Goal: Information Seeking & Learning: Compare options

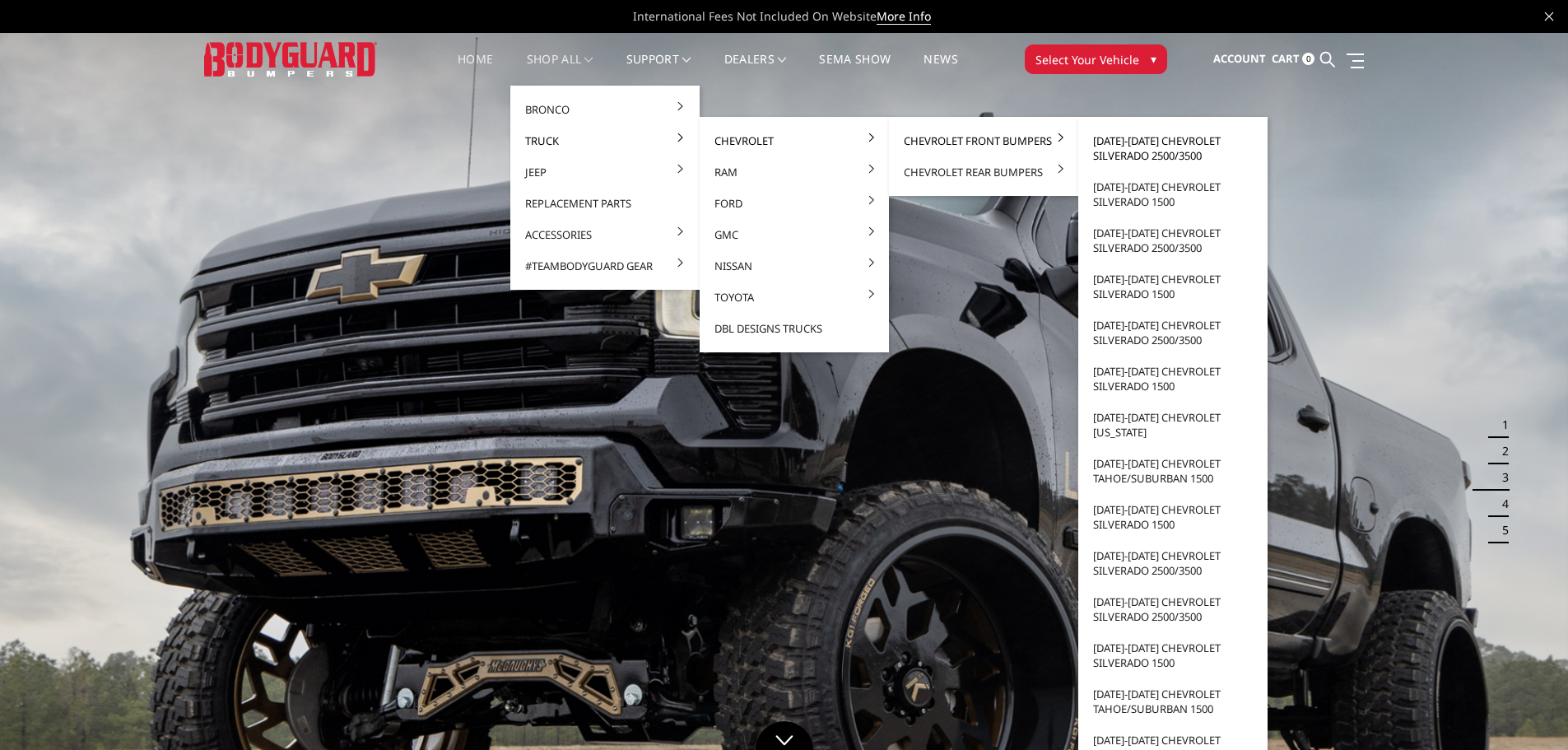
click at [1142, 145] on link "[DATE]-[DATE] Chevrolet Silverado 2500/3500" at bounding box center [1173, 148] width 177 height 46
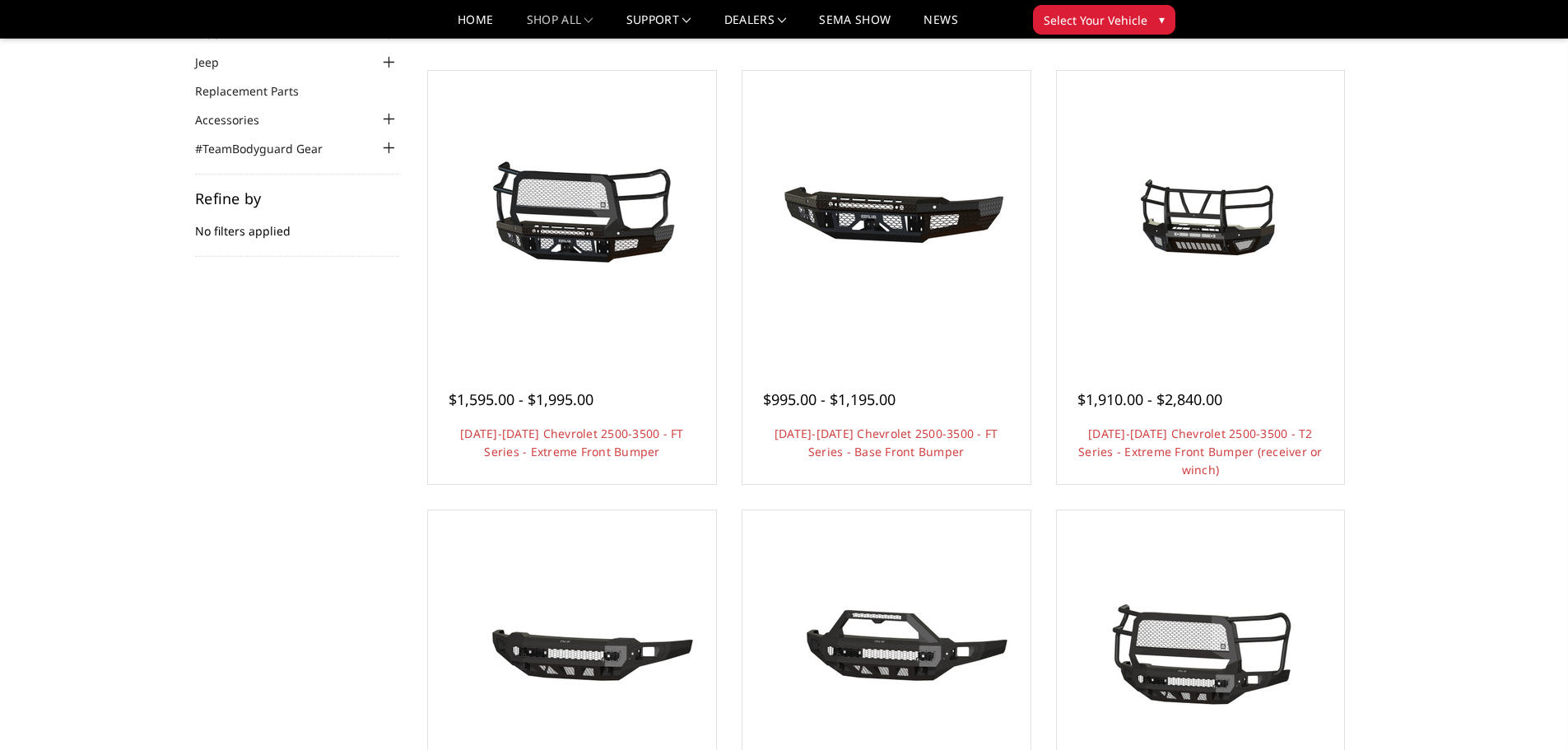
scroll to position [82, 0]
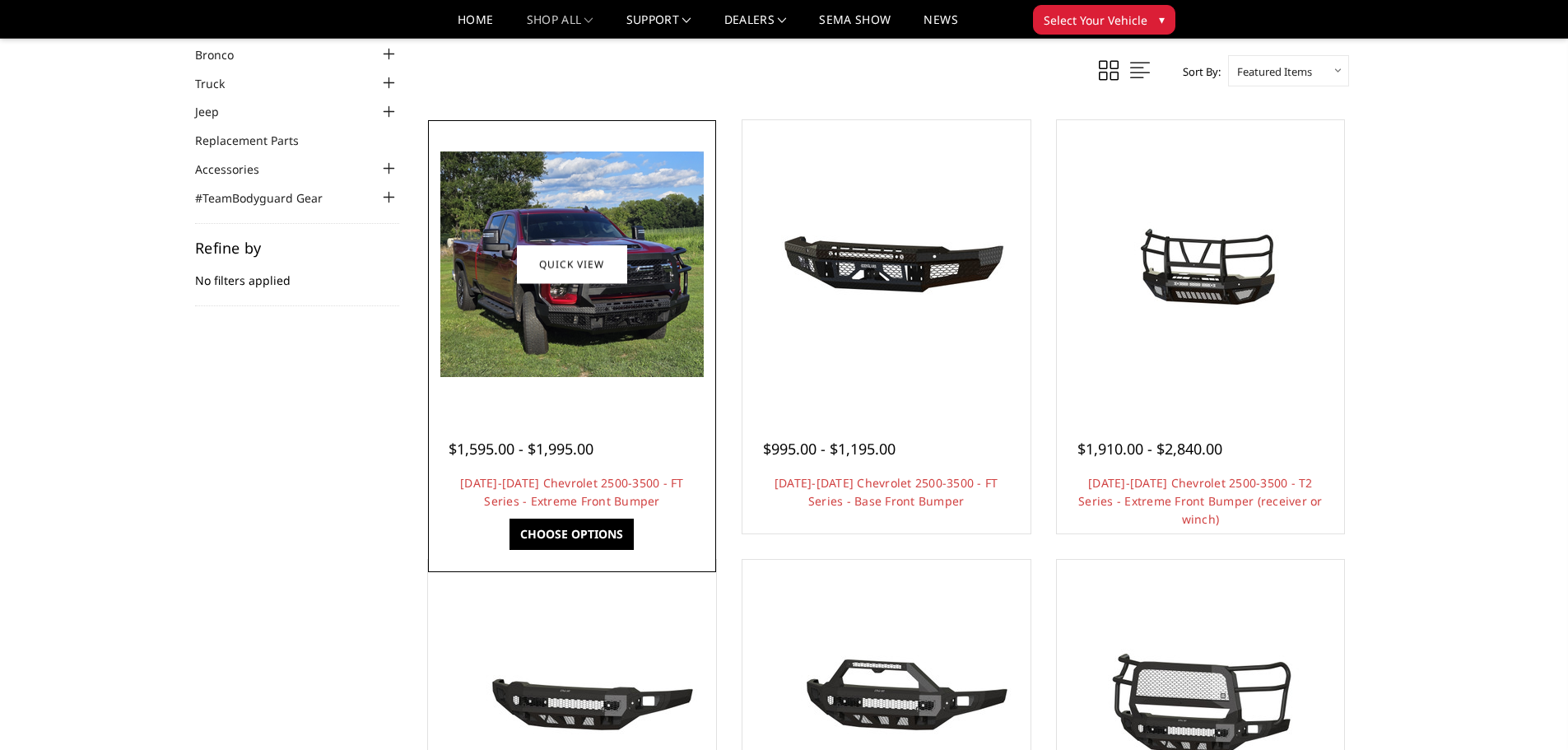
click at [598, 356] on img at bounding box center [572, 264] width 263 height 225
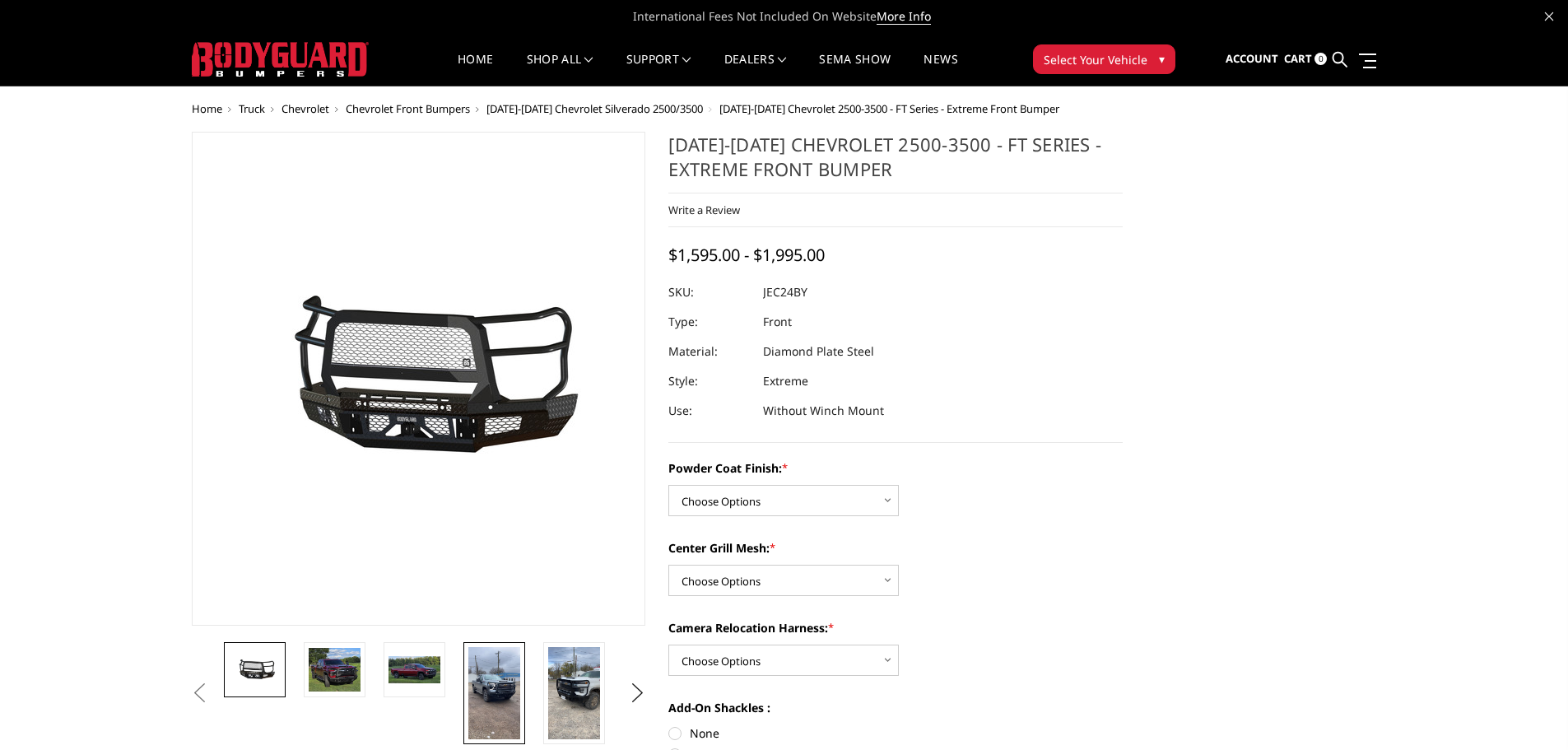
click at [500, 699] on img at bounding box center [494, 693] width 52 height 93
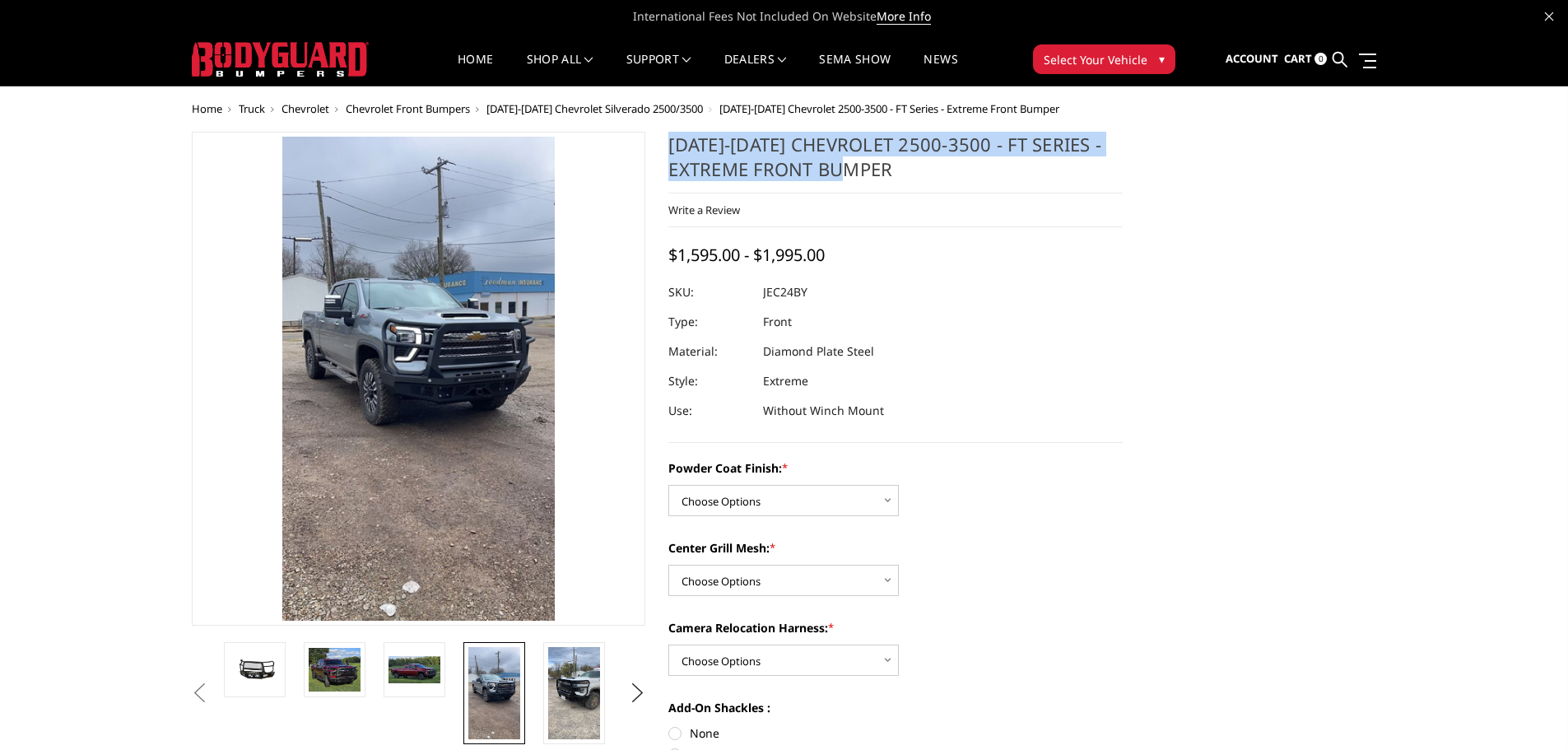
drag, startPoint x: 904, startPoint y: 173, endPoint x: 661, endPoint y: 144, distance: 244.7
click at [661, 144] on section "2024-2025 Chevrolet 2500-3500 - FT Series - Extreme Front Bumper Write a Review…" at bounding box center [895, 539] width 477 height 815
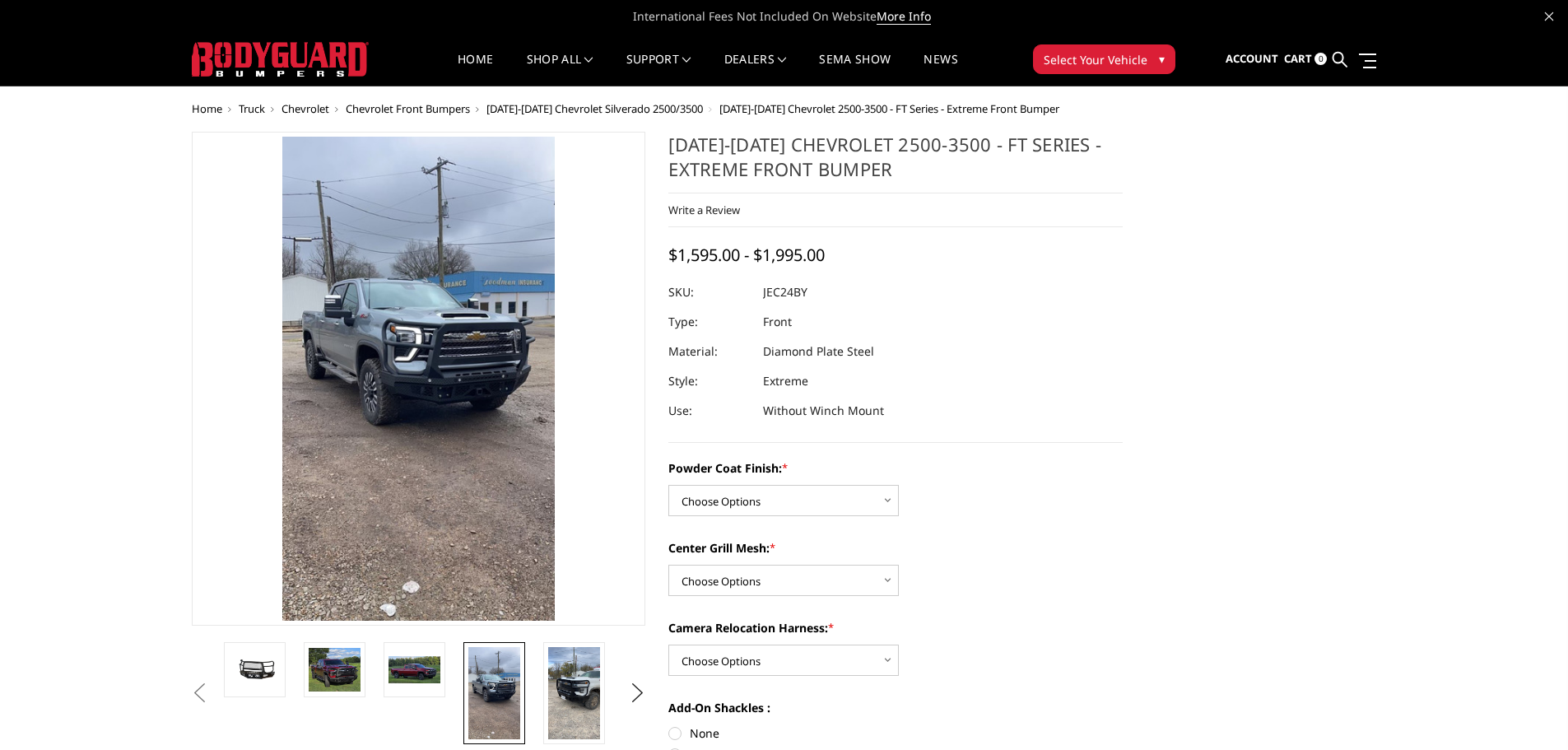
click at [973, 199] on div "Write a Review Write a Review × 2024-2025 Chevrolet 2500-3500 - FT Series - Ext…" at bounding box center [895, 210] width 454 height 33
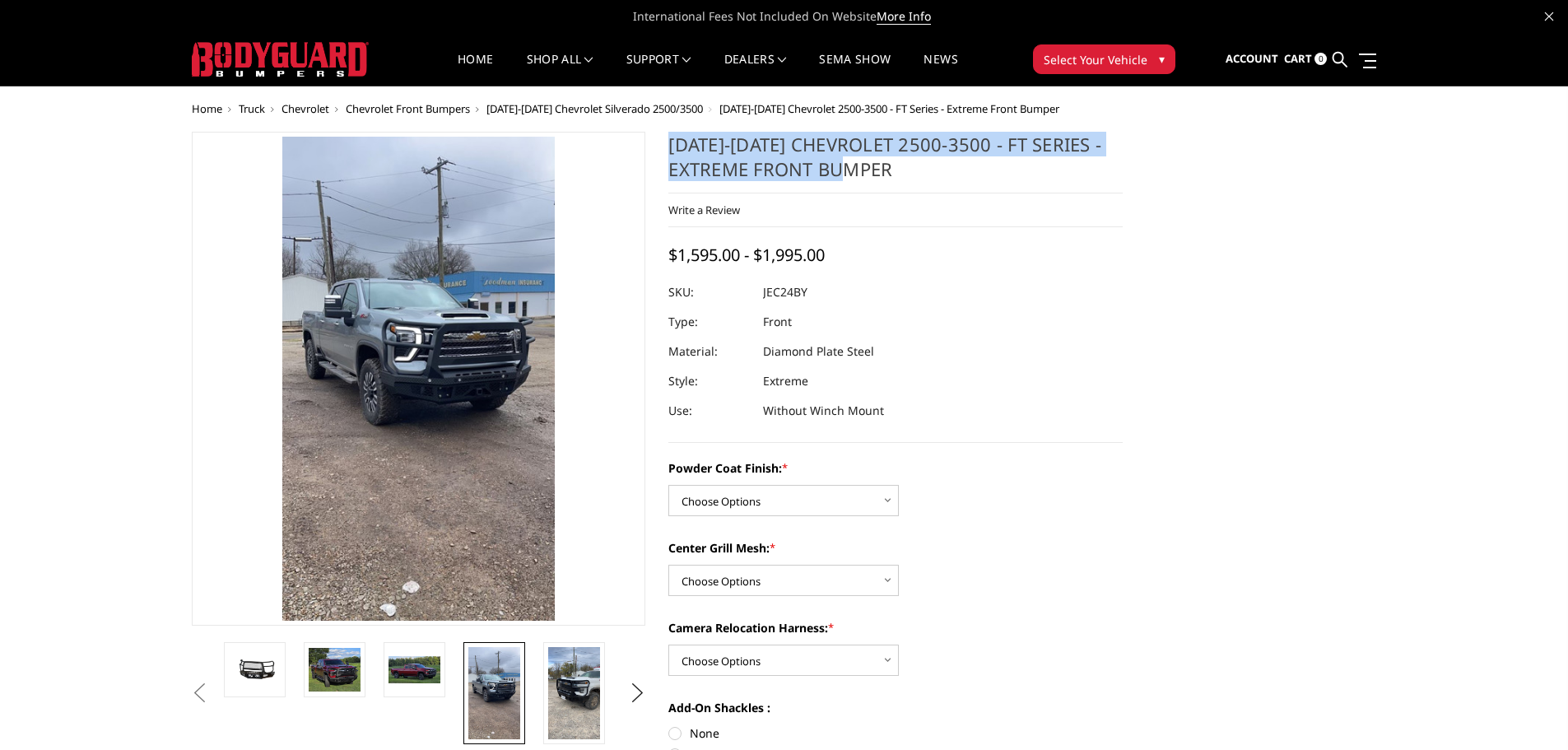
drag, startPoint x: 934, startPoint y: 178, endPoint x: 662, endPoint y: 136, distance: 275.2
click at [662, 136] on section "2024-2025 Chevrolet 2500-3500 - FT Series - Extreme Front Bumper Write a Review…" at bounding box center [895, 539] width 477 height 815
copy h1 "2024-2025 Chevrolet 2500-3500 - FT Series - Extreme Front Bumper"
click at [757, 509] on select "Choose Options Bare Metal Gloss Black Powder Coat Textured Black Powder Coat" at bounding box center [783, 501] width 230 height 32
select select "3277"
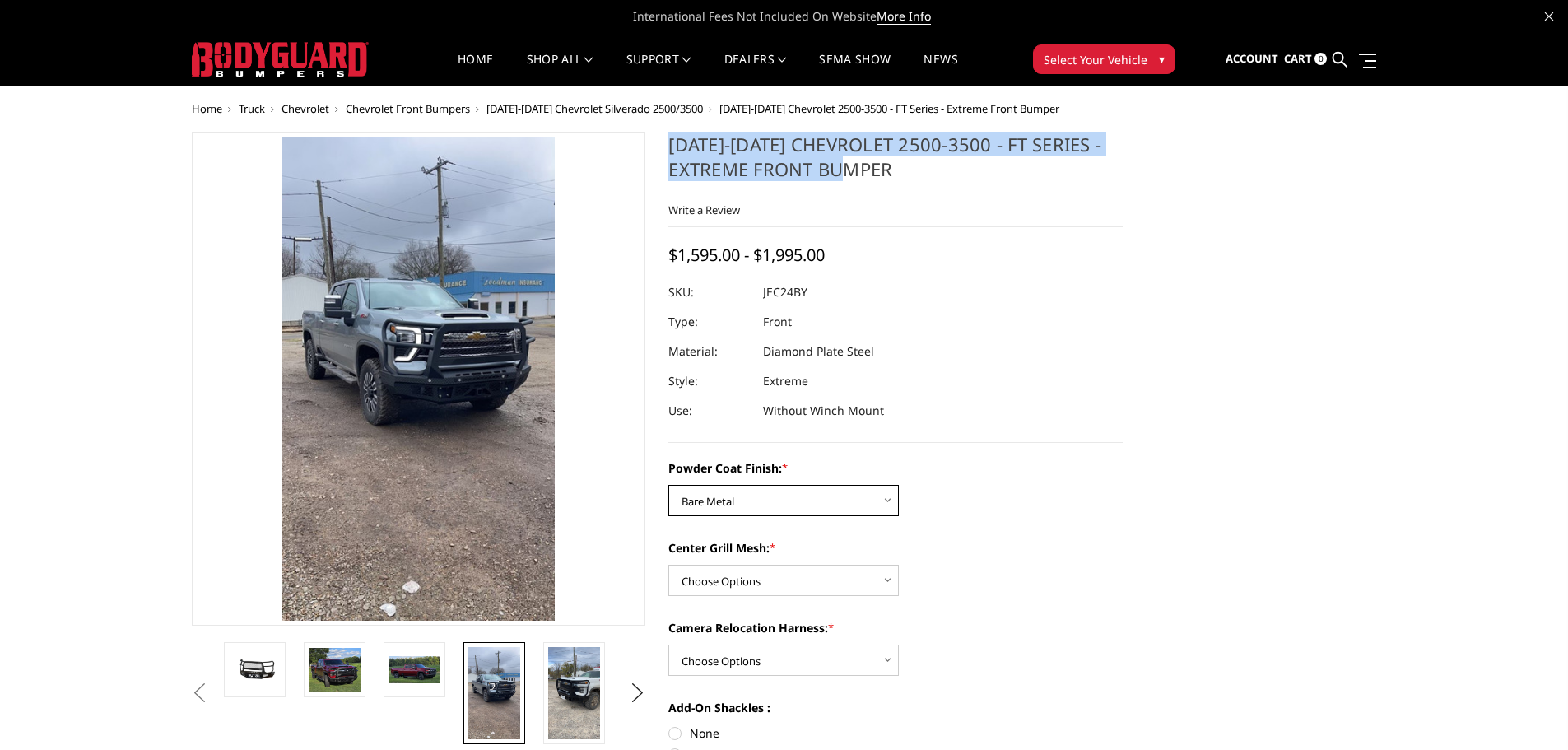
click at [668, 485] on select "Choose Options Bare Metal Gloss Black Powder Coat Textured Black Powder Coat" at bounding box center [783, 501] width 230 height 32
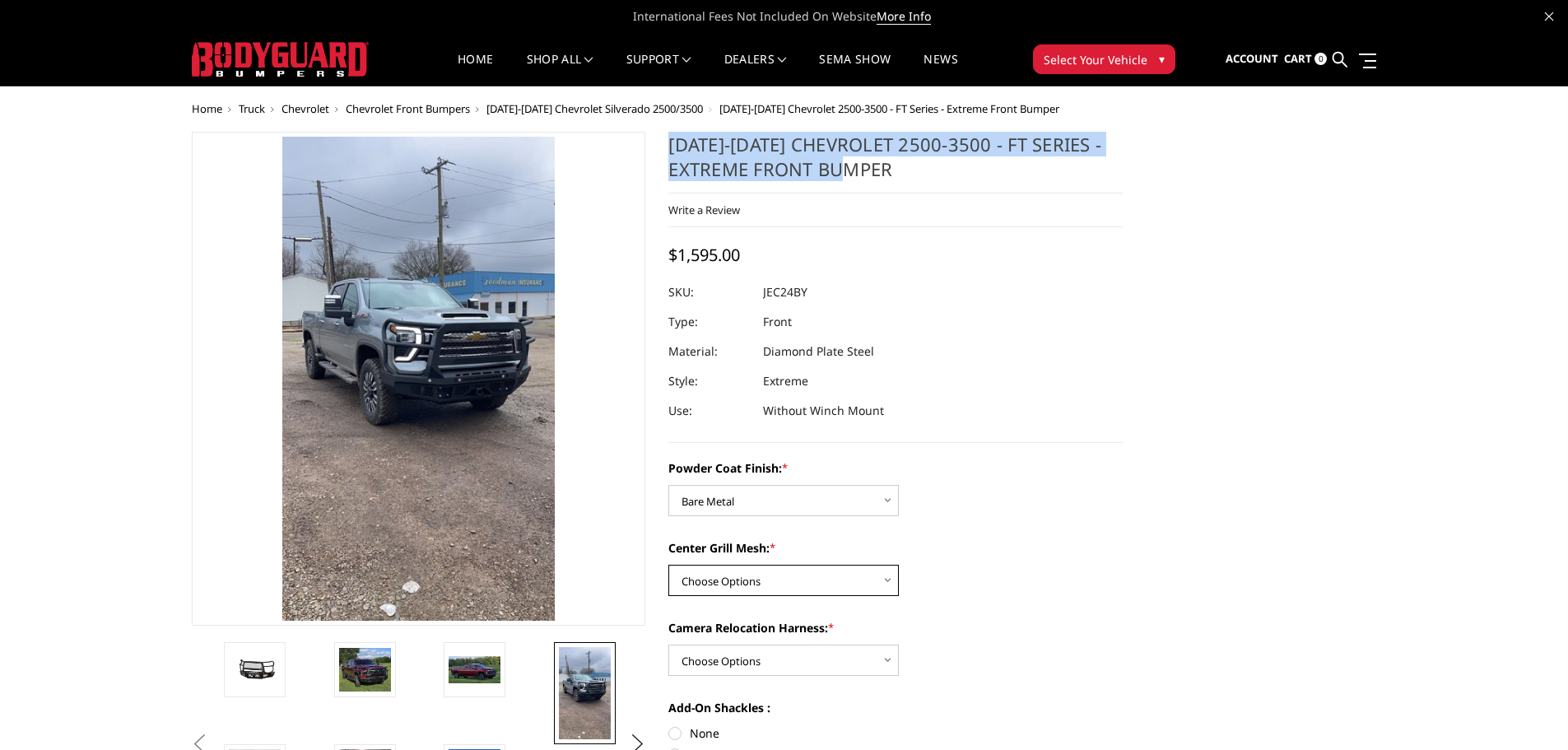
click at [771, 583] on select "Choose Options WITH Expanded Metal in Center Grill WITHOUT Expanded Metal in Ce…" at bounding box center [783, 580] width 230 height 32
select select "3280"
click at [668, 565] on select "Choose Options WITH Expanded Metal in Center Grill WITHOUT Expanded Metal in Ce…" at bounding box center [783, 580] width 230 height 32
click at [778, 657] on select "Choose Options WITH Camera Relocation Harness WITHOUT Camera Relocation Harness" at bounding box center [783, 660] width 230 height 32
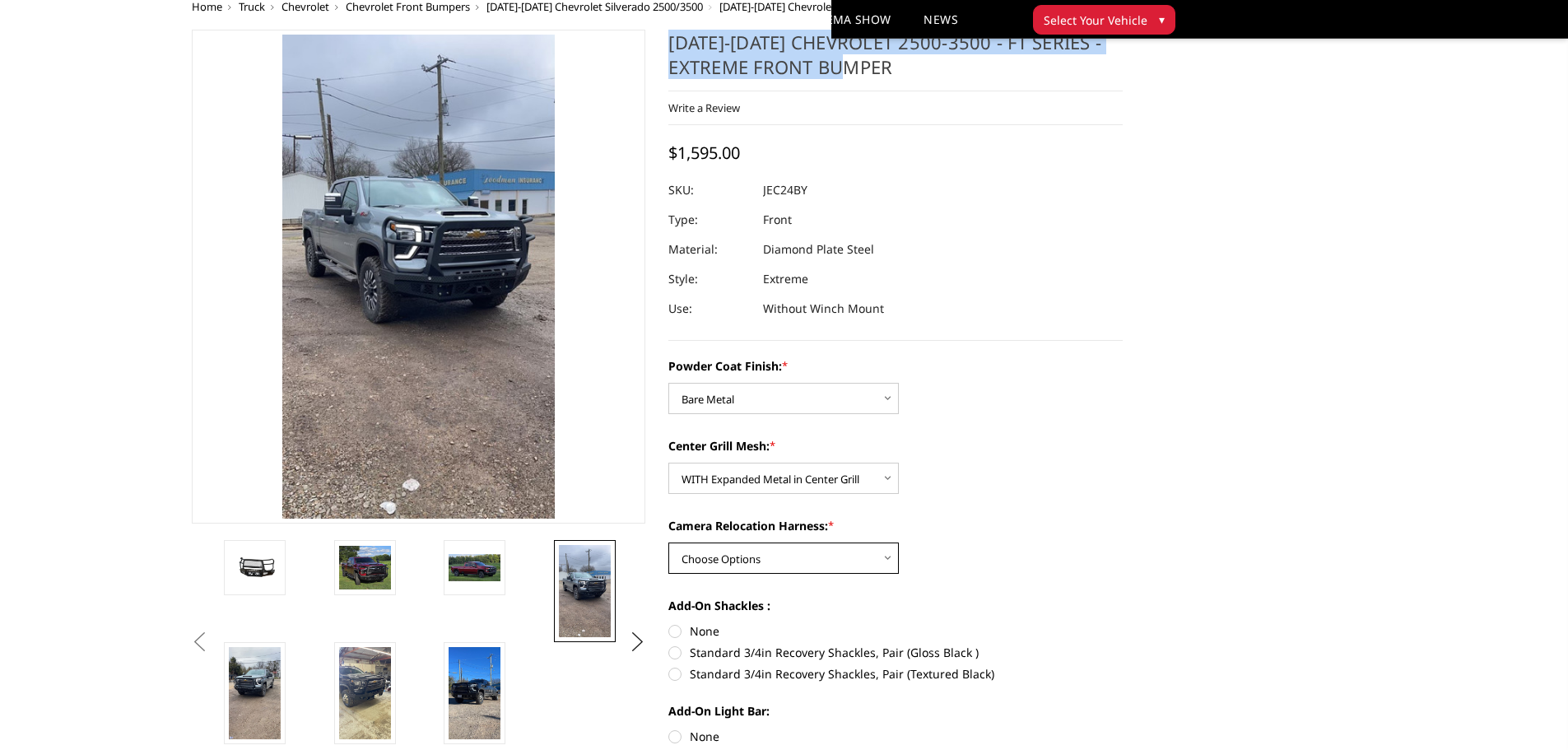
scroll to position [82, 0]
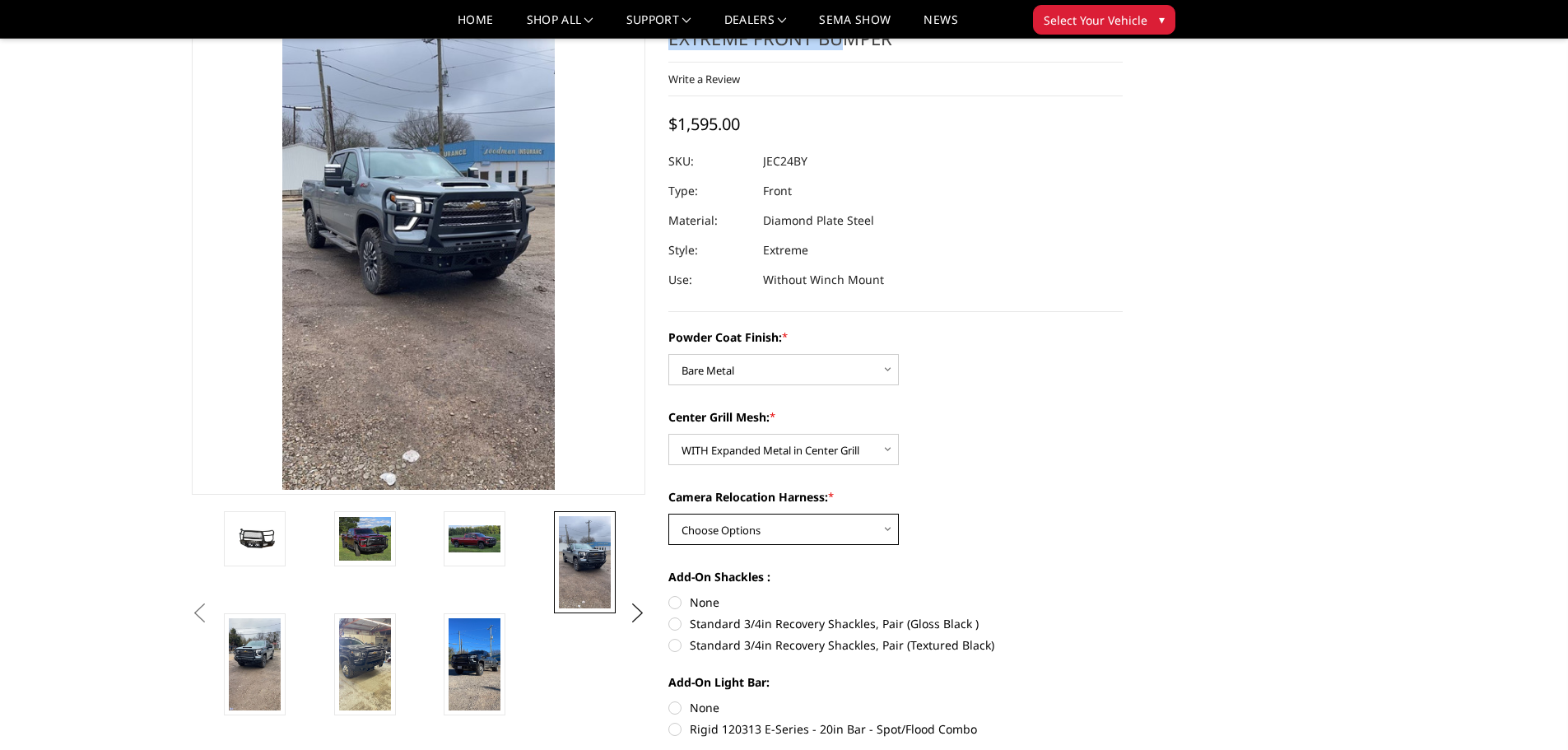
click at [737, 540] on select "Choose Options WITH Camera Relocation Harness WITHOUT Camera Relocation Harness" at bounding box center [783, 529] width 230 height 32
select select "3282"
click at [668, 513] on select "Choose Options WITH Camera Relocation Harness WITHOUT Camera Relocation Harness" at bounding box center [783, 529] width 230 height 32
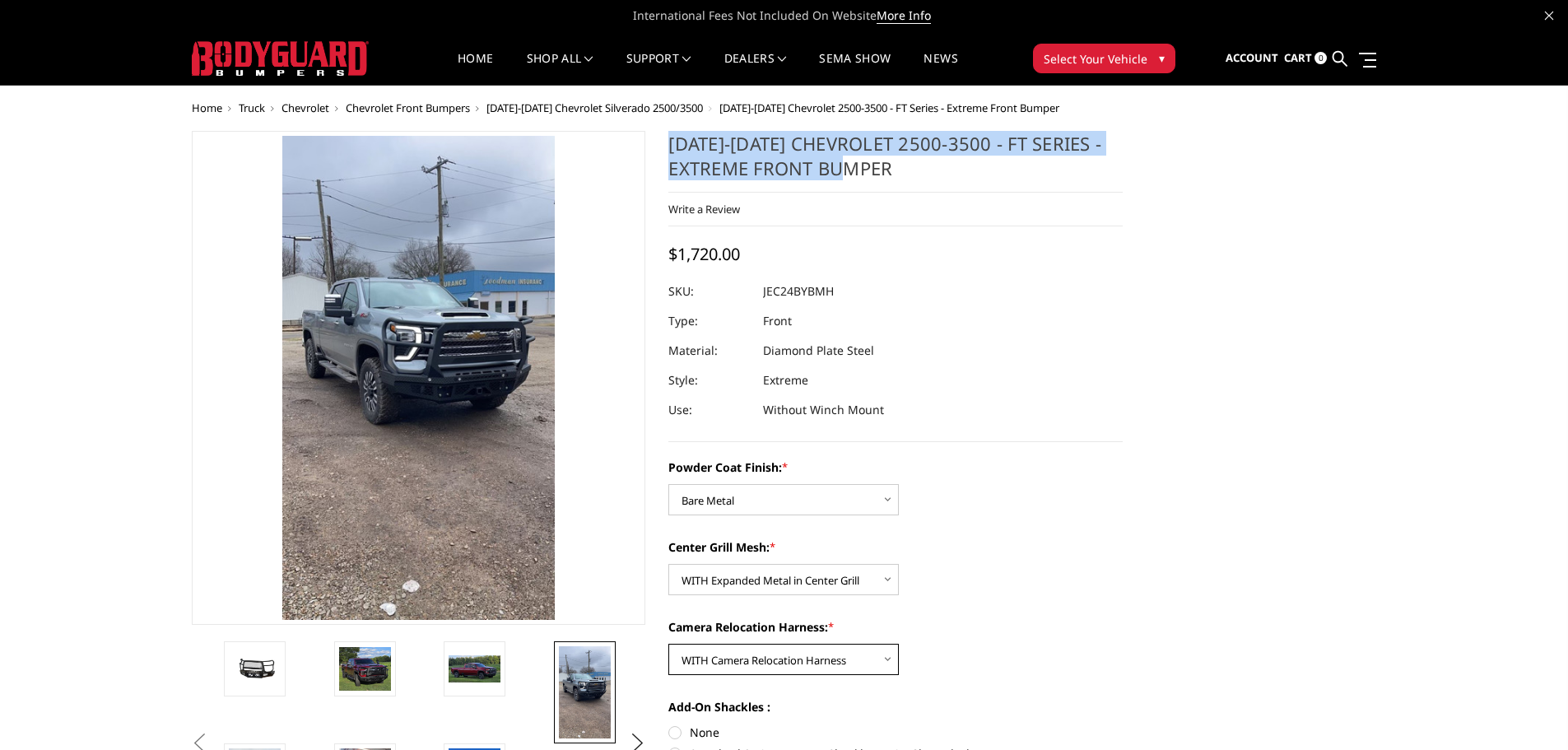
scroll to position [0, 0]
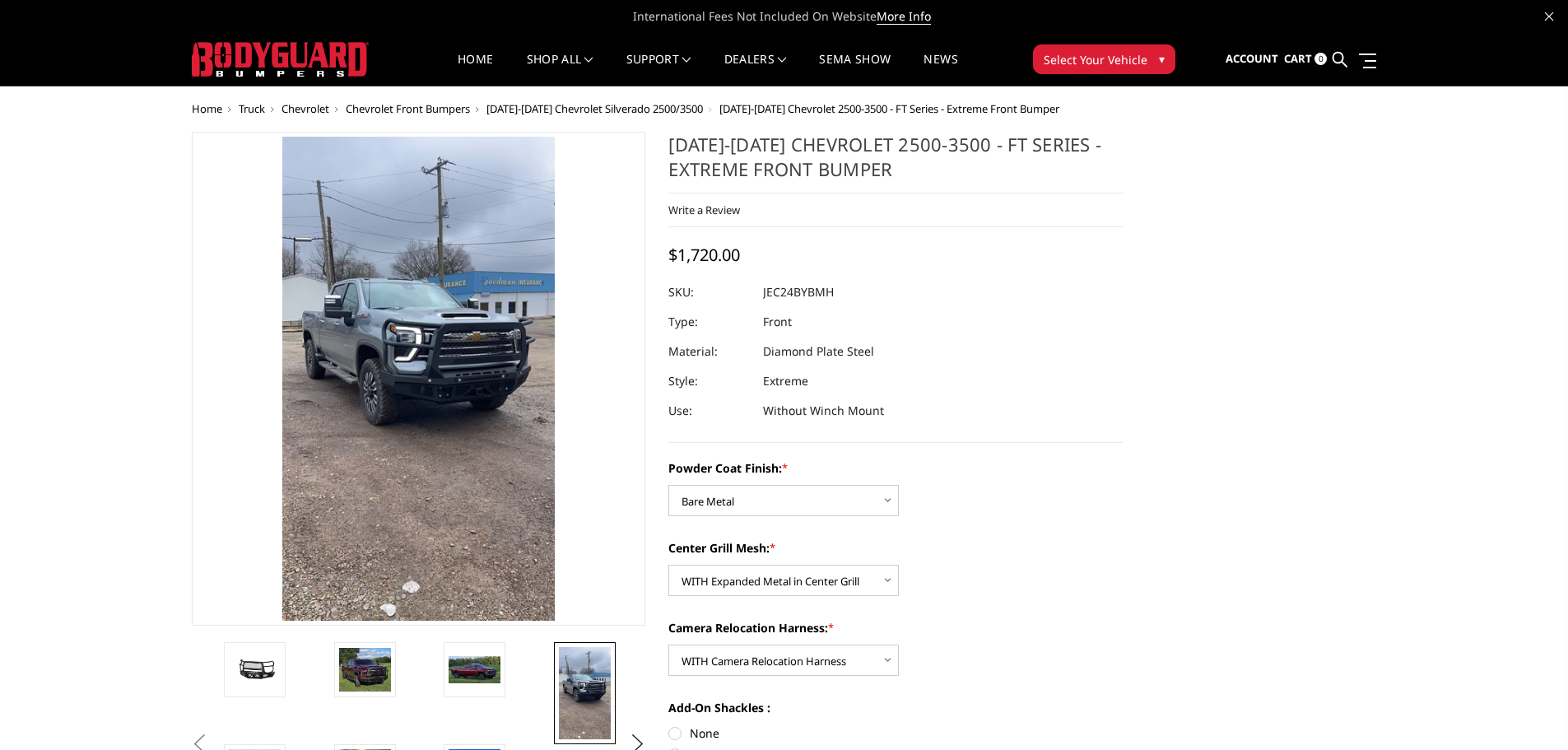
drag, startPoint x: 846, startPoint y: 157, endPoint x: 1209, endPoint y: 518, distance: 511.9
drag, startPoint x: 839, startPoint y: 291, endPoint x: 763, endPoint y: 286, distance: 76.2
click at [763, 286] on dl "SKU: JEC24BYBMH UPC: Type: Front Material: Diamond Plate Steel Style: Extreme U…" at bounding box center [895, 351] width 454 height 148
copy dl "JEC24BYBMH UPC:"
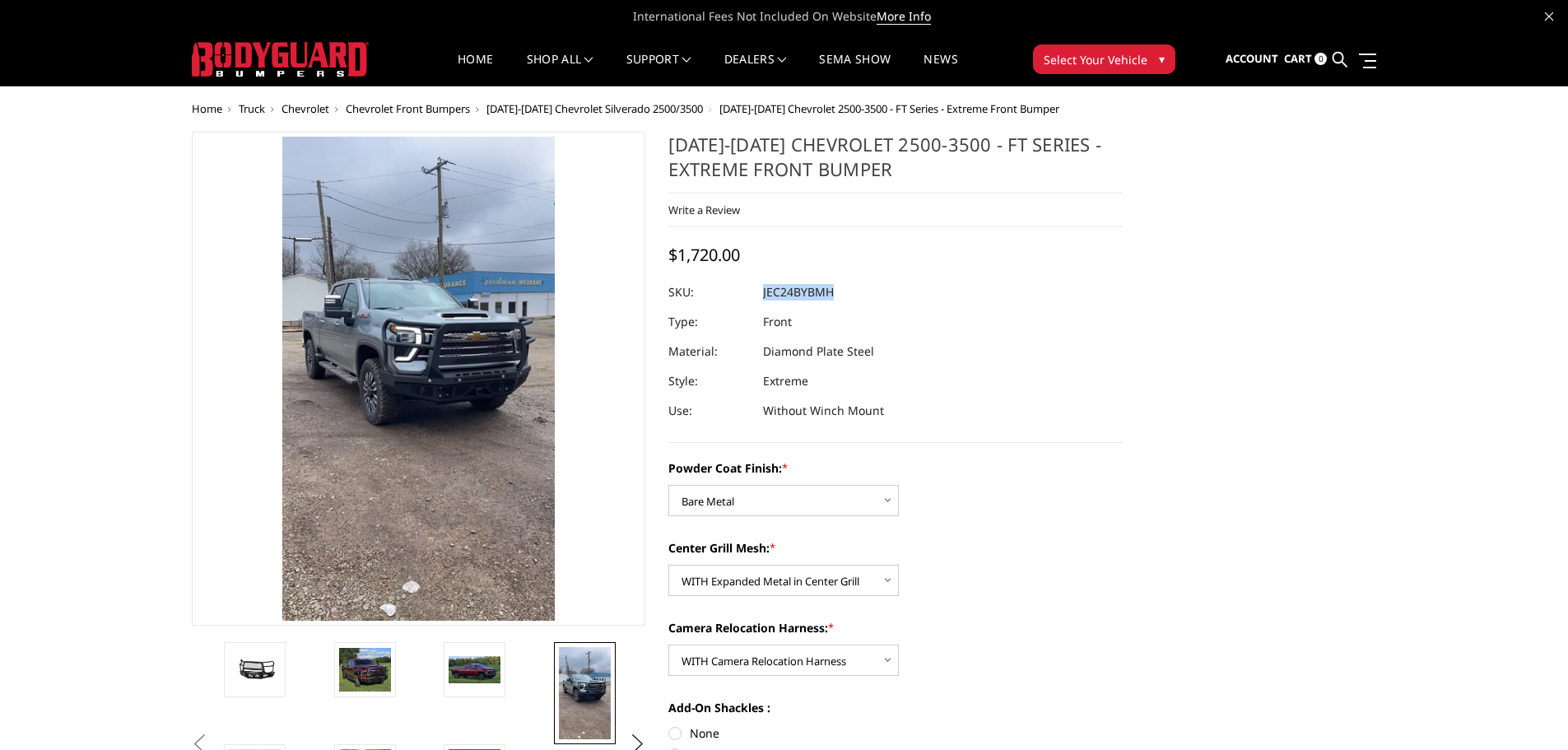
click at [1076, 318] on dl "SKU: JEC24BYBMH UPC: Type: Front Material: Diamond Plate Steel Style: Extreme U…" at bounding box center [895, 351] width 454 height 148
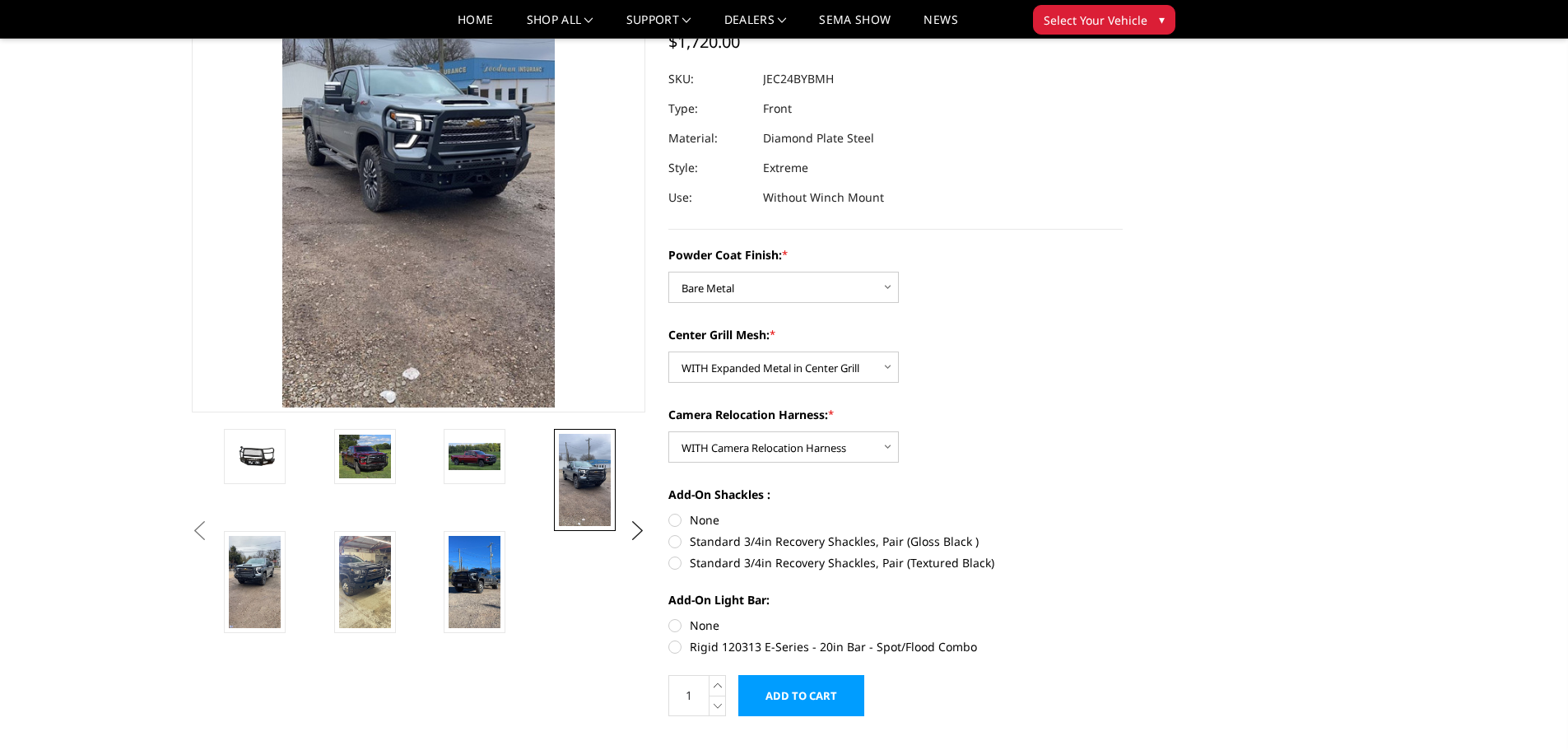
click at [1076, 318] on div "Powder Coat Finish: * Choose Options Bare Metal Gloss Black Powder Coat Texture…" at bounding box center [895, 449] width 454 height 406
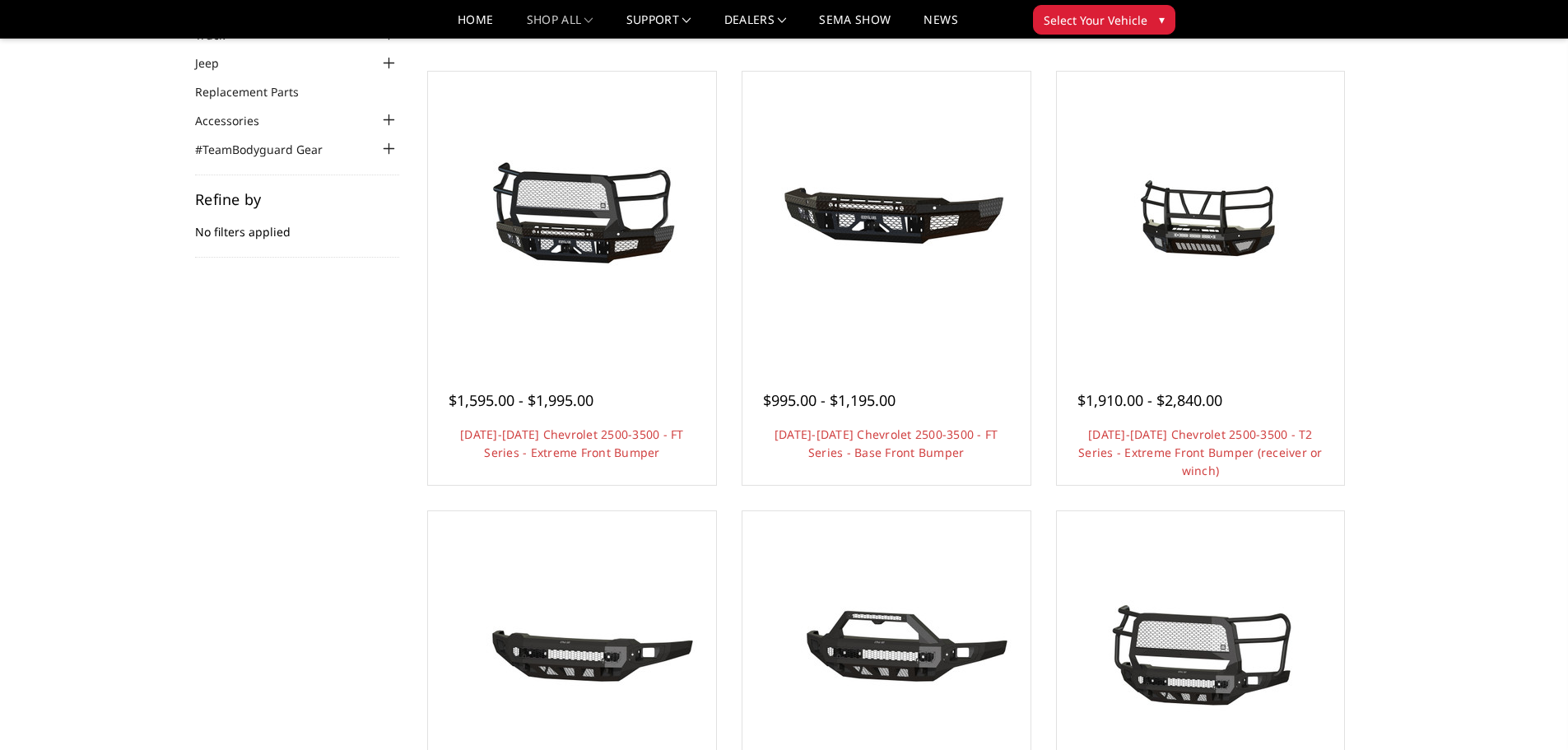
scroll to position [82, 0]
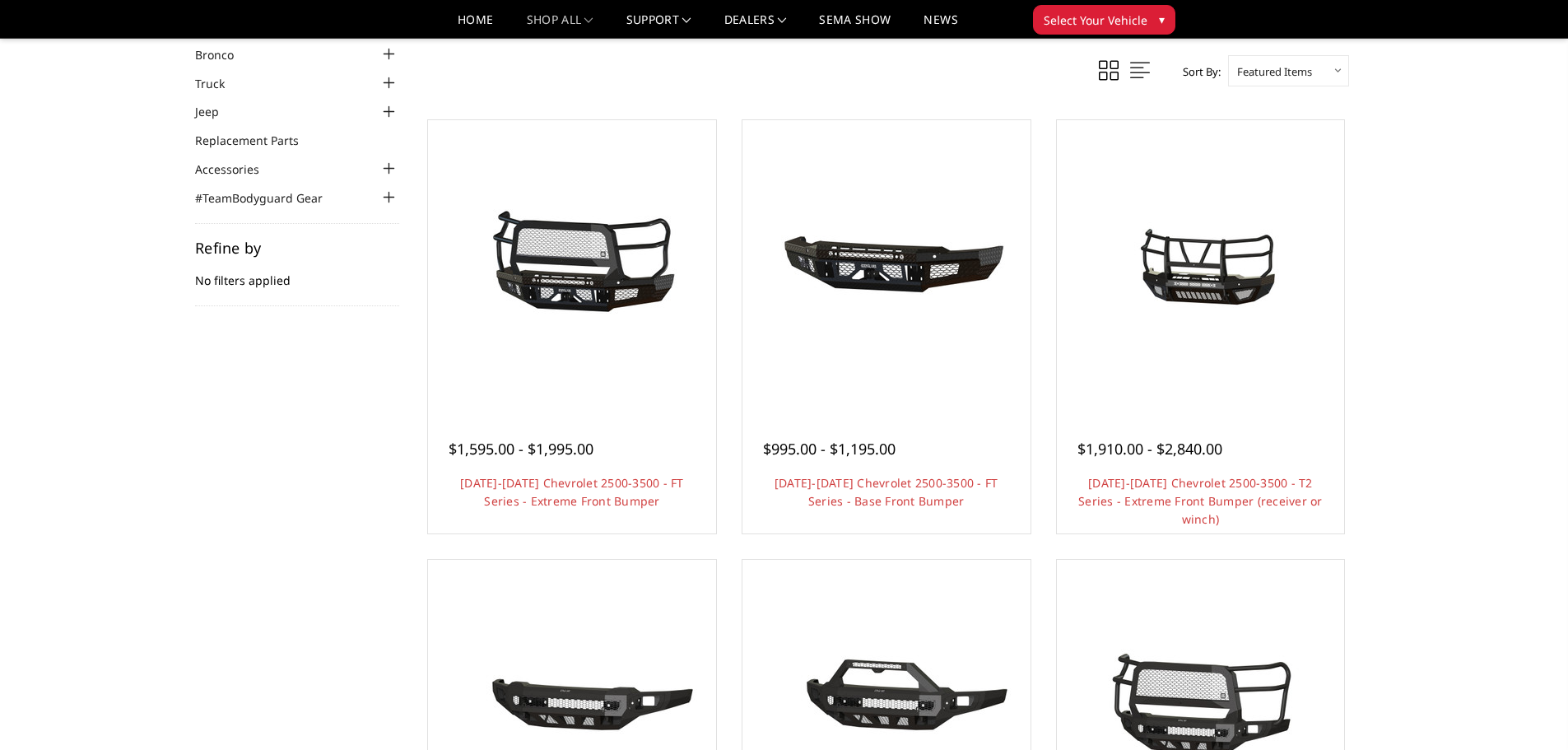
click at [1438, 364] on div "Home Truck Chevrolet Chevrolet Front Bumpers 2024-2025 Chevrolet Silverado 2500…" at bounding box center [784, 717] width 1568 height 1491
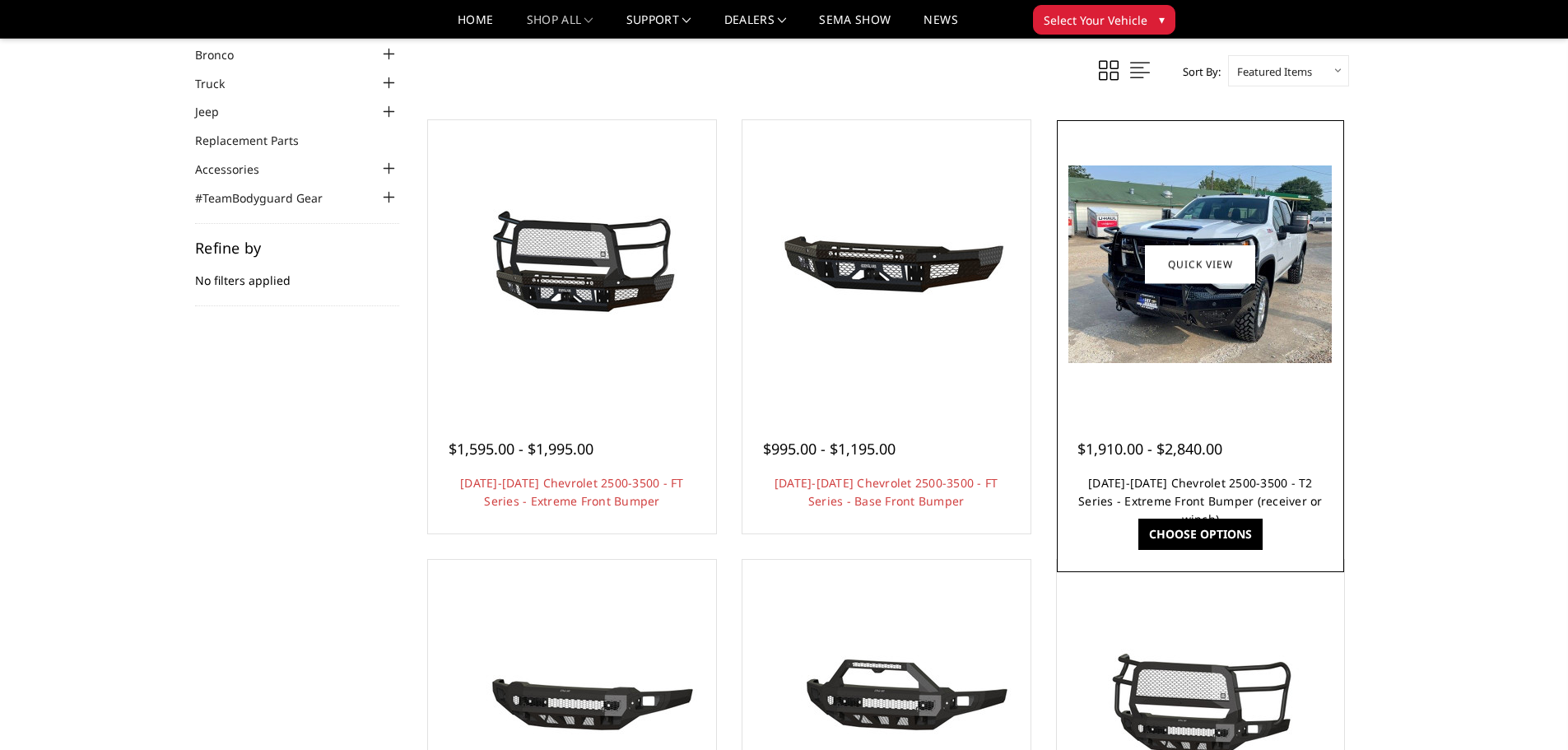
click at [1191, 485] on link "[DATE]-[DATE] Chevrolet 2500-3500 - T2 Series - Extreme Front Bumper (receiver …" at bounding box center [1200, 501] width 244 height 52
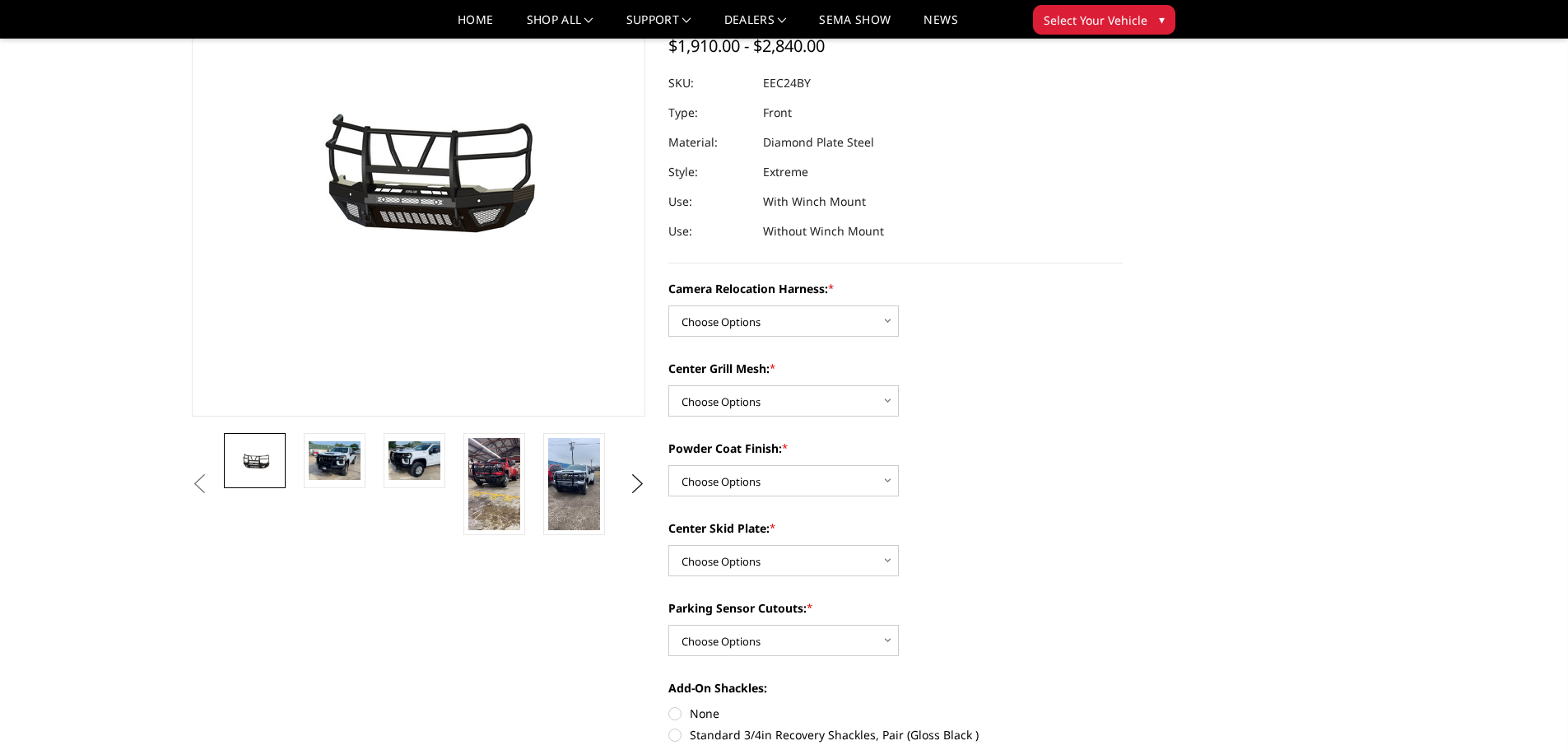
scroll to position [247, 0]
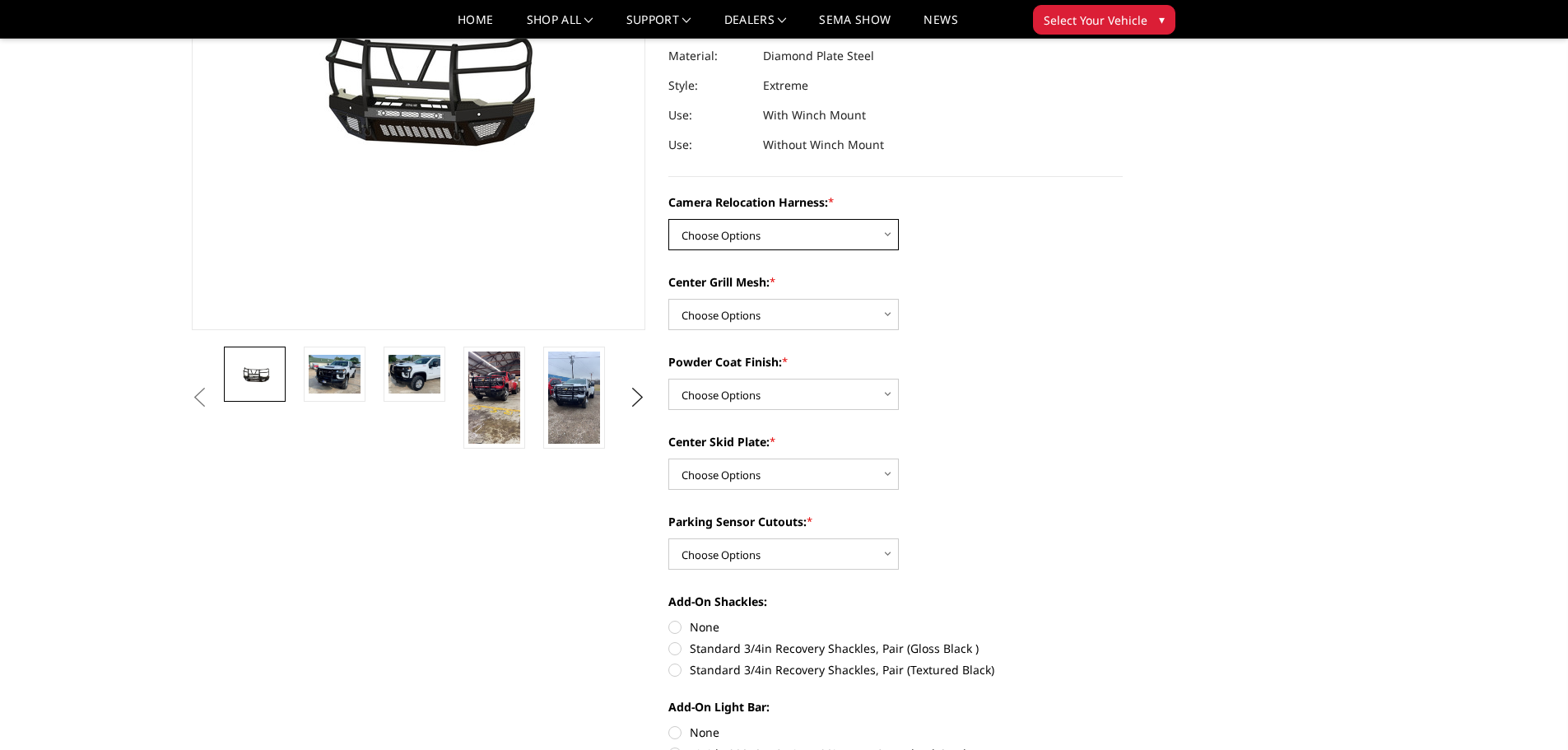
click at [783, 231] on select "Choose Options Without camera harness With camera harness" at bounding box center [783, 235] width 230 height 32
select select "3731"
click at [668, 219] on select "Choose Options Without camera harness With camera harness" at bounding box center [783, 235] width 230 height 32
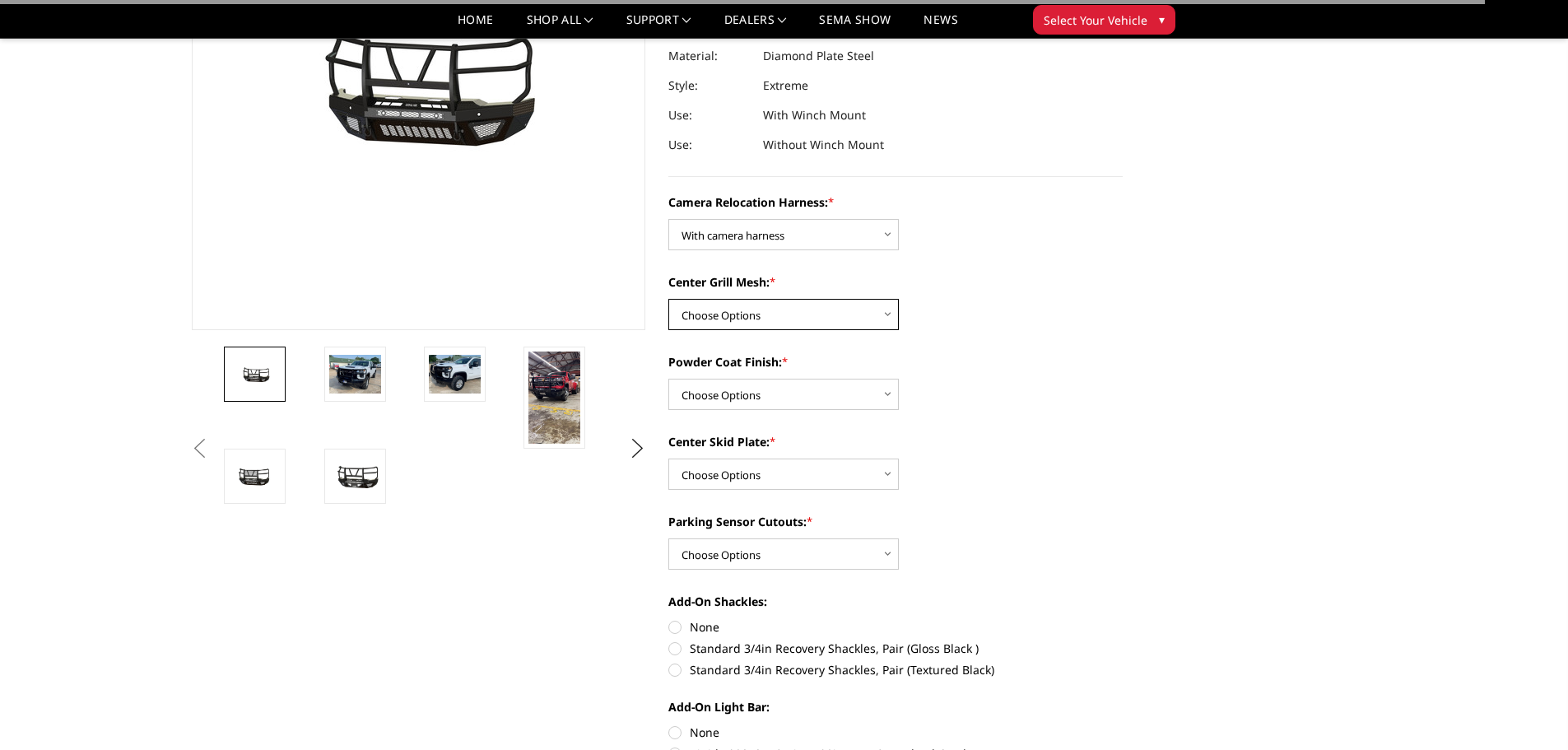
click at [810, 320] on select "Choose Options Without expanded metal With expanded metal" at bounding box center [783, 315] width 230 height 32
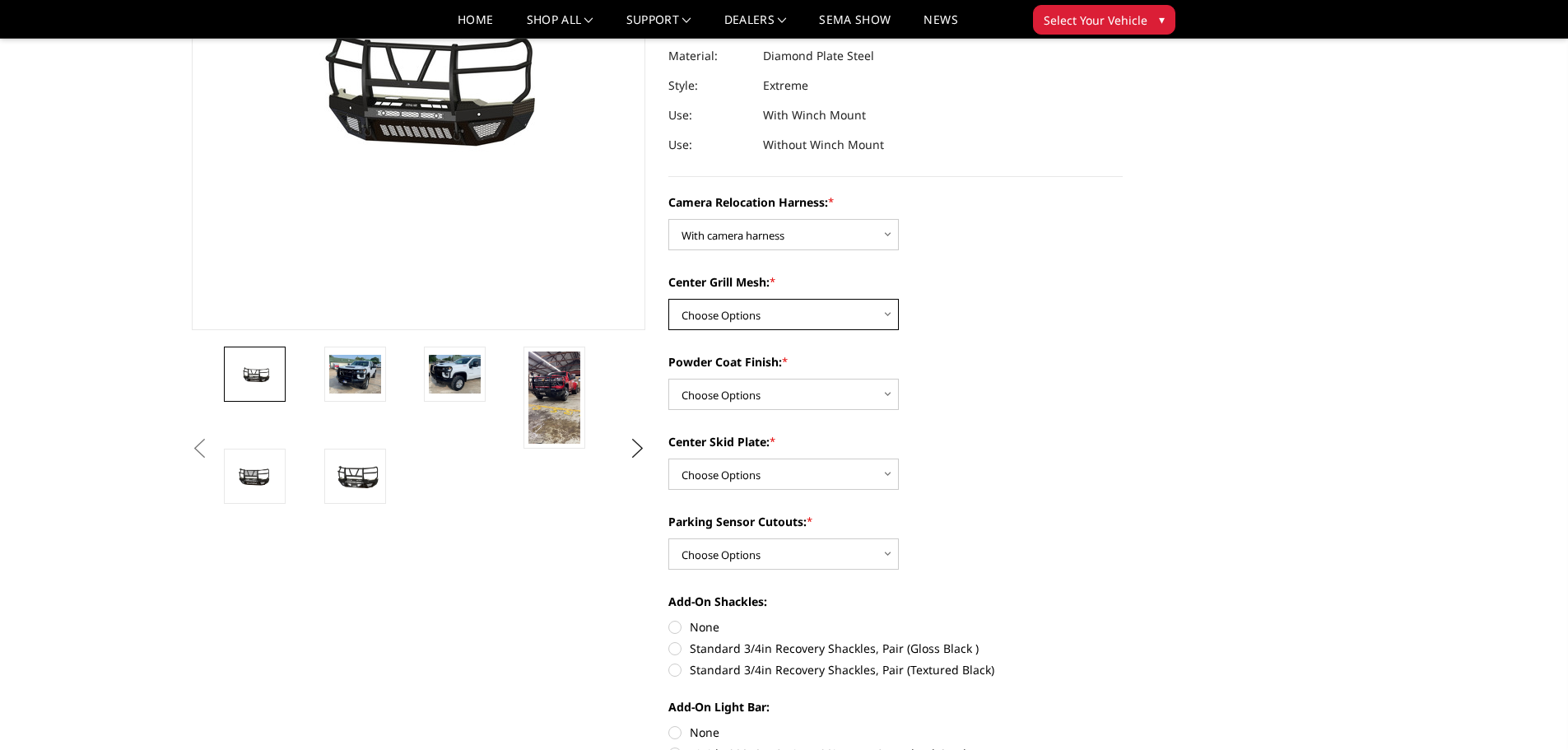
select select "3729"
click at [668, 299] on select "Choose Options Without expanded metal With expanded metal" at bounding box center [783, 315] width 230 height 32
click at [799, 387] on select "Choose Options Textured Black Powder Coat Gloss Black Powder Coat Bare Metal" at bounding box center [783, 394] width 230 height 32
select select "3726"
click at [668, 379] on select "Choose Options Textured Black Powder Coat Gloss Black Powder Coat Bare Metal" at bounding box center [783, 394] width 230 height 32
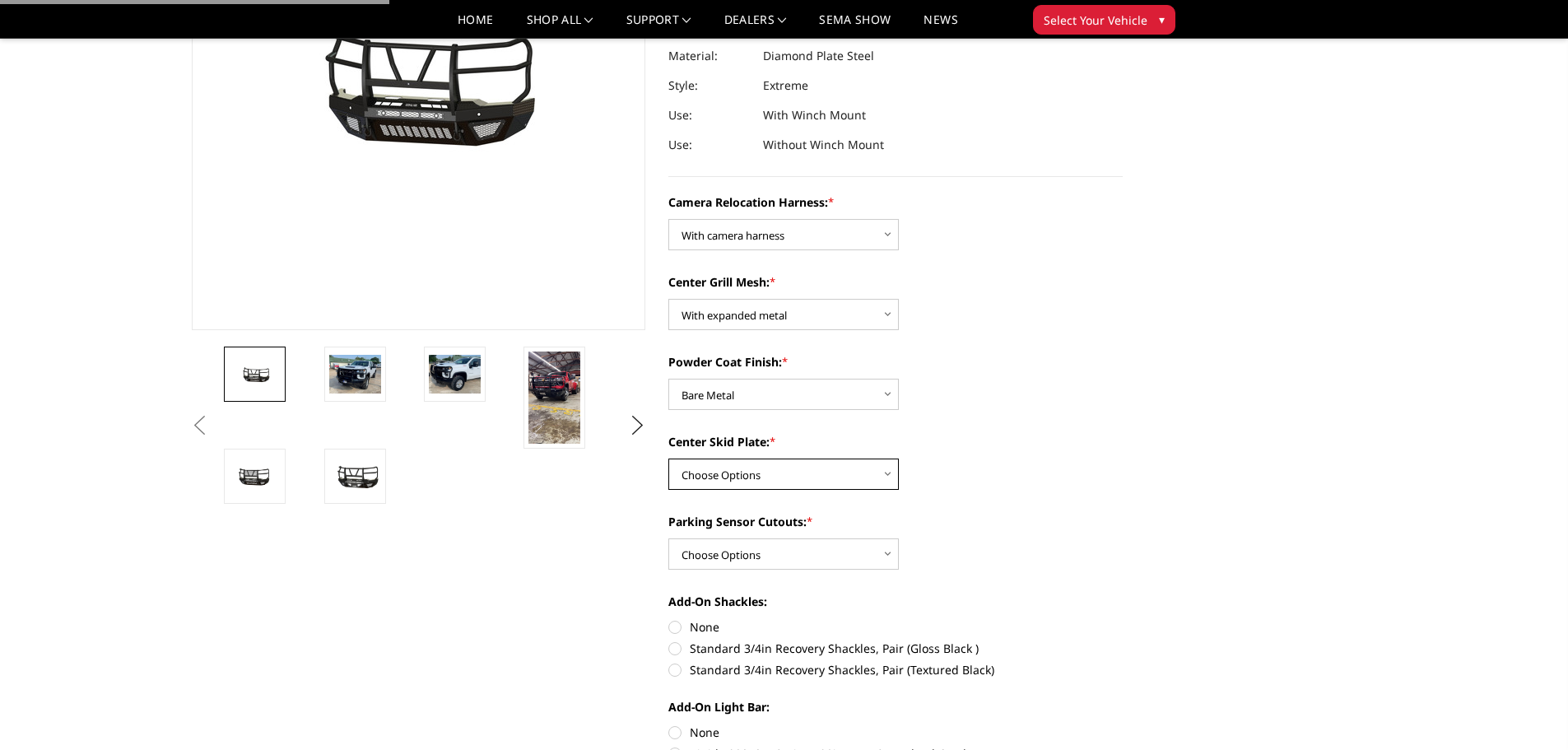
click at [808, 464] on select "Choose Options Winch Mount Skid Plate Standard Skid Plate (included) 2" Receive…" at bounding box center [783, 474] width 230 height 32
select select "3724"
click at [668, 459] on select "Choose Options Winch Mount Skid Plate Standard Skid Plate (included) 2" Receive…" at bounding box center [783, 474] width 230 height 32
click at [803, 548] on select "Choose Options Yes - With Parking Sensor Cutouts" at bounding box center [783, 554] width 230 height 32
select select "3722"
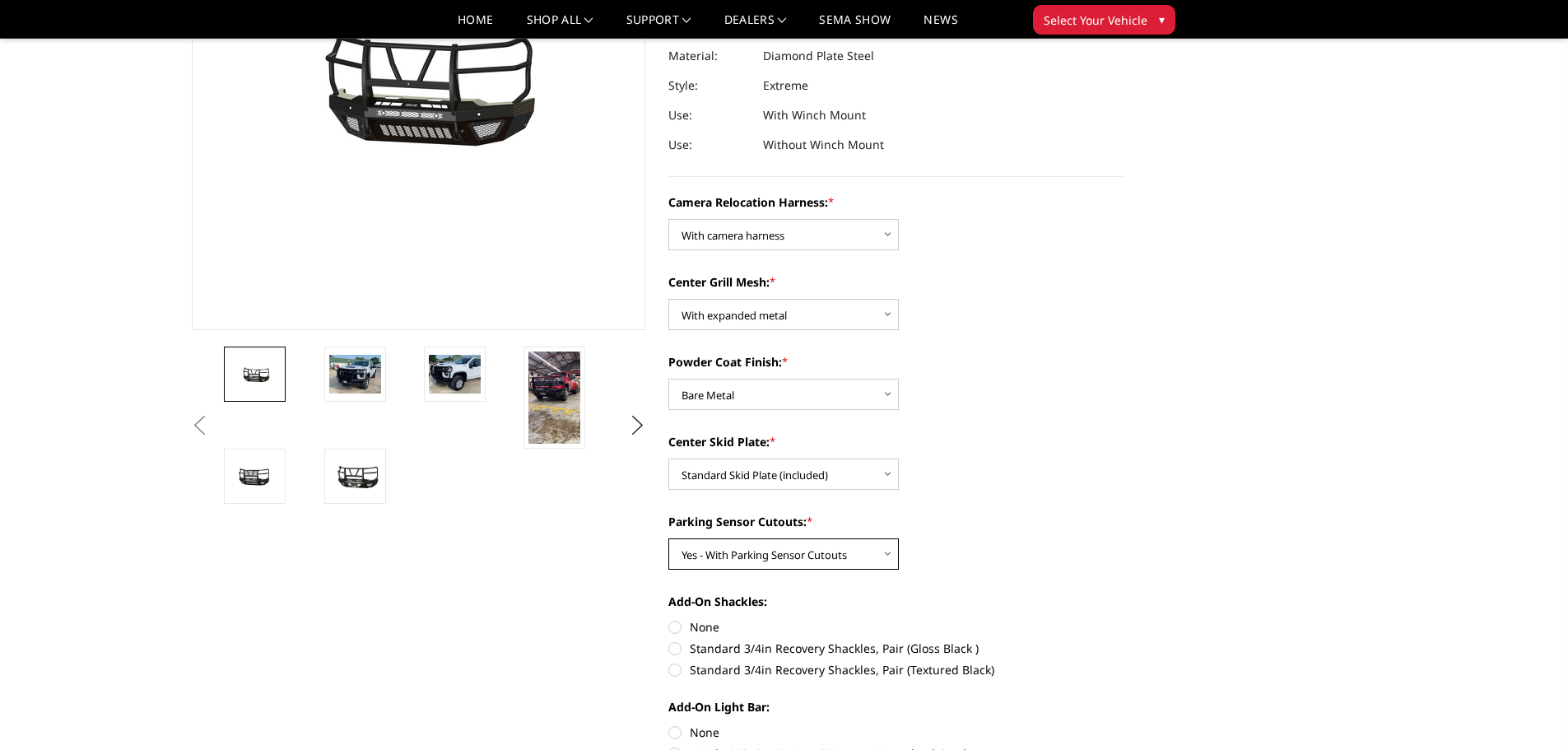
click at [668, 538] on select "Choose Options Yes - With Parking Sensor Cutouts" at bounding box center [783, 554] width 230 height 32
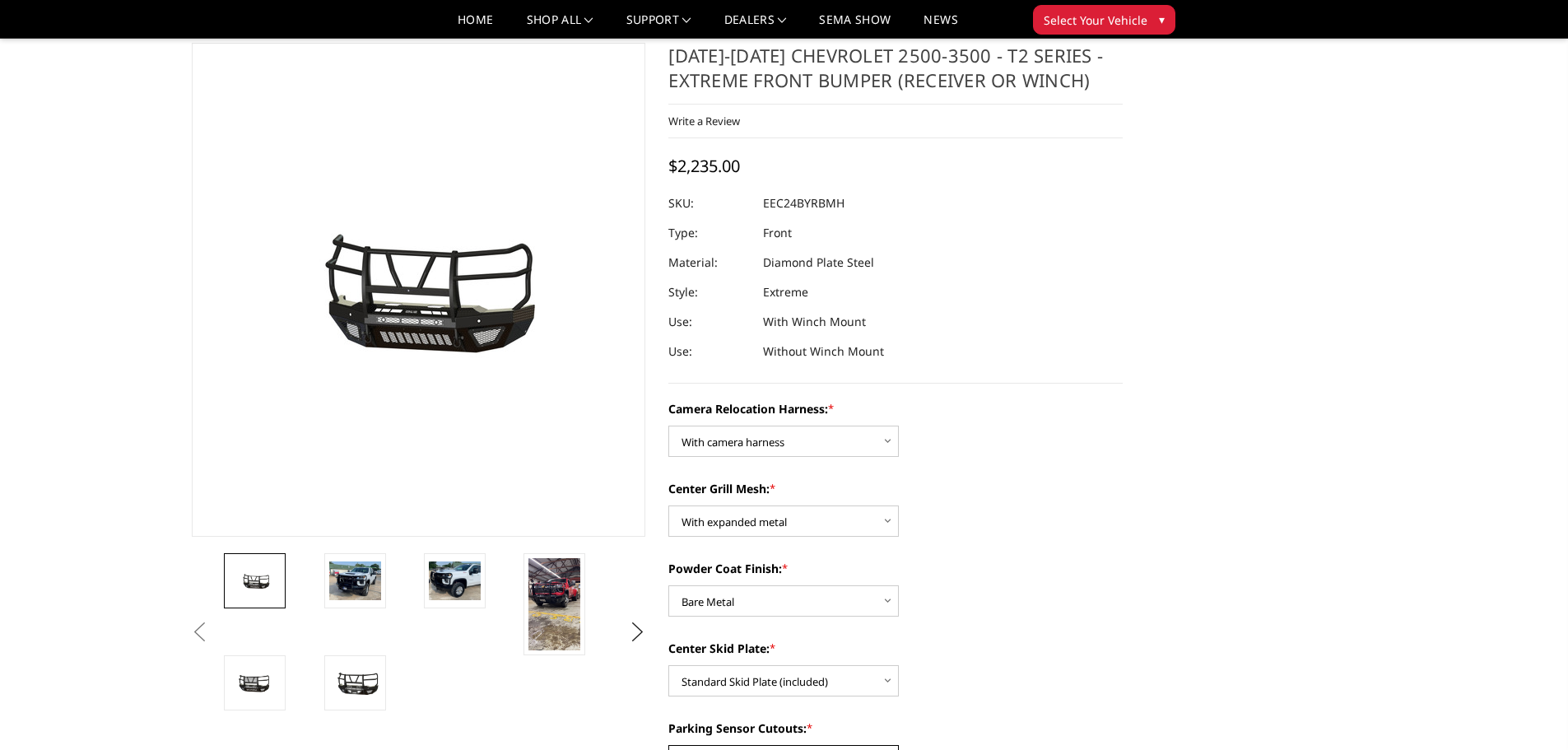
scroll to position [0, 0]
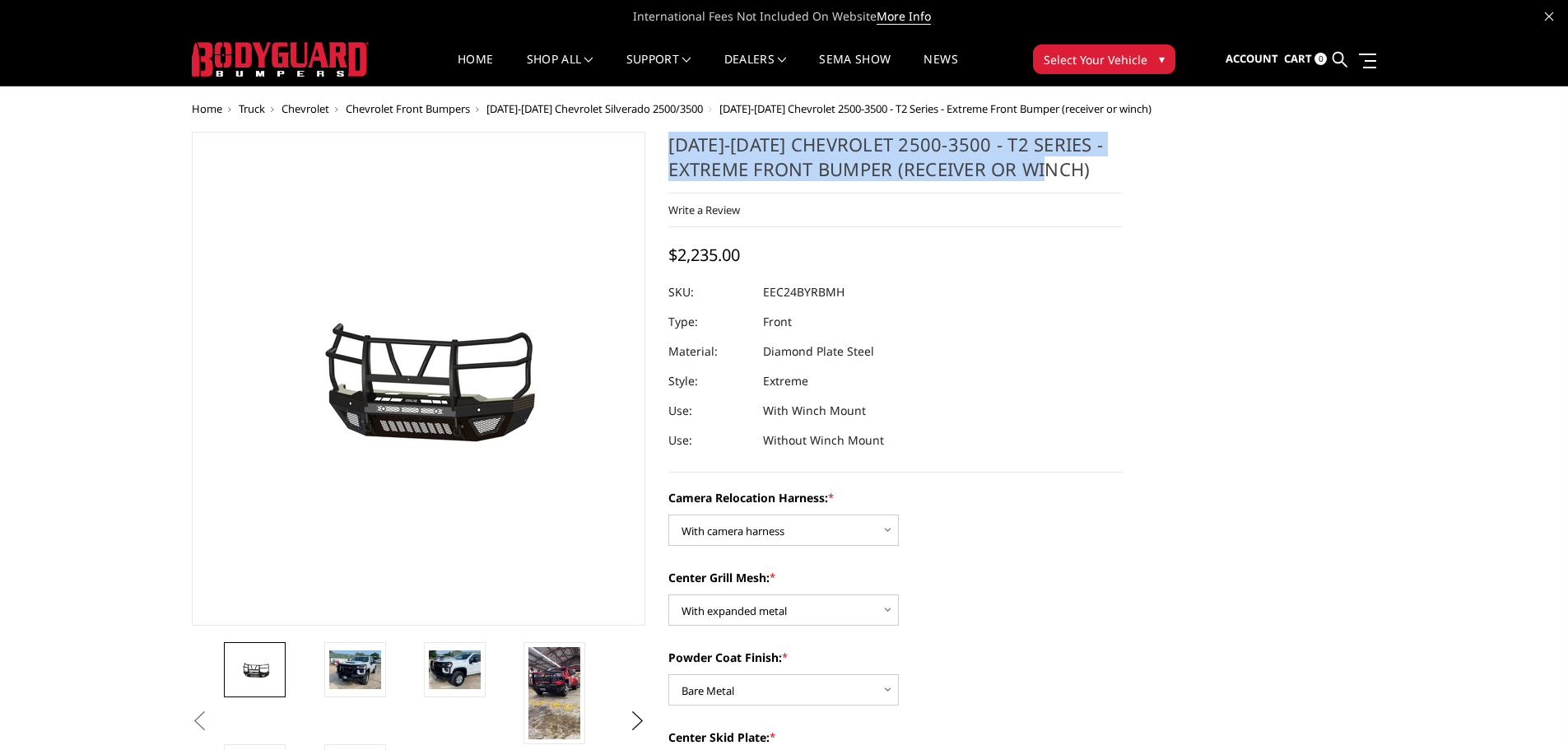
drag, startPoint x: 1122, startPoint y: 169, endPoint x: 667, endPoint y: 150, distance: 455.4
copy h1 "[DATE]-[DATE] Chevrolet 2500-3500 - T2 Series - Extreme Front Bumper (receiver …"
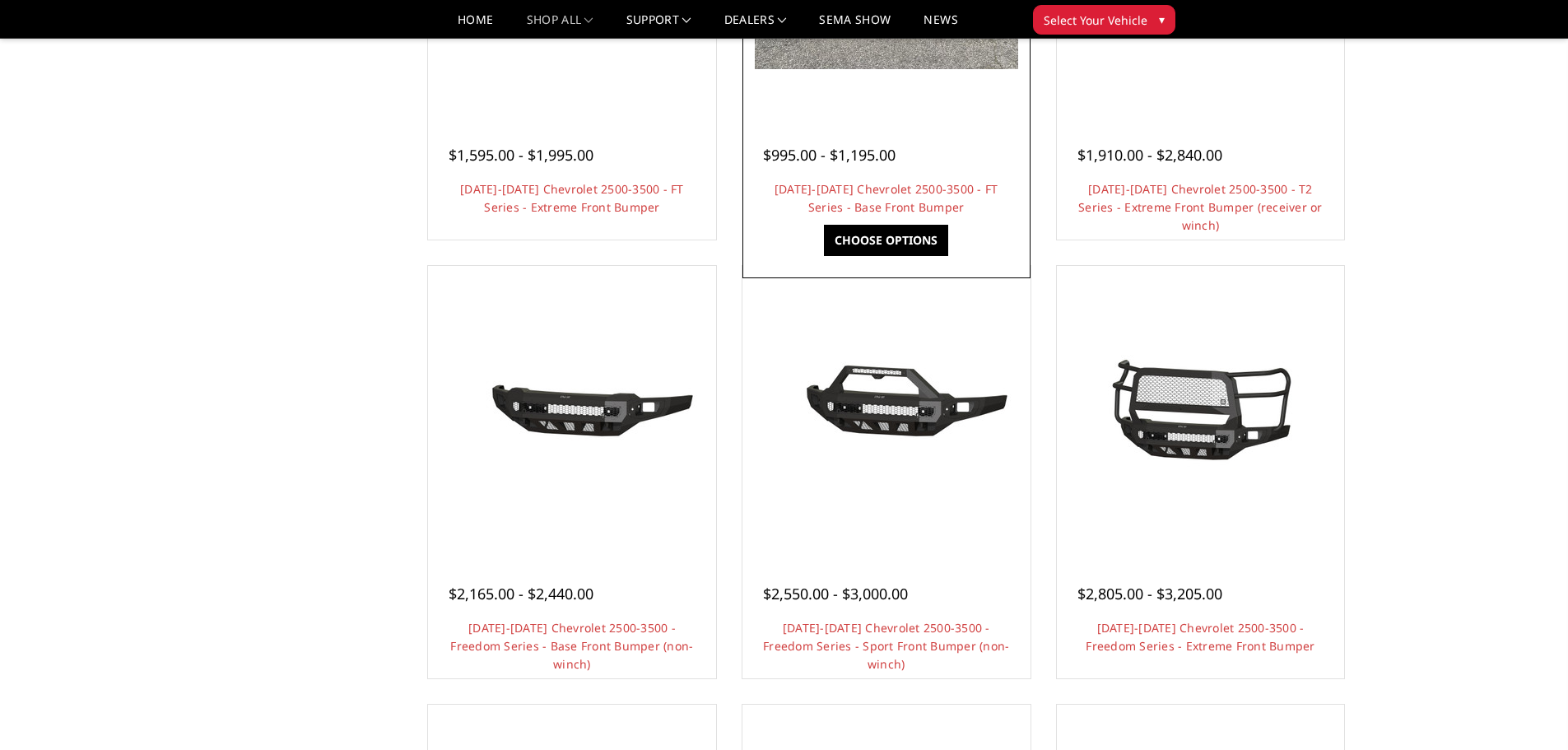
scroll to position [411, 0]
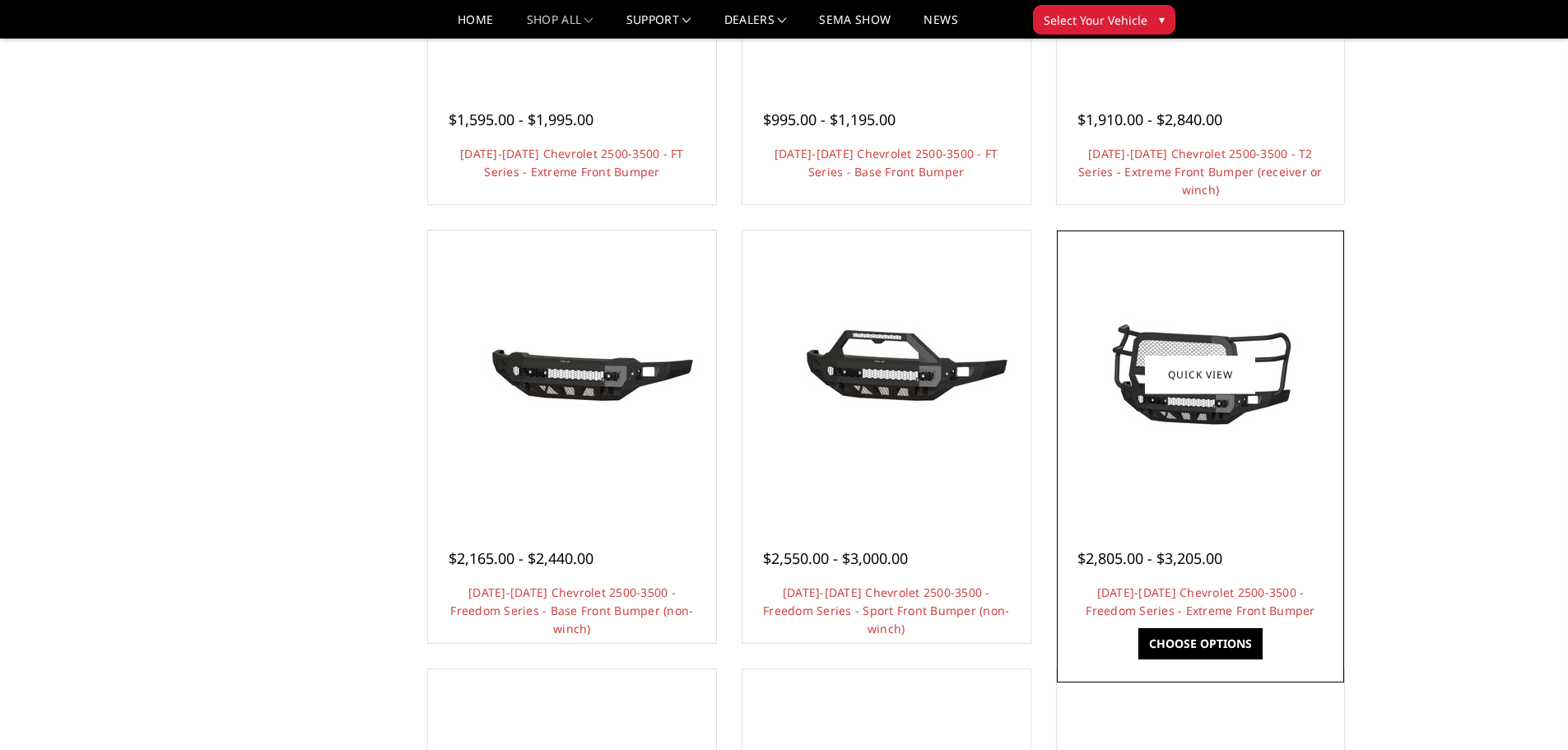
click at [1180, 416] on img at bounding box center [1200, 375] width 263 height 123
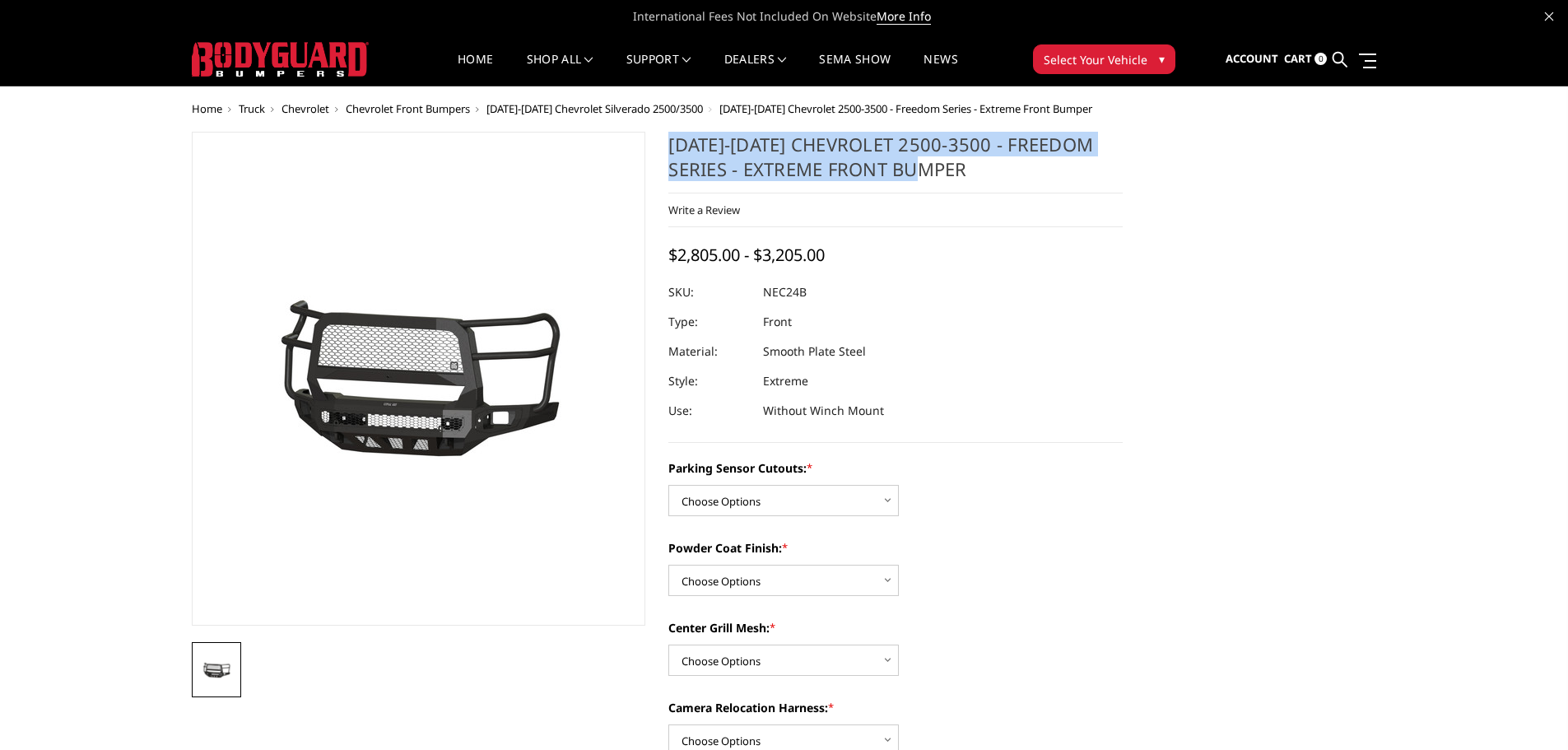
drag, startPoint x: 988, startPoint y: 162, endPoint x: 668, endPoint y: 143, distance: 320.6
click at [668, 143] on h1 "[DATE]-[DATE] Chevrolet 2500-3500 - Freedom Series - Extreme Front Bumper" at bounding box center [895, 163] width 454 height 62
copy h1 "[DATE]-[DATE] Chevrolet 2500-3500 - Freedom Series - Extreme Front Bumper"
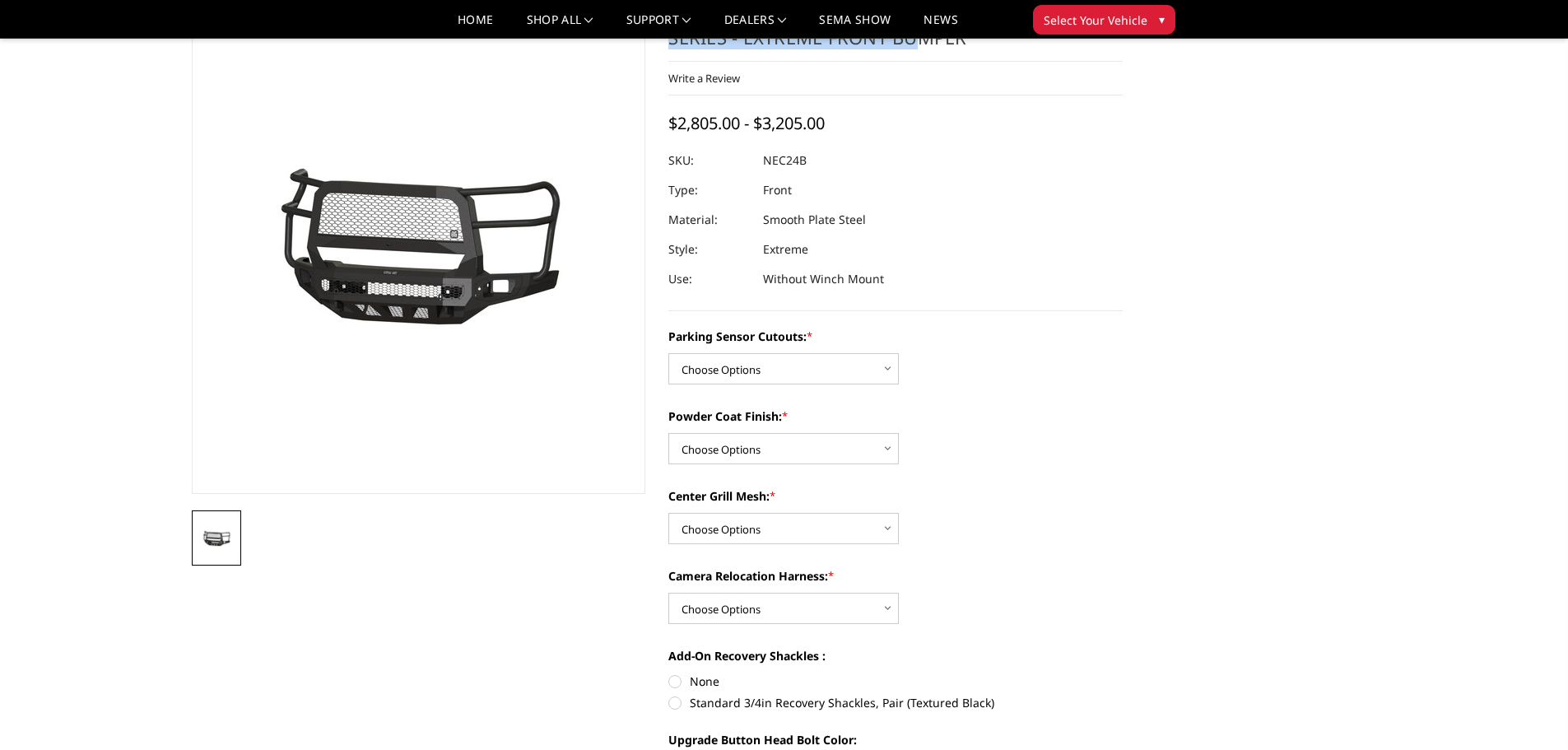
scroll to position [165, 0]
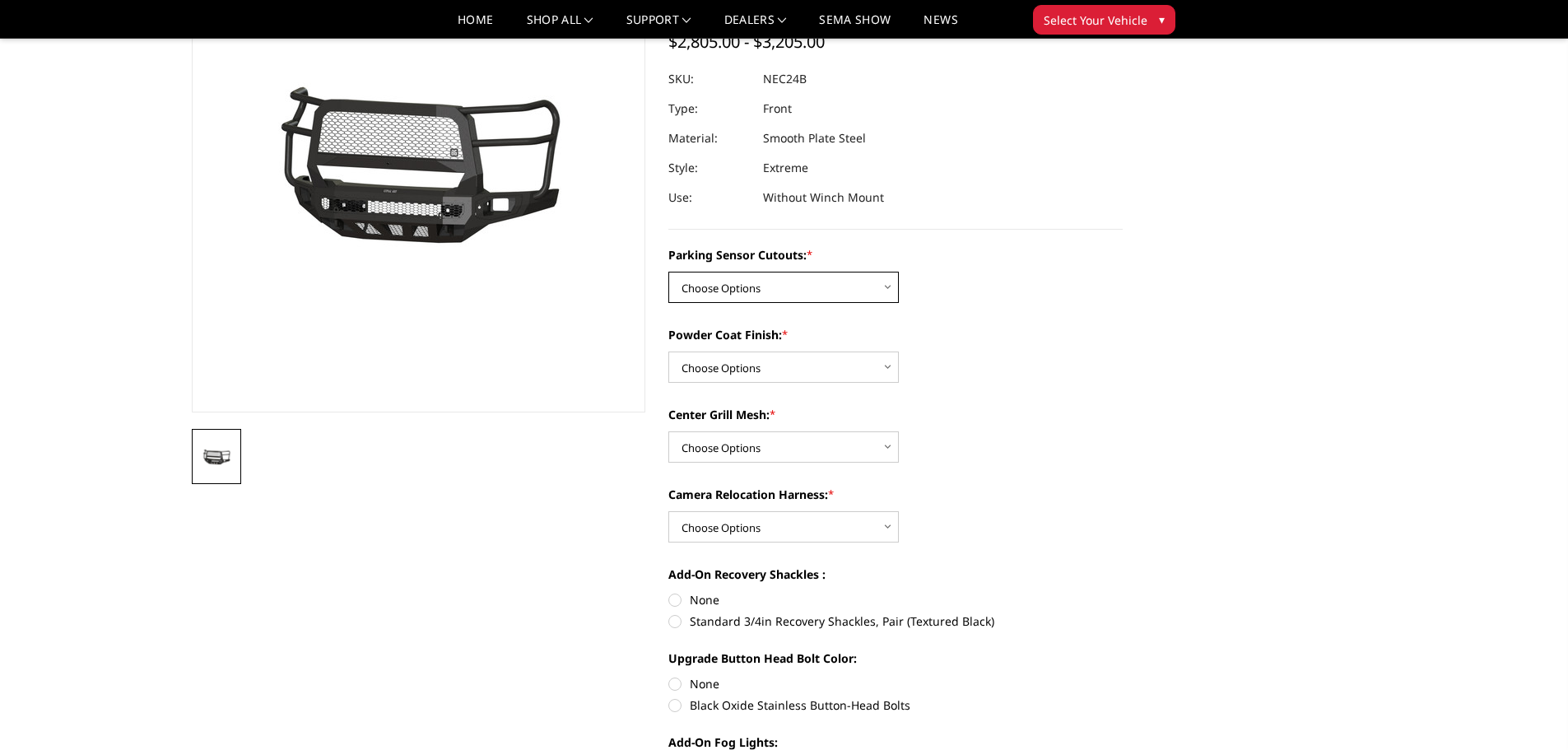
click at [789, 284] on select "Choose Options No - Without Parking Sensor Cutouts Yes - With Parking Sensor Cu…" at bounding box center [783, 287] width 230 height 32
select select "2978"
click at [668, 272] on select "Choose Options No - Without Parking Sensor Cutouts Yes - With Parking Sensor Cu…" at bounding box center [783, 287] width 230 height 32
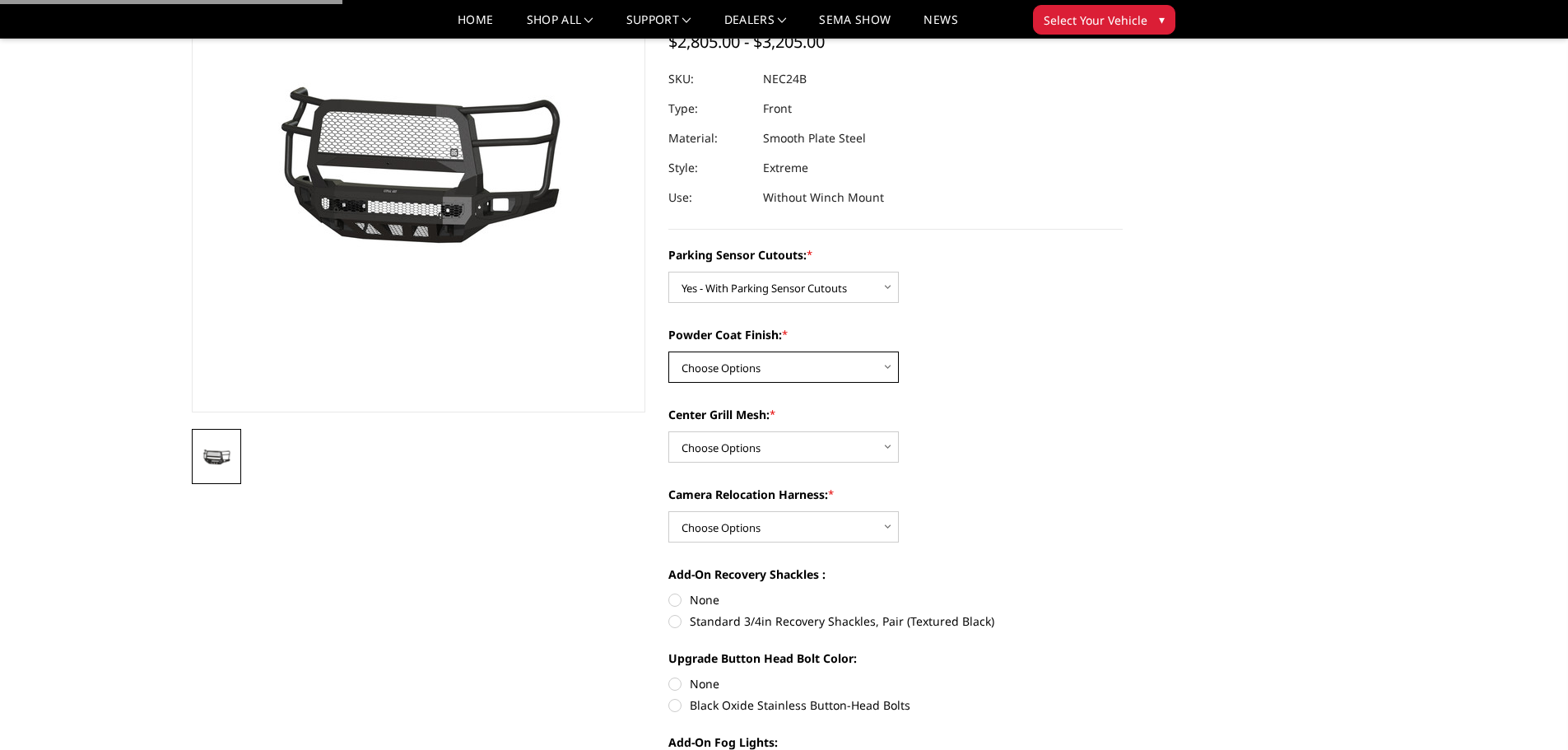
click at [783, 372] on select "Choose Options Bare Metal Texture Black Powder Coat" at bounding box center [783, 367] width 230 height 32
select select "2979"
click at [668, 351] on select "Choose Options Bare Metal Texture Black Powder Coat" at bounding box center [783, 367] width 230 height 32
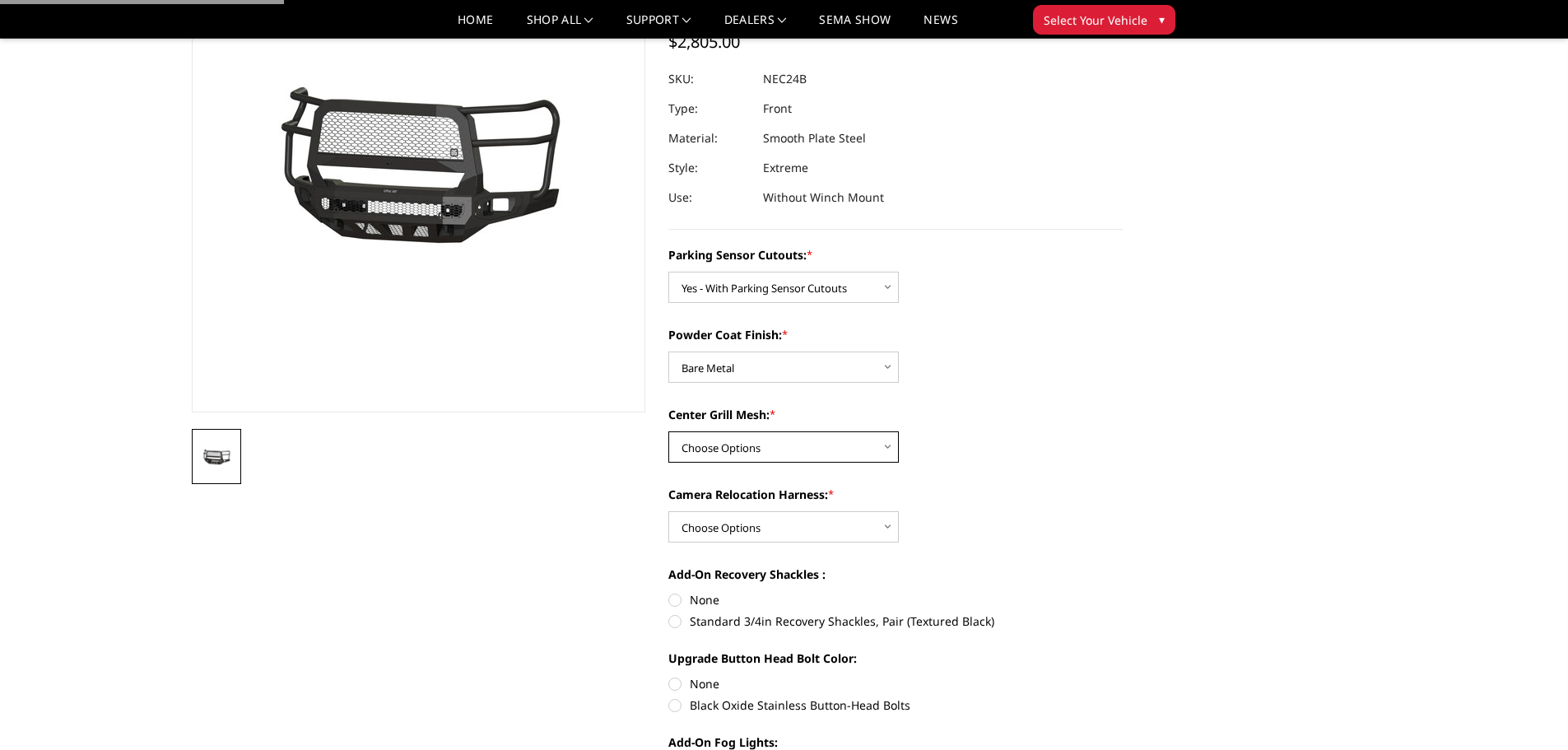
click at [769, 436] on select "Choose Options WITH Expanded Metal in Center Grill WITHOUT Expanded Metal in Ce…" at bounding box center [783, 447] width 230 height 32
select select "2981"
click at [668, 431] on select "Choose Options WITH Expanded Metal in Center Grill WITHOUT Expanded Metal in Ce…" at bounding box center [783, 447] width 230 height 32
click at [793, 525] on select "Choose Options WITH Camera Relocation Harness WITHOUT Camera Relocation Harness" at bounding box center [783, 527] width 230 height 32
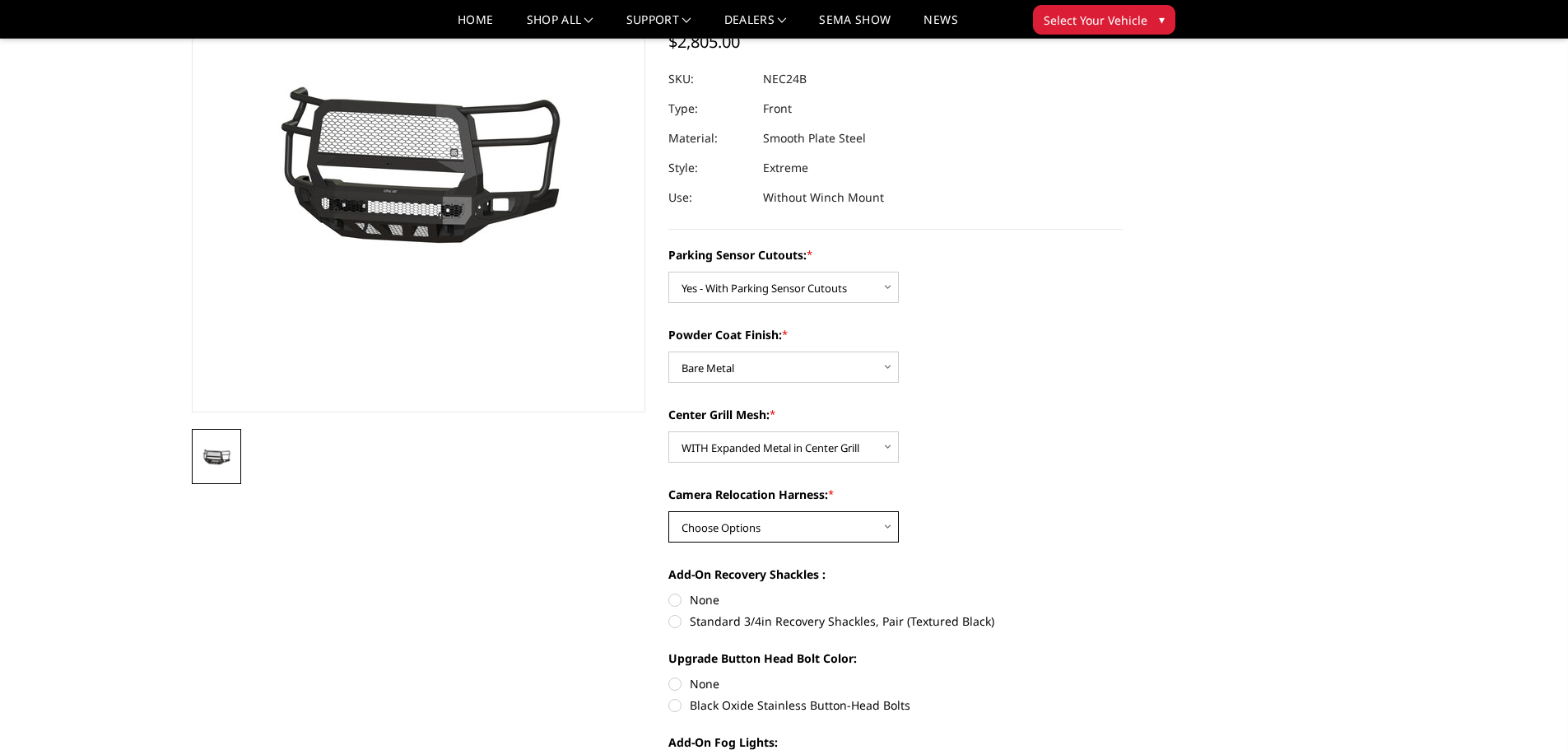
select select "2983"
click at [668, 512] on select "Choose Options WITH Camera Relocation Harness WITHOUT Camera Relocation Harness" at bounding box center [783, 527] width 230 height 32
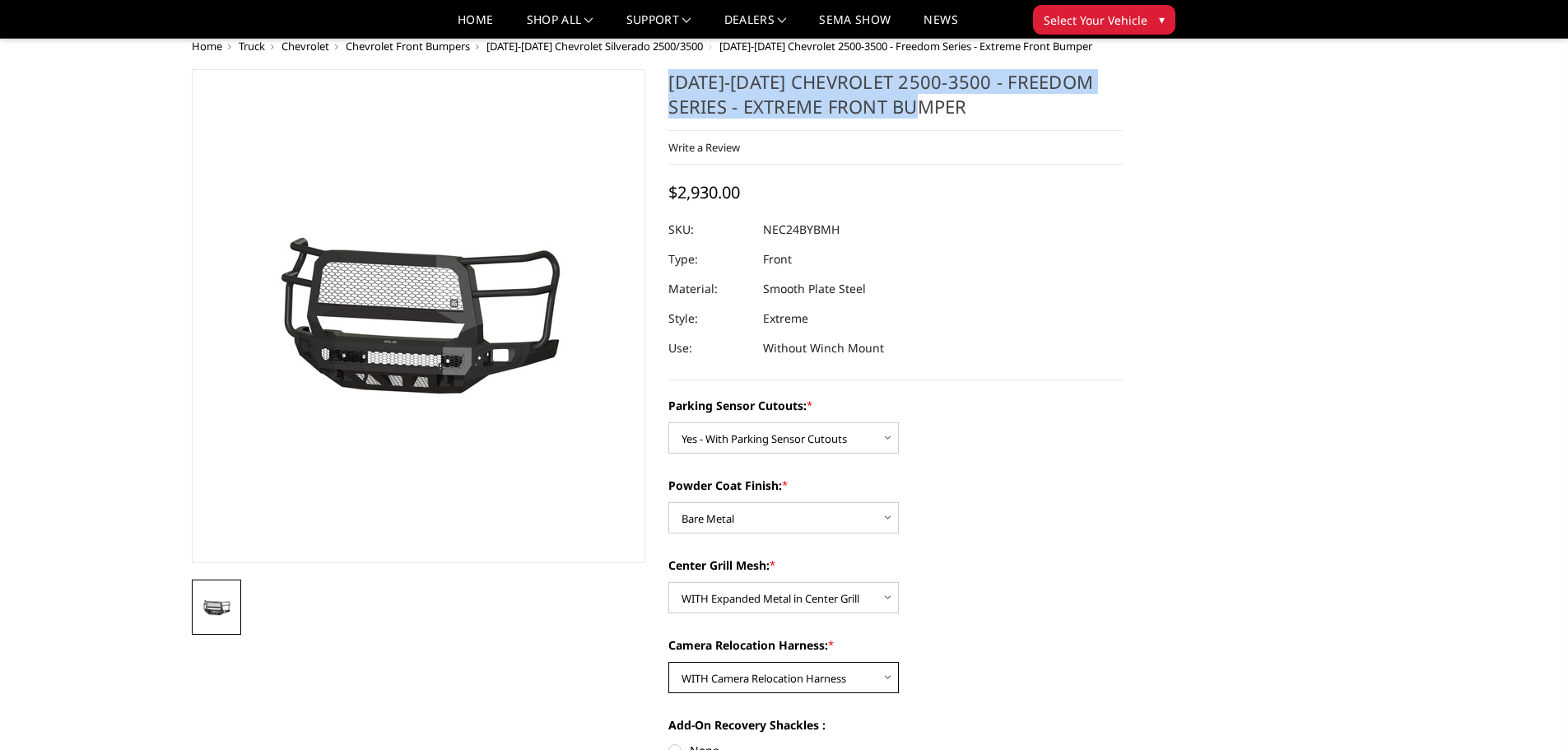
scroll to position [0, 0]
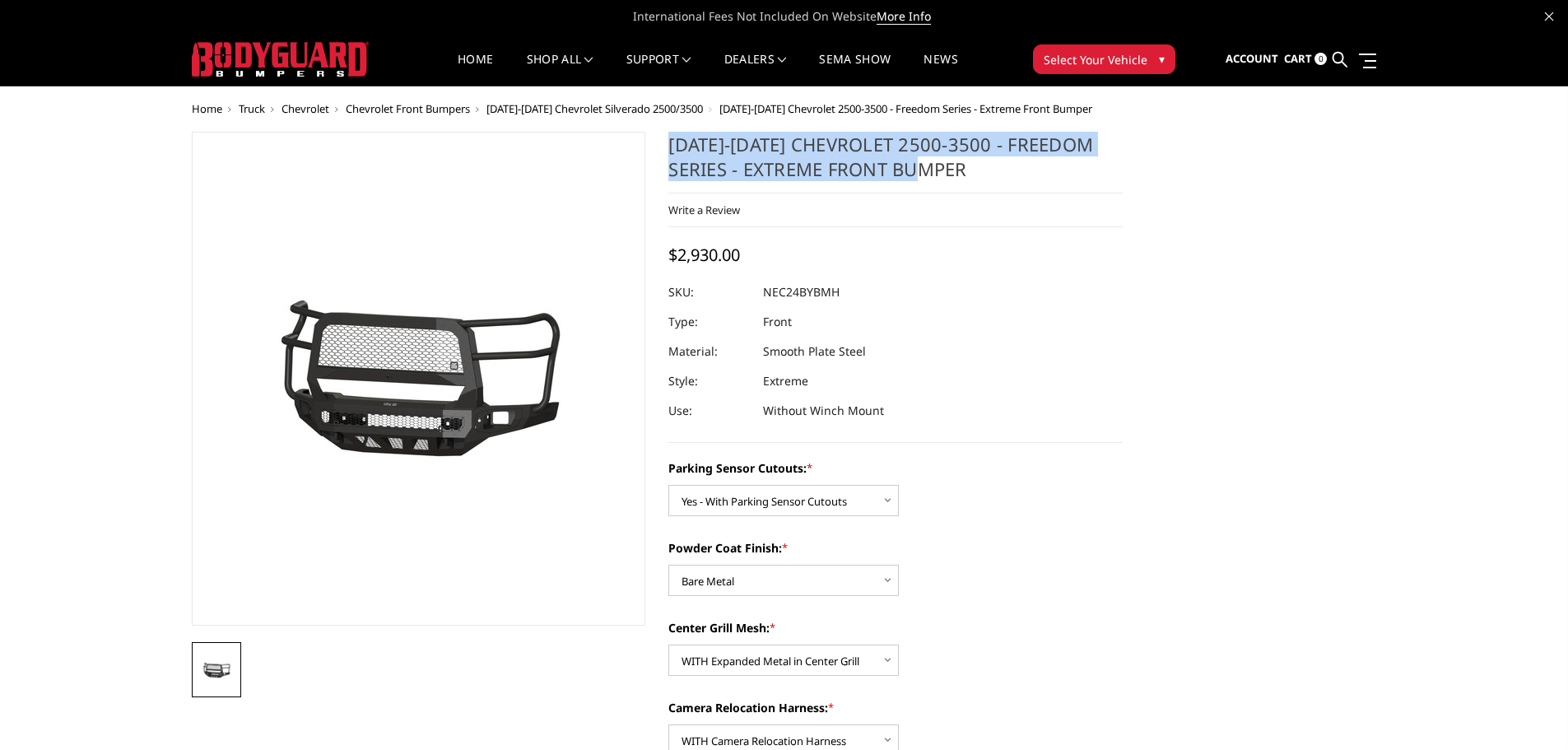
copy h1 "[DATE]-[DATE] Chevrolet 2500-3500 - Freedom Series - Extreme Front Bumper"
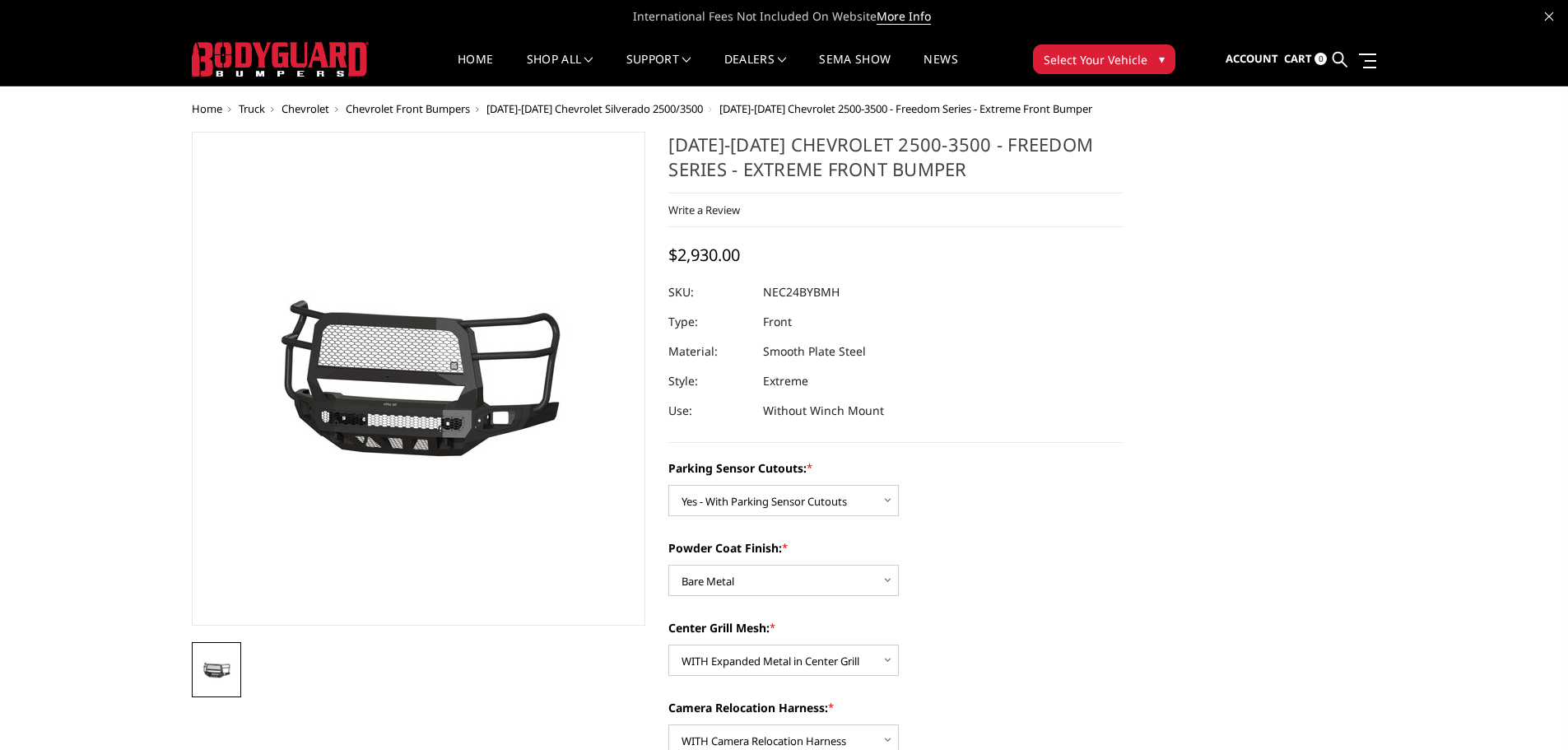
click at [909, 289] on div at bounding box center [895, 292] width 454 height 30
drag, startPoint x: 868, startPoint y: 283, endPoint x: 763, endPoint y: 297, distance: 105.9
click at [763, 297] on dl "SKU: NEC24BYBMH UPC: Type: Front Material: Smooth Plate Steel Style: Extreme Us…" at bounding box center [895, 351] width 454 height 148
copy dl "NEC24BYBMH UPC:"
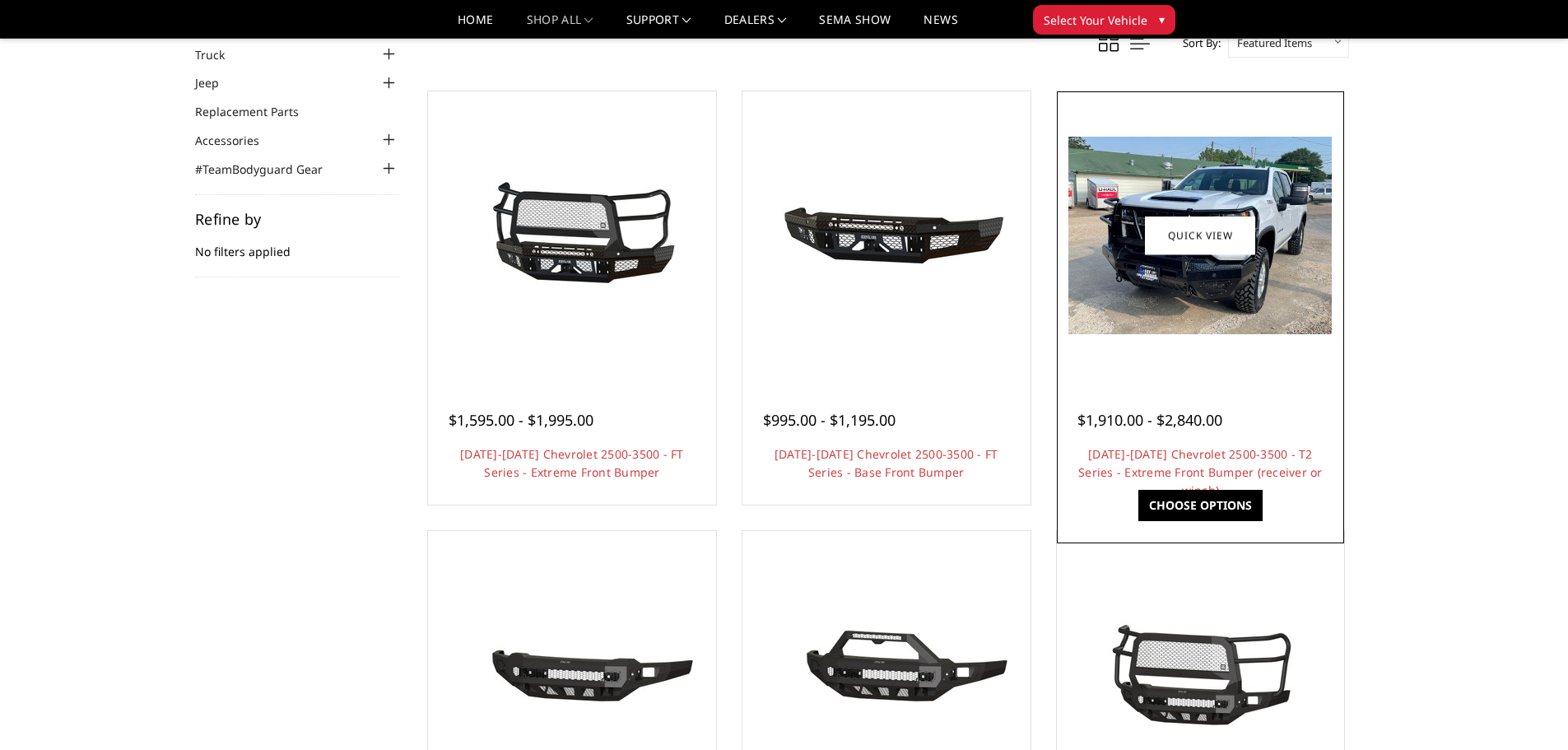
scroll to position [80, 0]
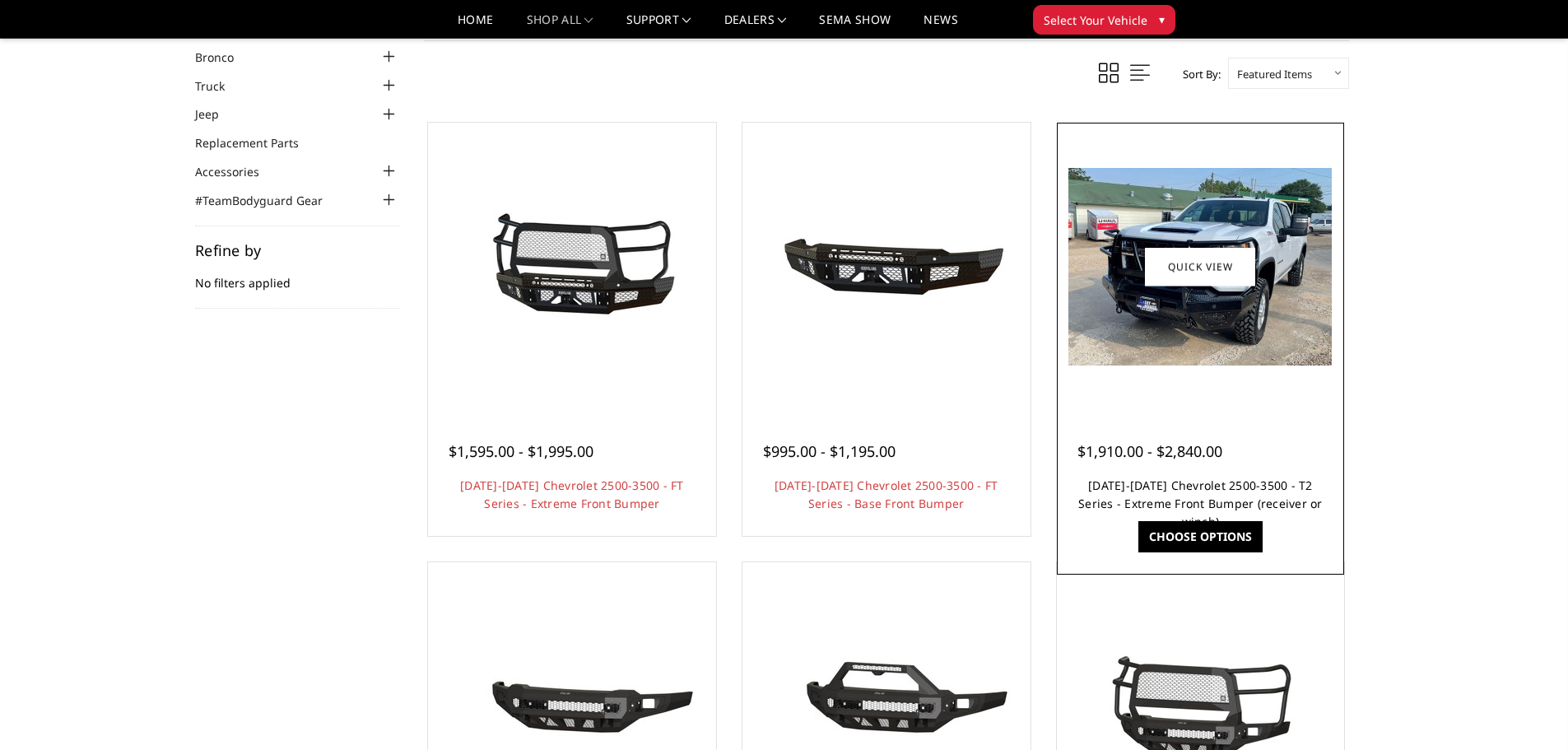
click at [1136, 497] on link "[DATE]-[DATE] Chevrolet 2500-3500 - T2 Series - Extreme Front Bumper (receiver …" at bounding box center [1200, 503] width 244 height 52
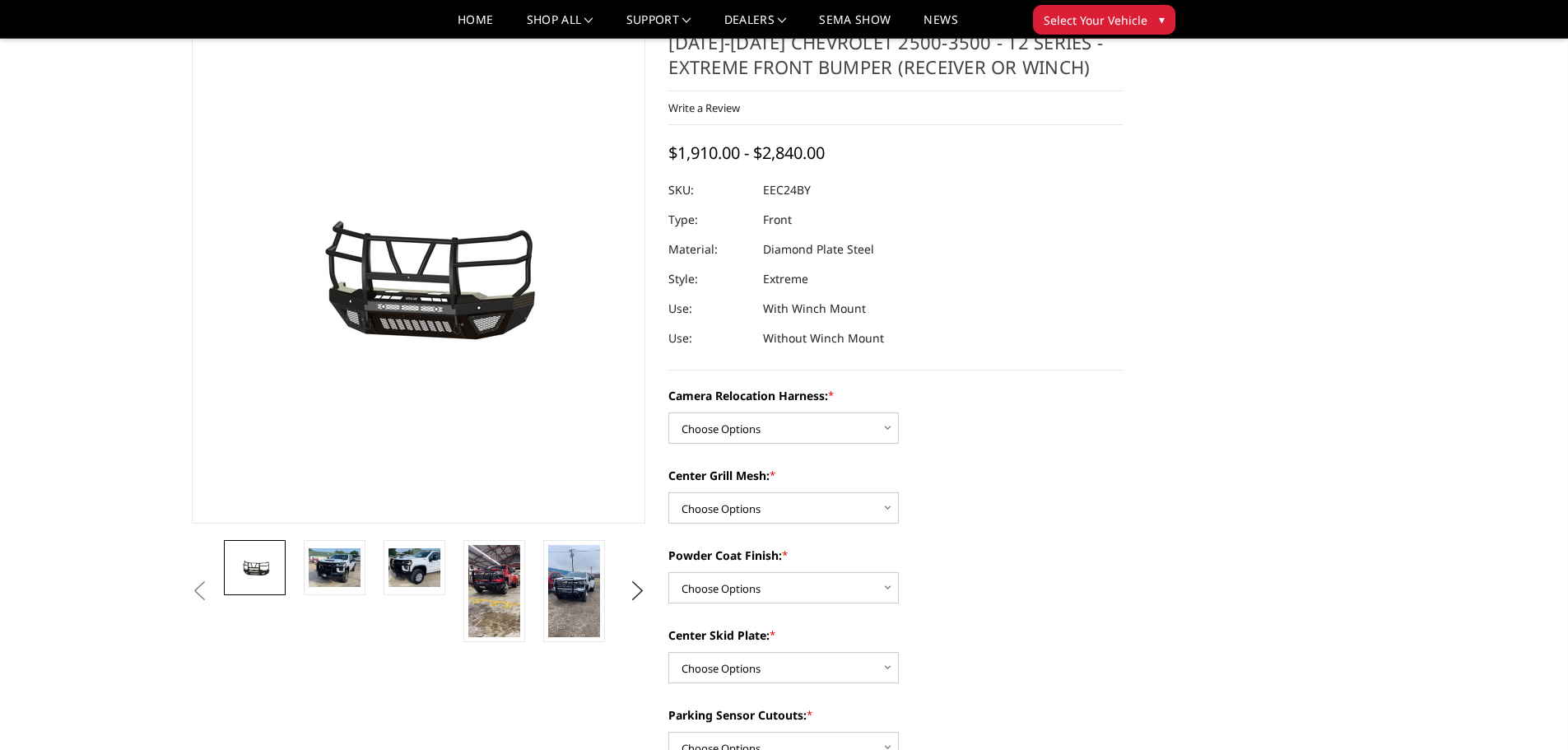
scroll to position [82, 0]
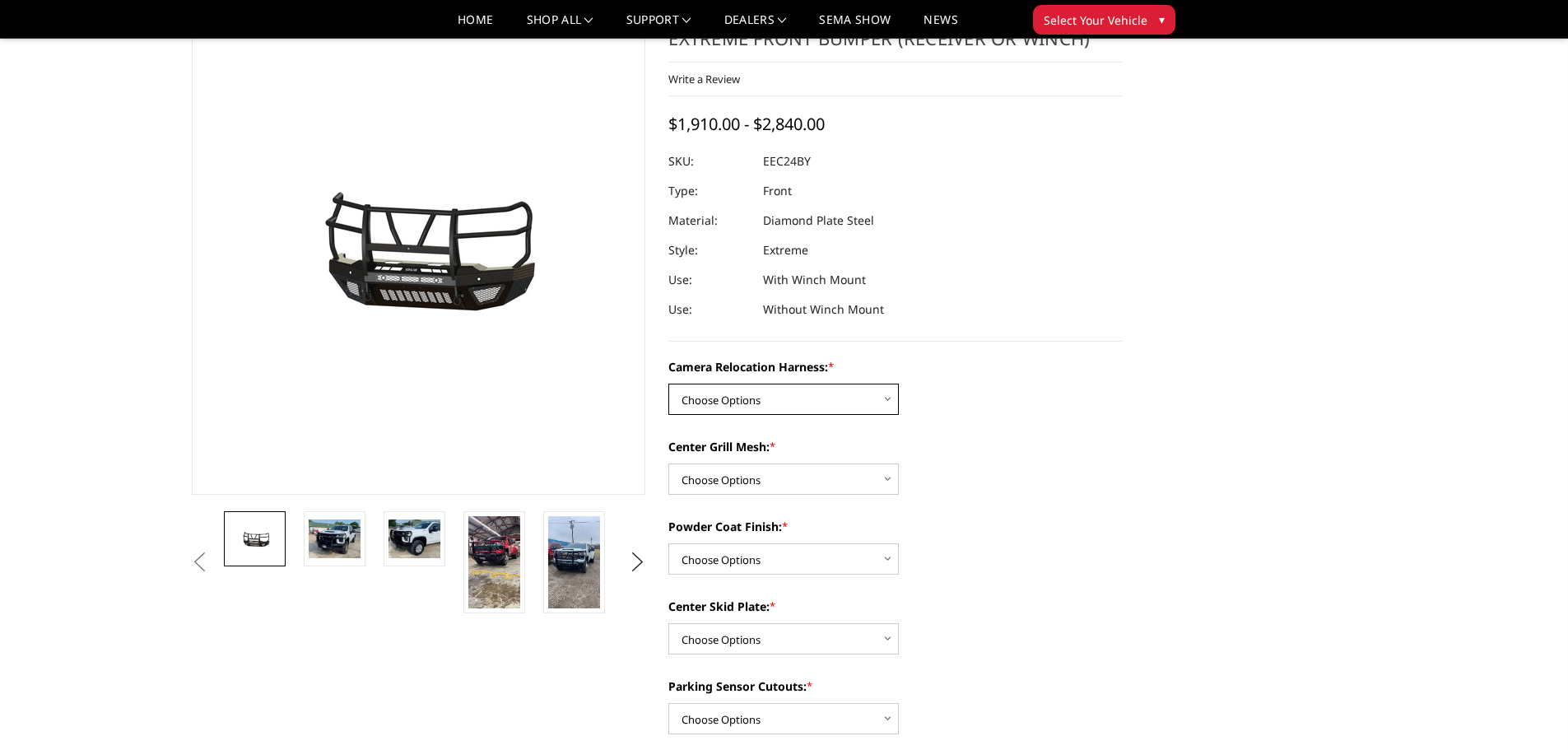
click at [804, 402] on select "Choose Options Without camera harness With camera harness" at bounding box center [783, 399] width 230 height 32
select select "3731"
click at [668, 384] on select "Choose Options Without camera harness With camera harness" at bounding box center [783, 399] width 230 height 32
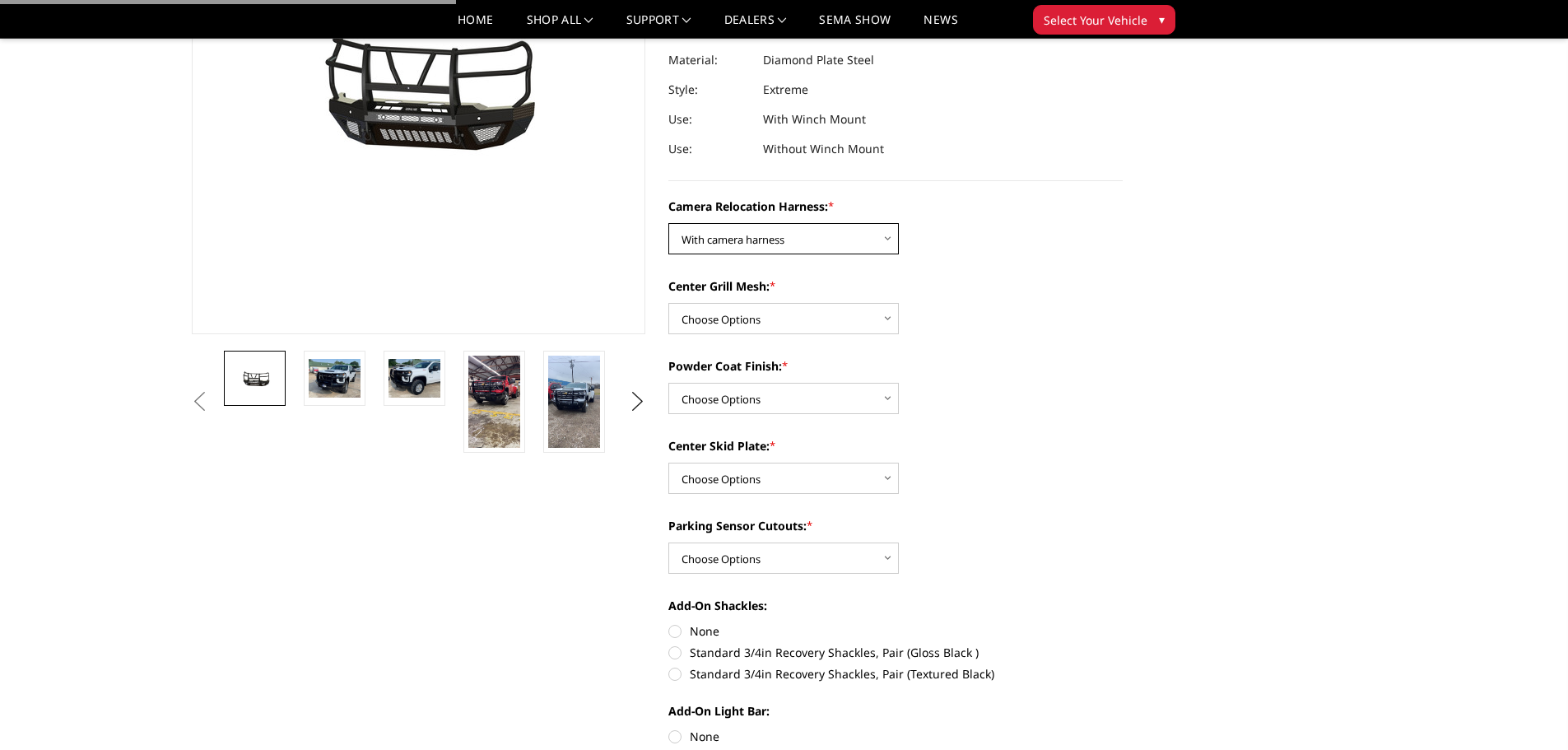
scroll to position [247, 0]
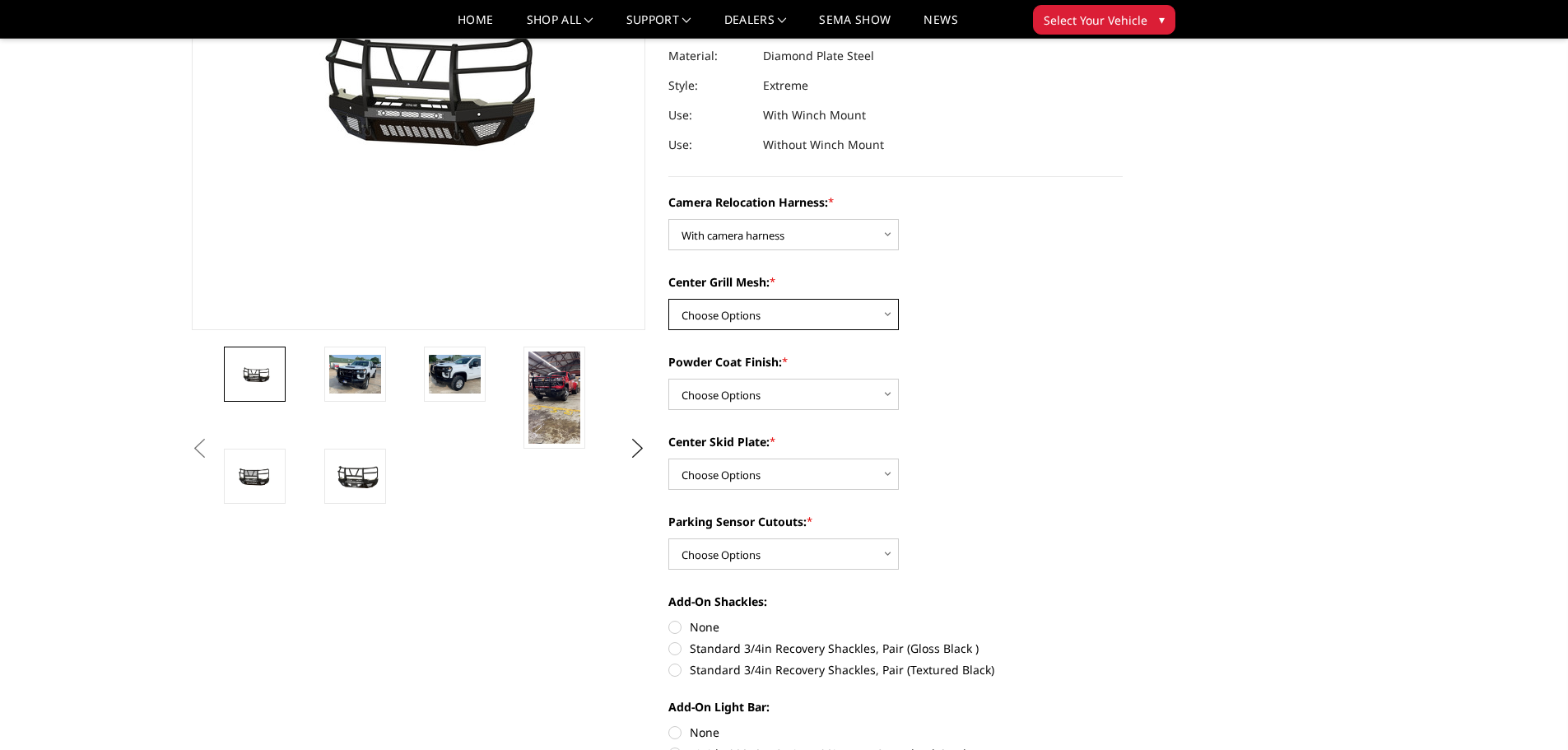
click at [763, 312] on select "Choose Options Without expanded metal With expanded metal" at bounding box center [783, 315] width 230 height 32
select select "3729"
click at [668, 299] on select "Choose Options Without expanded metal With expanded metal" at bounding box center [783, 315] width 230 height 32
click at [763, 387] on select "Choose Options Textured Black Powder Coat Gloss Black Powder Coat Bare Metal" at bounding box center [783, 394] width 230 height 32
select select "3726"
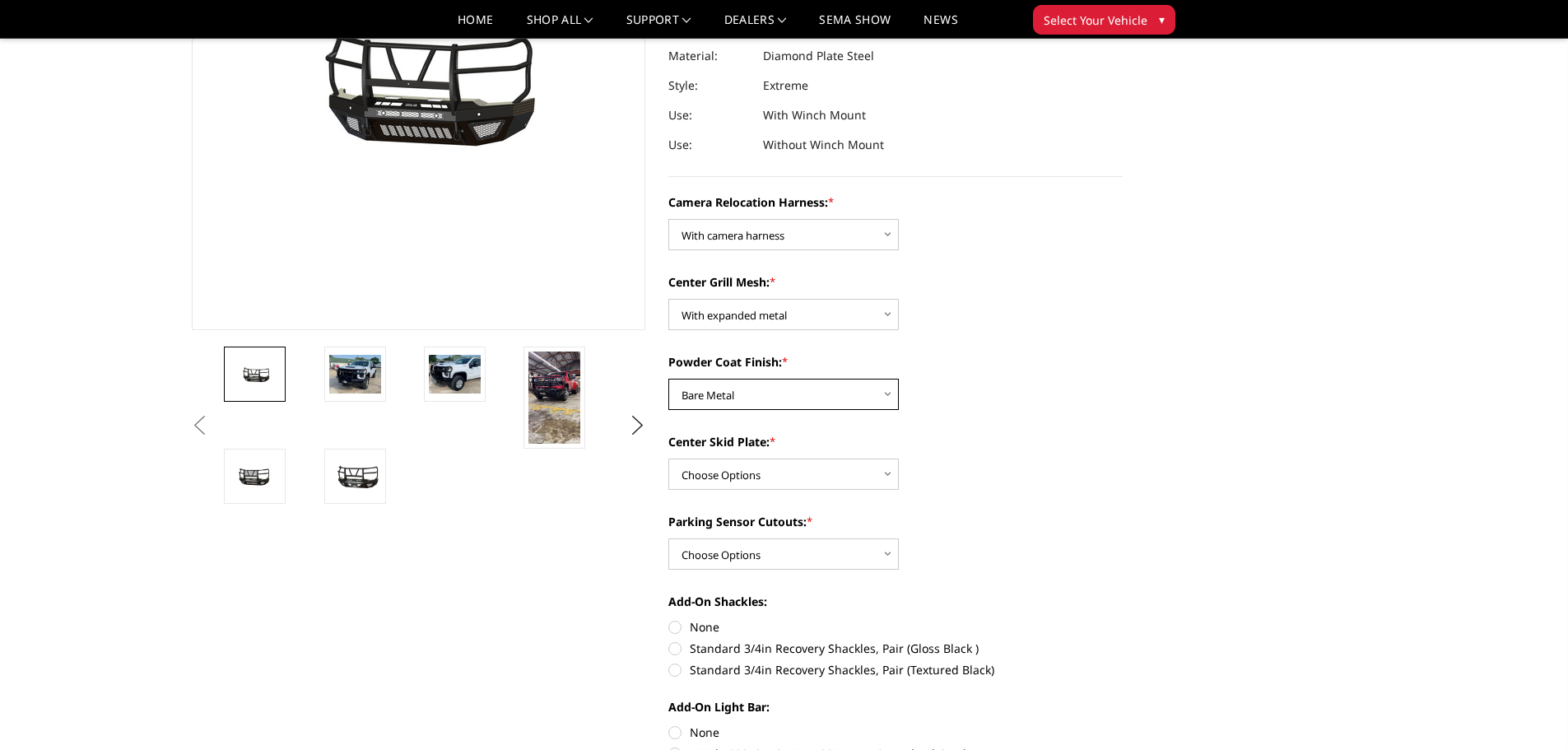
click at [668, 379] on select "Choose Options Textured Black Powder Coat Gloss Black Powder Coat Bare Metal" at bounding box center [783, 394] width 230 height 32
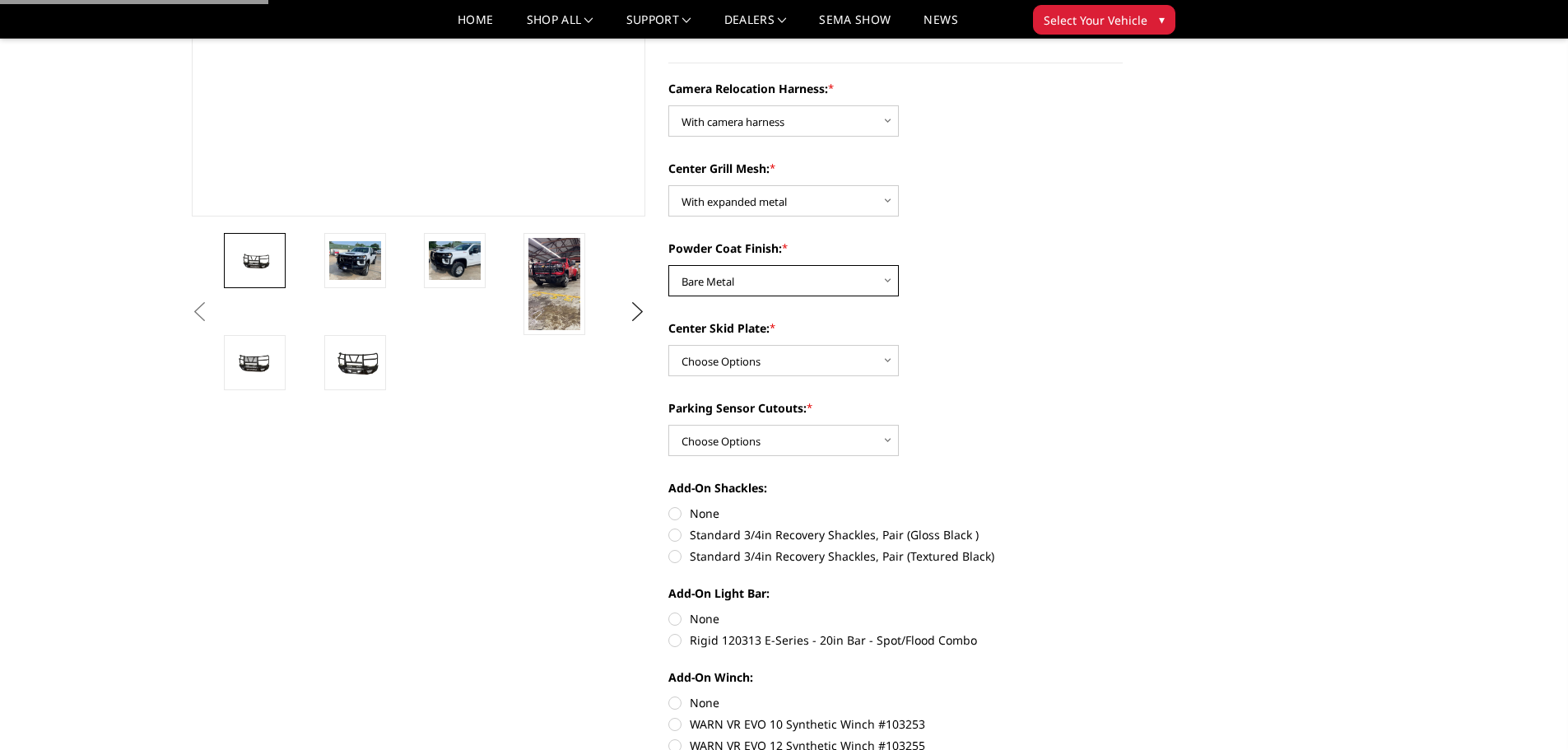
scroll to position [411, 0]
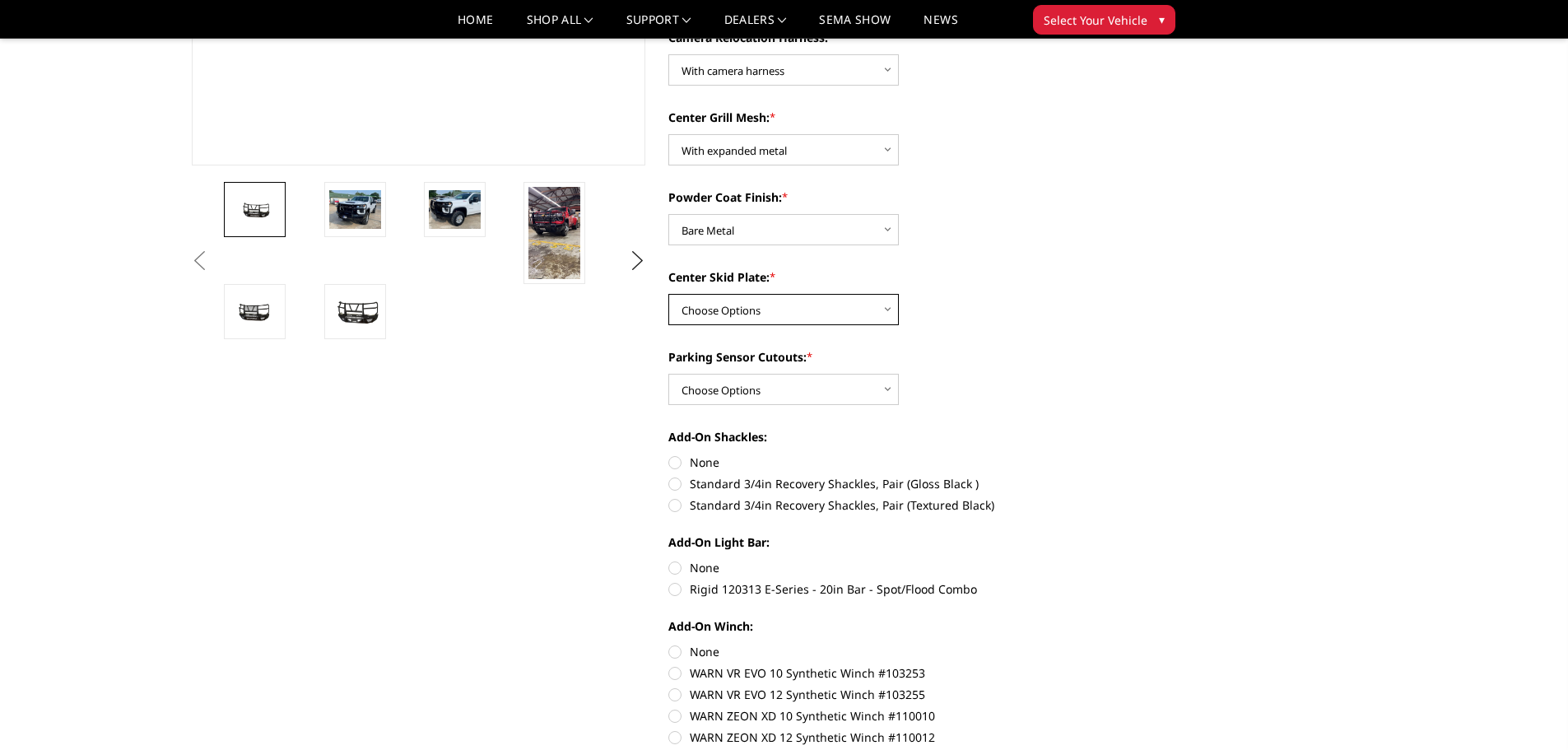
click at [764, 310] on select "Choose Options Winch Mount Skid Plate Standard Skid Plate (included) 2" Receive…" at bounding box center [783, 309] width 230 height 32
select select "3724"
click at [668, 294] on select "Choose Options Winch Mount Skid Plate Standard Skid Plate (included) 2" Receive…" at bounding box center [783, 309] width 230 height 32
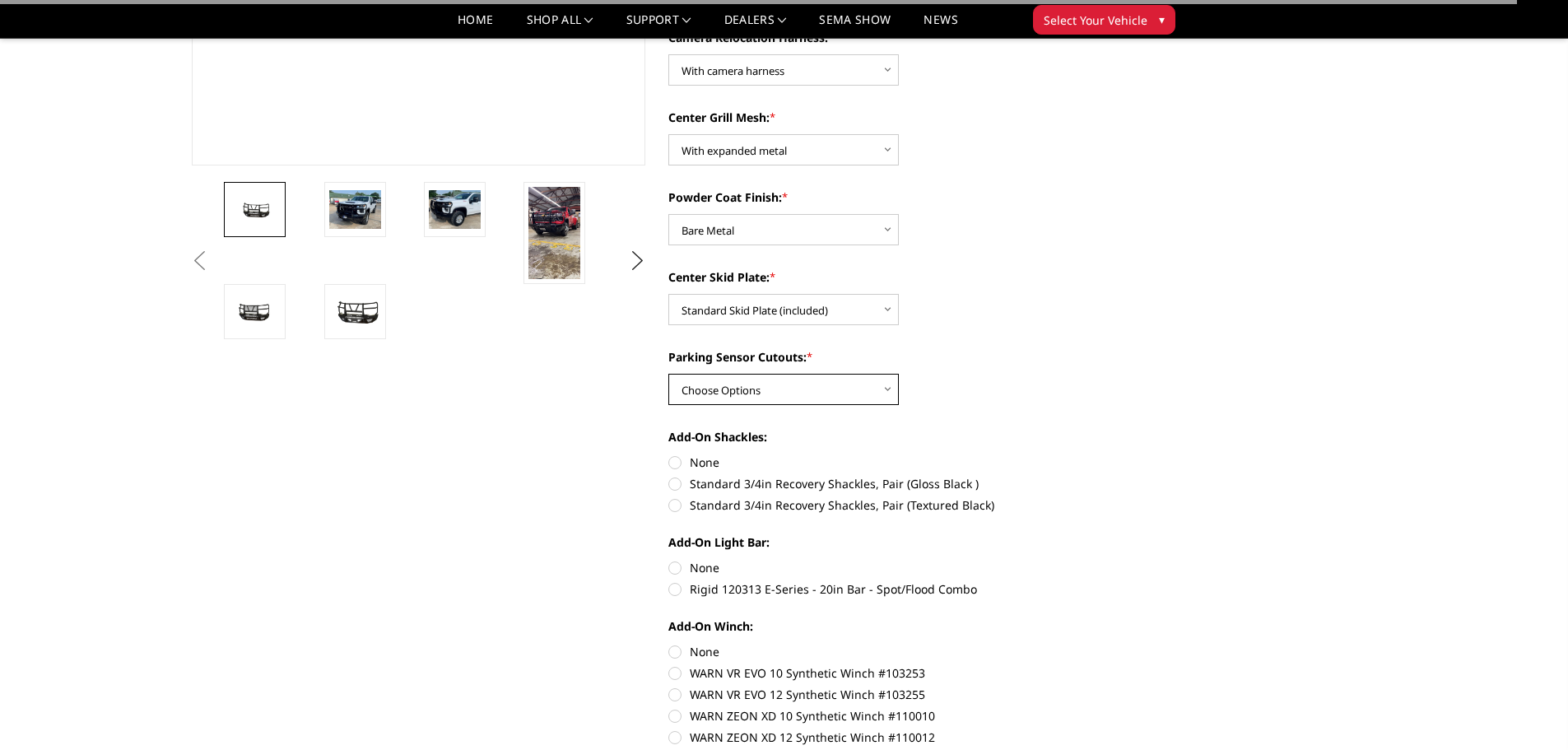
click at [756, 389] on select "Choose Options Yes - With Parking Sensor Cutouts" at bounding box center [783, 389] width 230 height 32
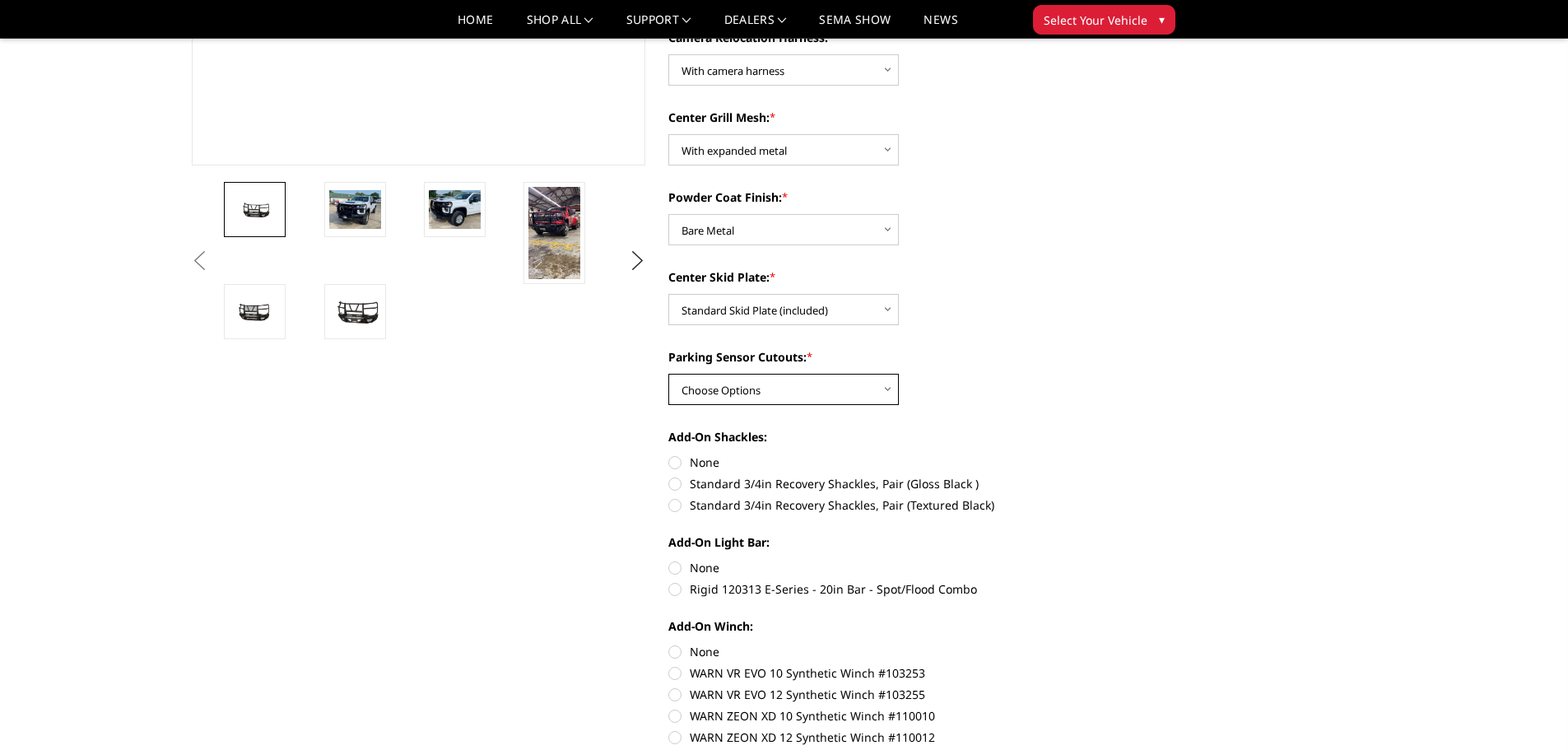
select select "3722"
click at [668, 374] on select "Choose Options Yes - With Parking Sensor Cutouts" at bounding box center [783, 389] width 230 height 32
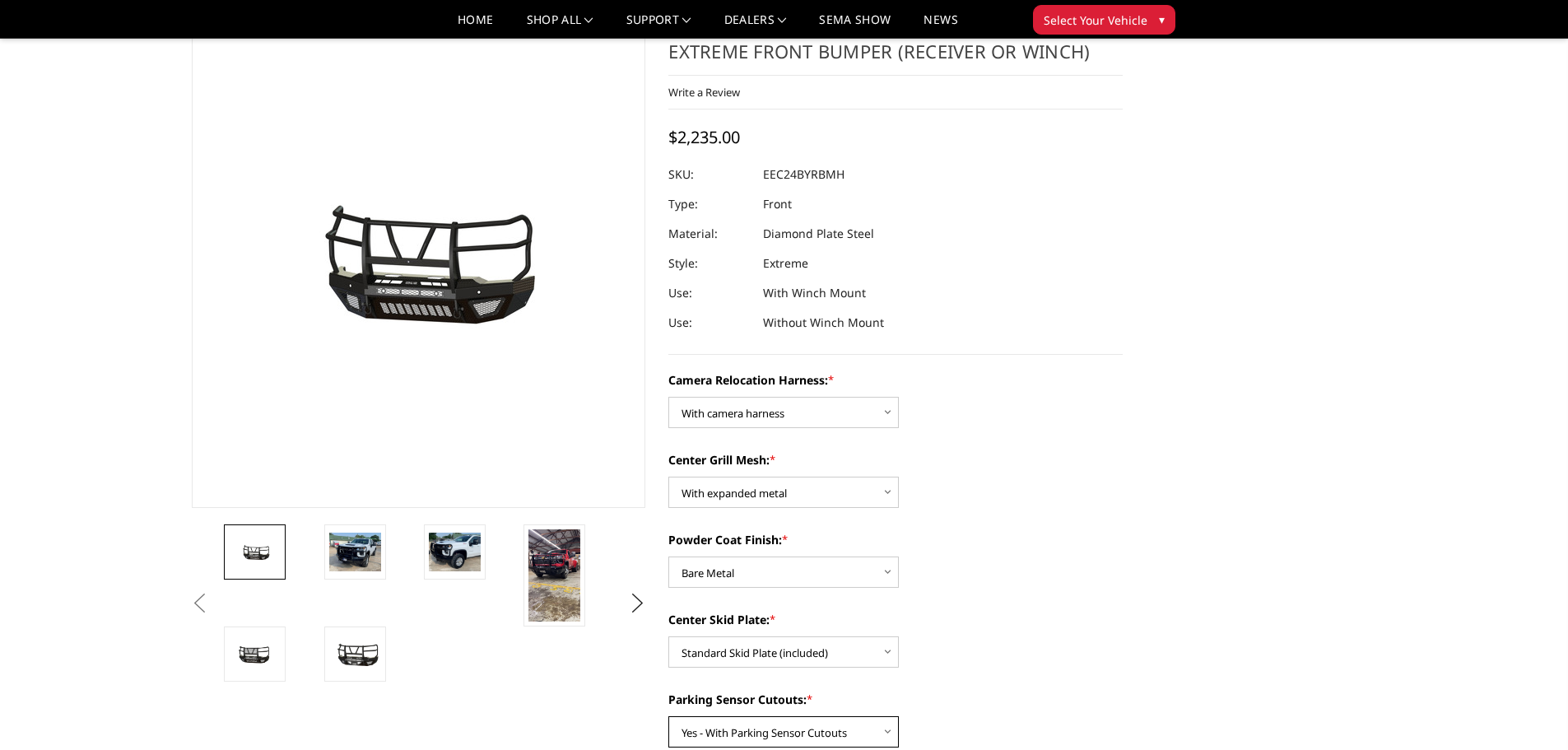
scroll to position [0, 0]
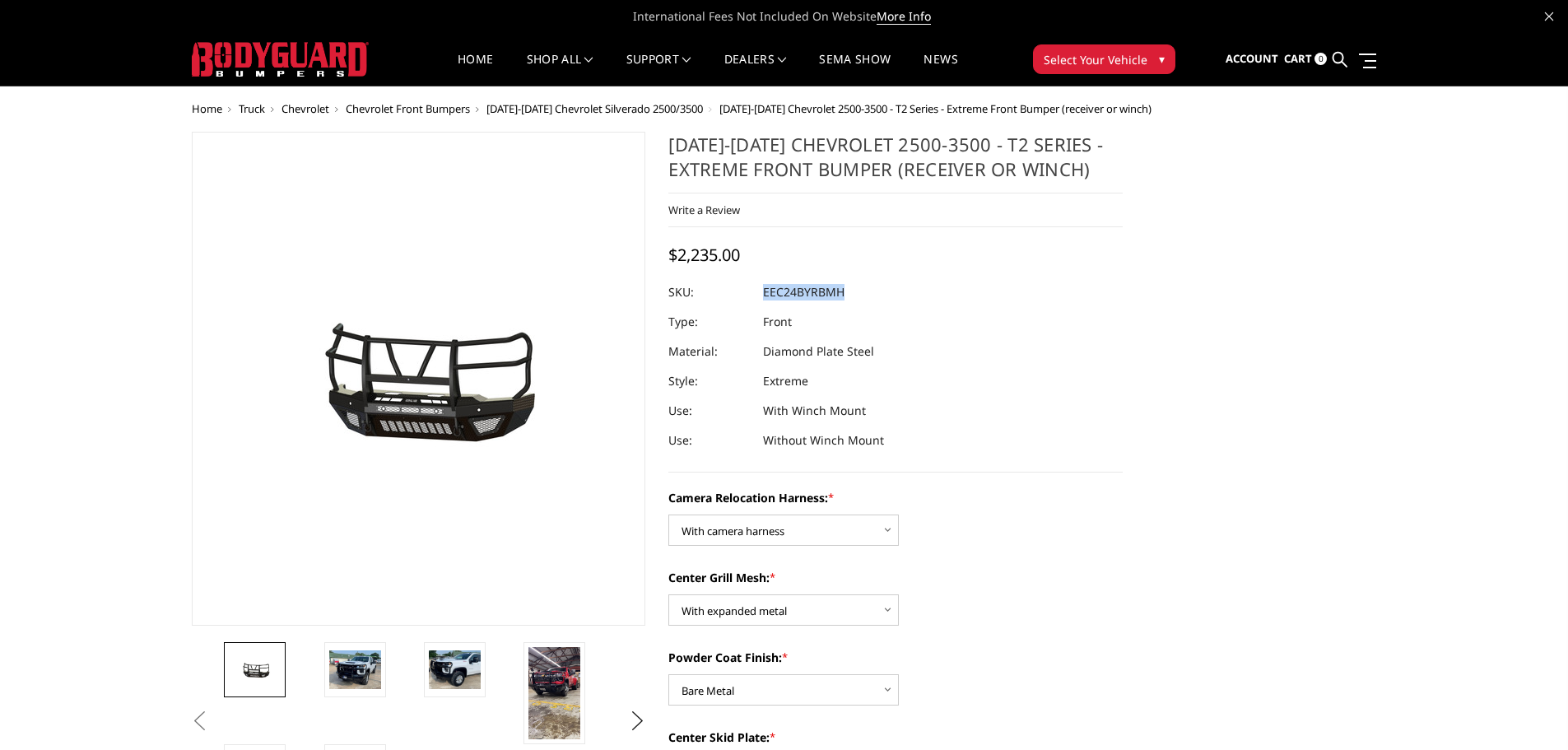
drag, startPoint x: 855, startPoint y: 285, endPoint x: 763, endPoint y: 304, distance: 93.9
click at [763, 304] on dl "SKU: EEC24BYRBMH UPC: Type: Front Material: Diamond Plate Steel Style: Extreme …" at bounding box center [895, 367] width 454 height 178
copy dl "EEC24BYRBMH UPC:"
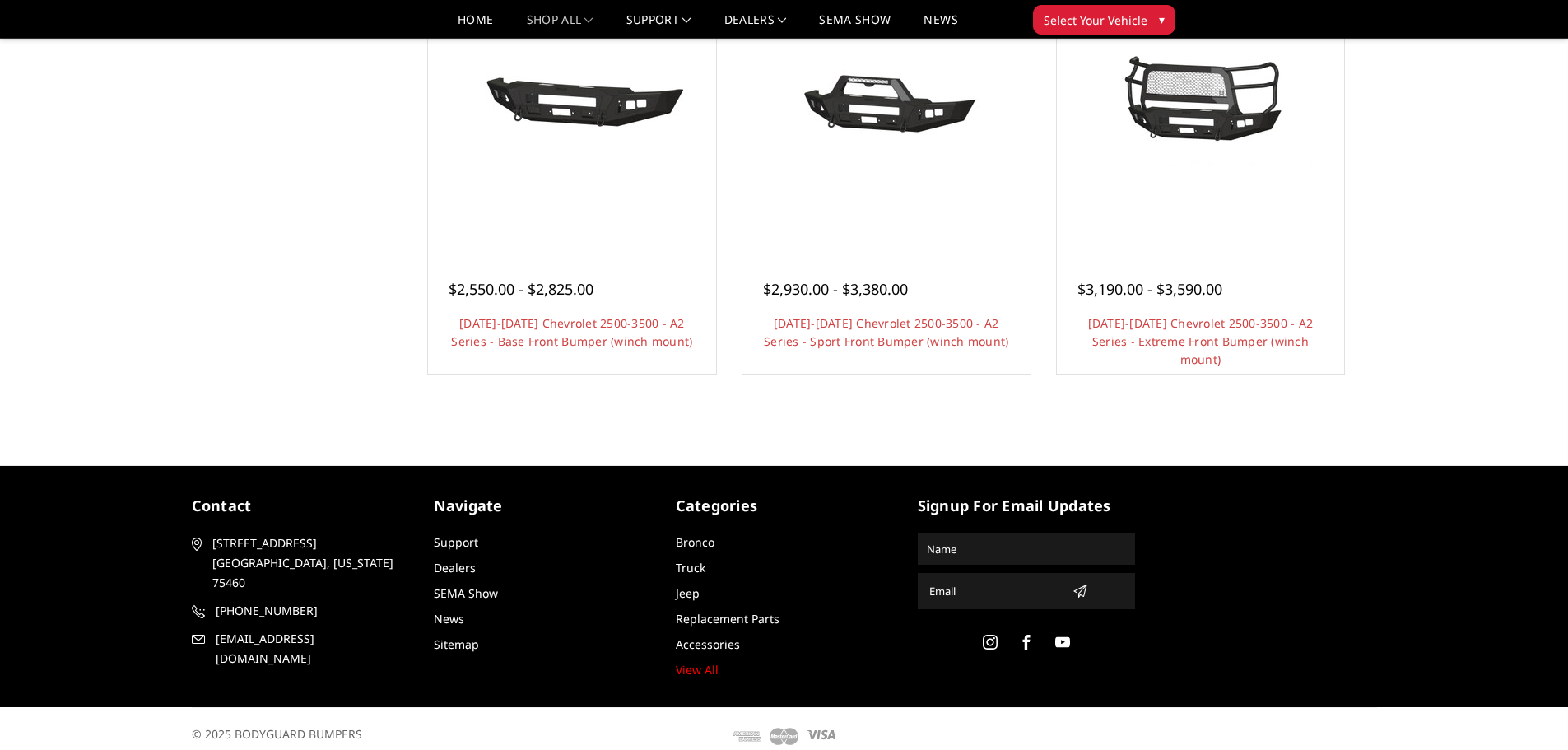
scroll to position [1135, 0]
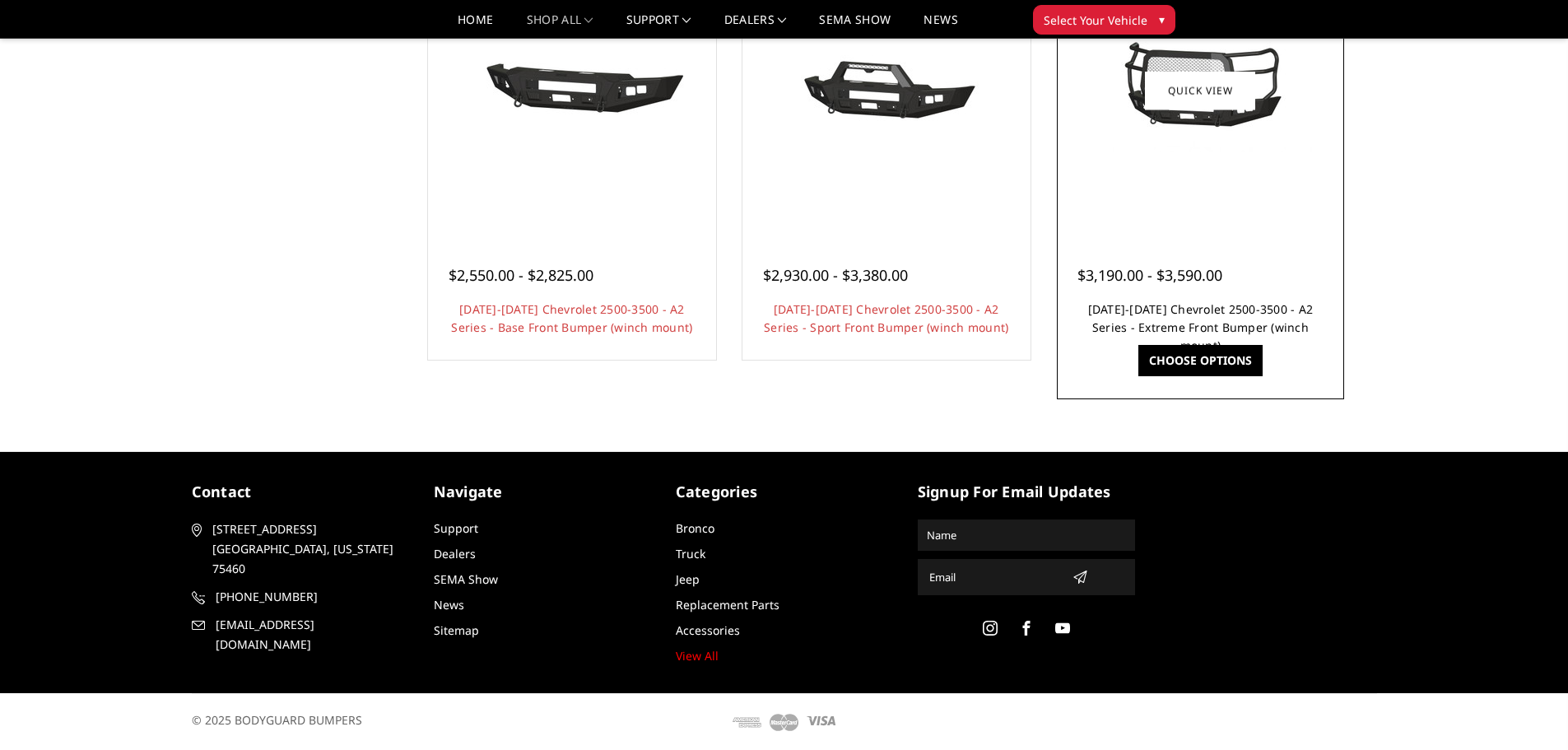
click at [1285, 304] on link "[DATE]-[DATE] Chevrolet 2500-3500 - A2 Series - Extreme Front Bumper (winch mou…" at bounding box center [1200, 327] width 225 height 52
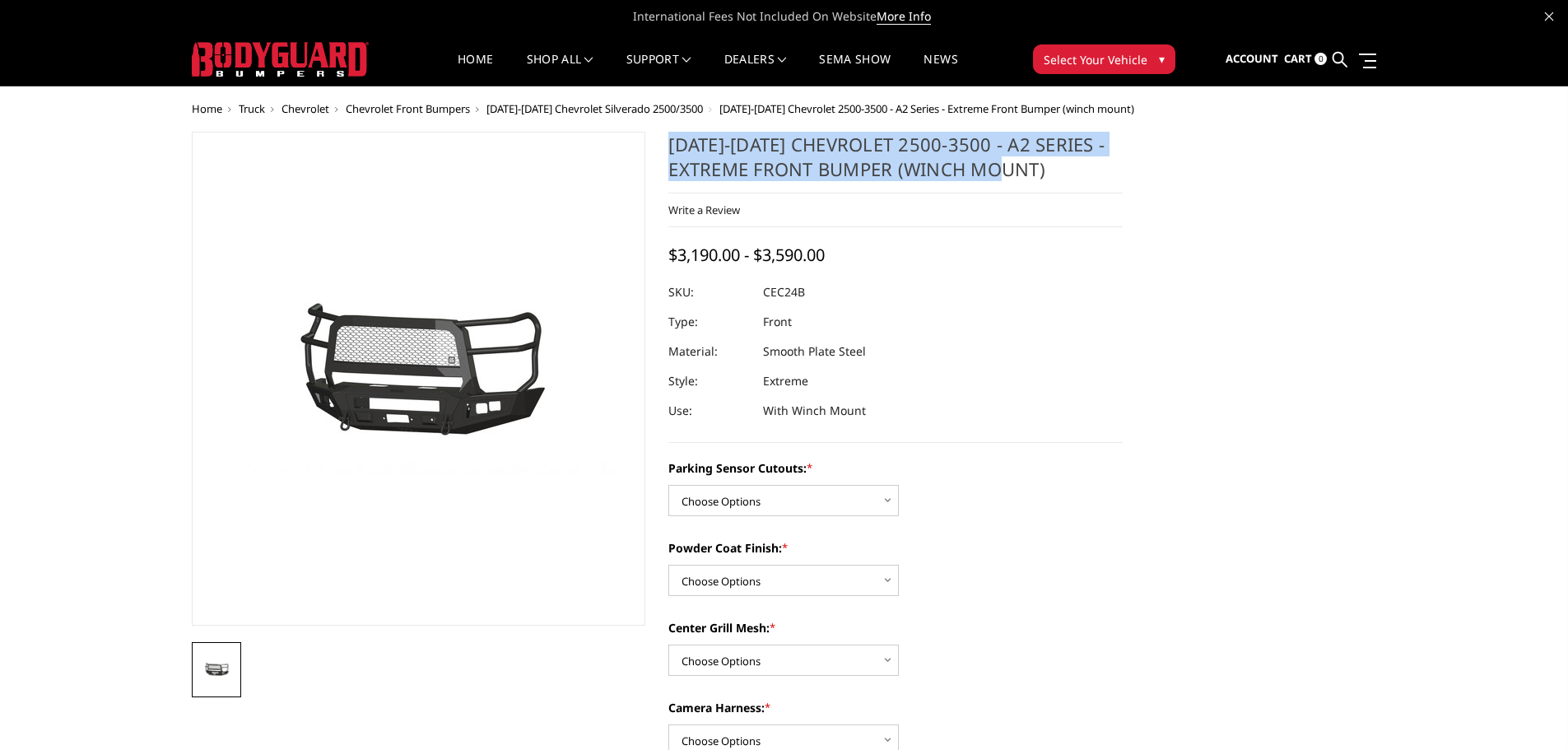
drag, startPoint x: 1058, startPoint y: 165, endPoint x: 664, endPoint y: 150, distance: 394.3
copy h1 "[DATE]-[DATE] Chevrolet 2500-3500 - A2 Series - Extreme Front Bumper (winch mou…"
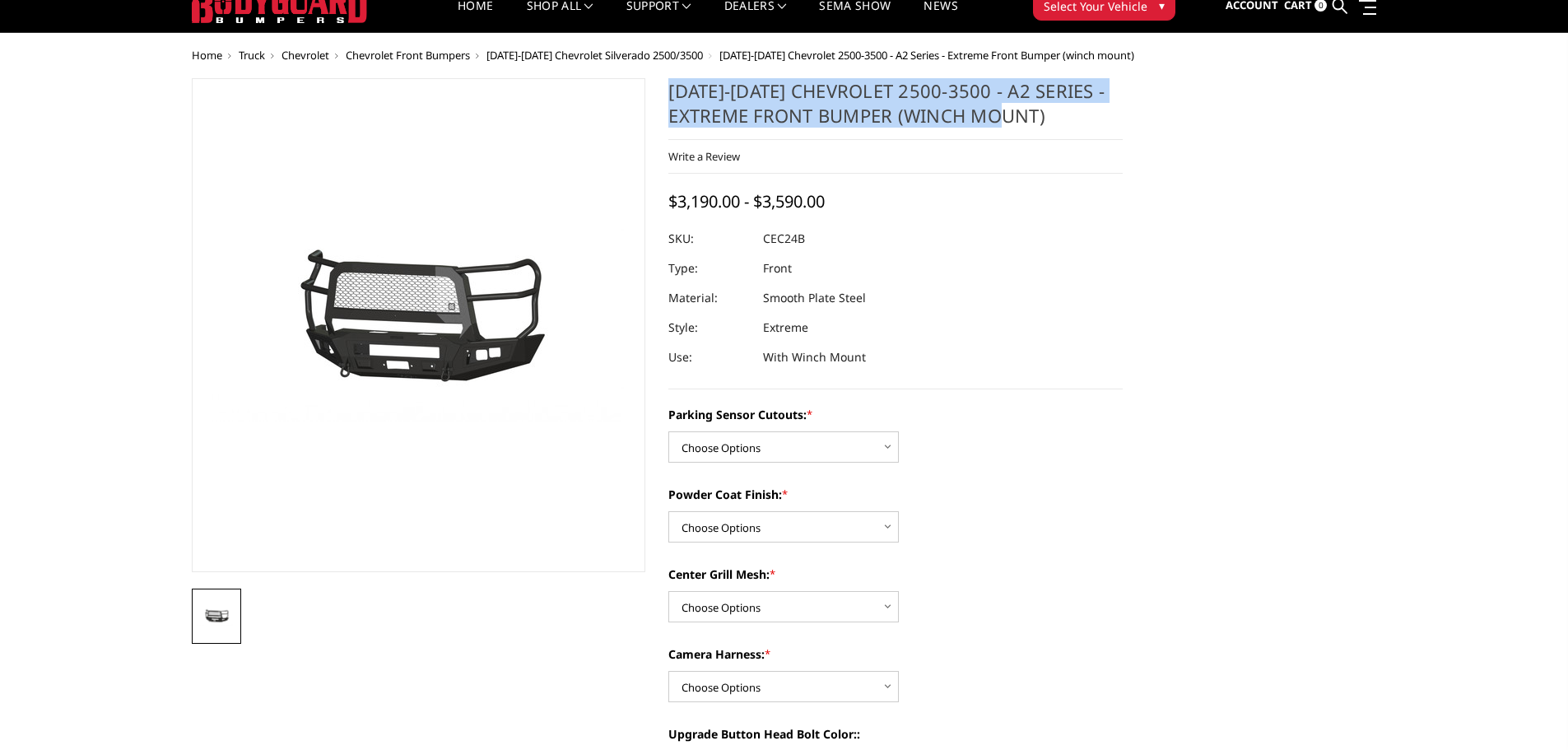
scroll to position [82, 0]
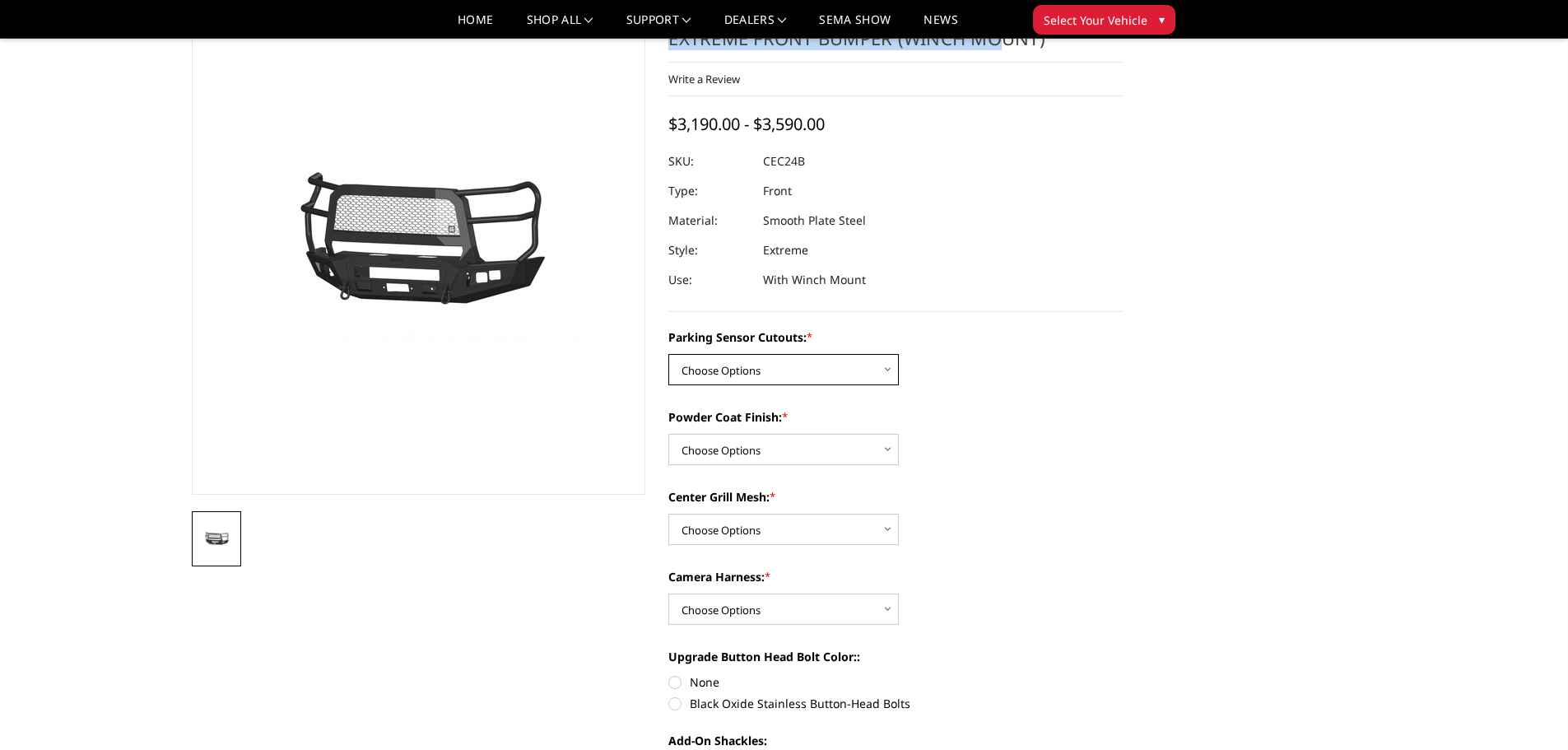
click at [843, 372] on select "Choose Options No - Without Parking Sensor Cutouts Yes - With Parking Sensor Cu…" at bounding box center [783, 369] width 230 height 32
select select "2246"
click at [668, 354] on select "Choose Options No - Without Parking Sensor Cutouts Yes - With Parking Sensor Cu…" at bounding box center [783, 369] width 230 height 32
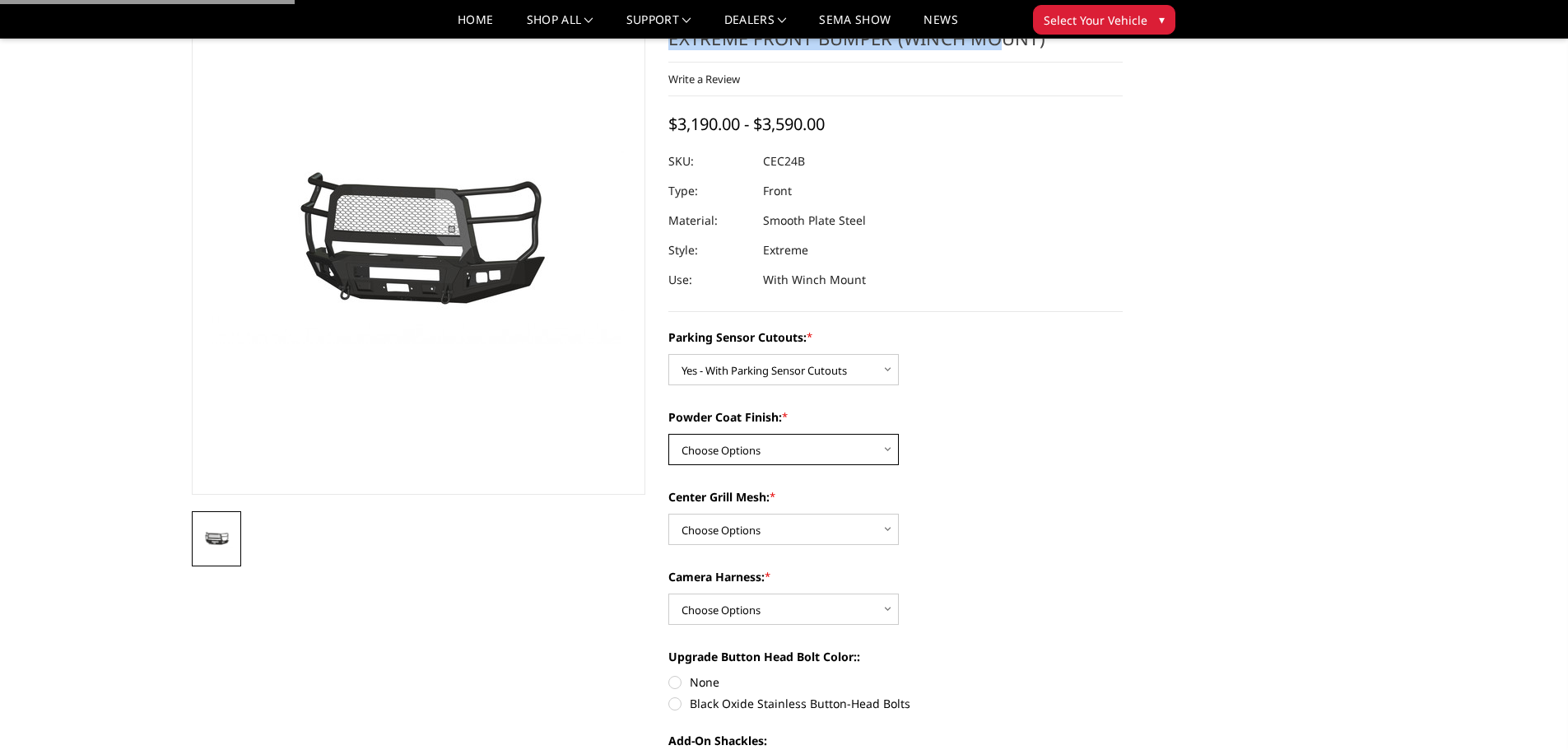
click at [815, 444] on select "Choose Options Bare Metal Textured Black Powder Coat" at bounding box center [783, 449] width 230 height 32
select select "2247"
click at [668, 434] on select "Choose Options Bare Metal Textured Black Powder Coat" at bounding box center [783, 449] width 230 height 32
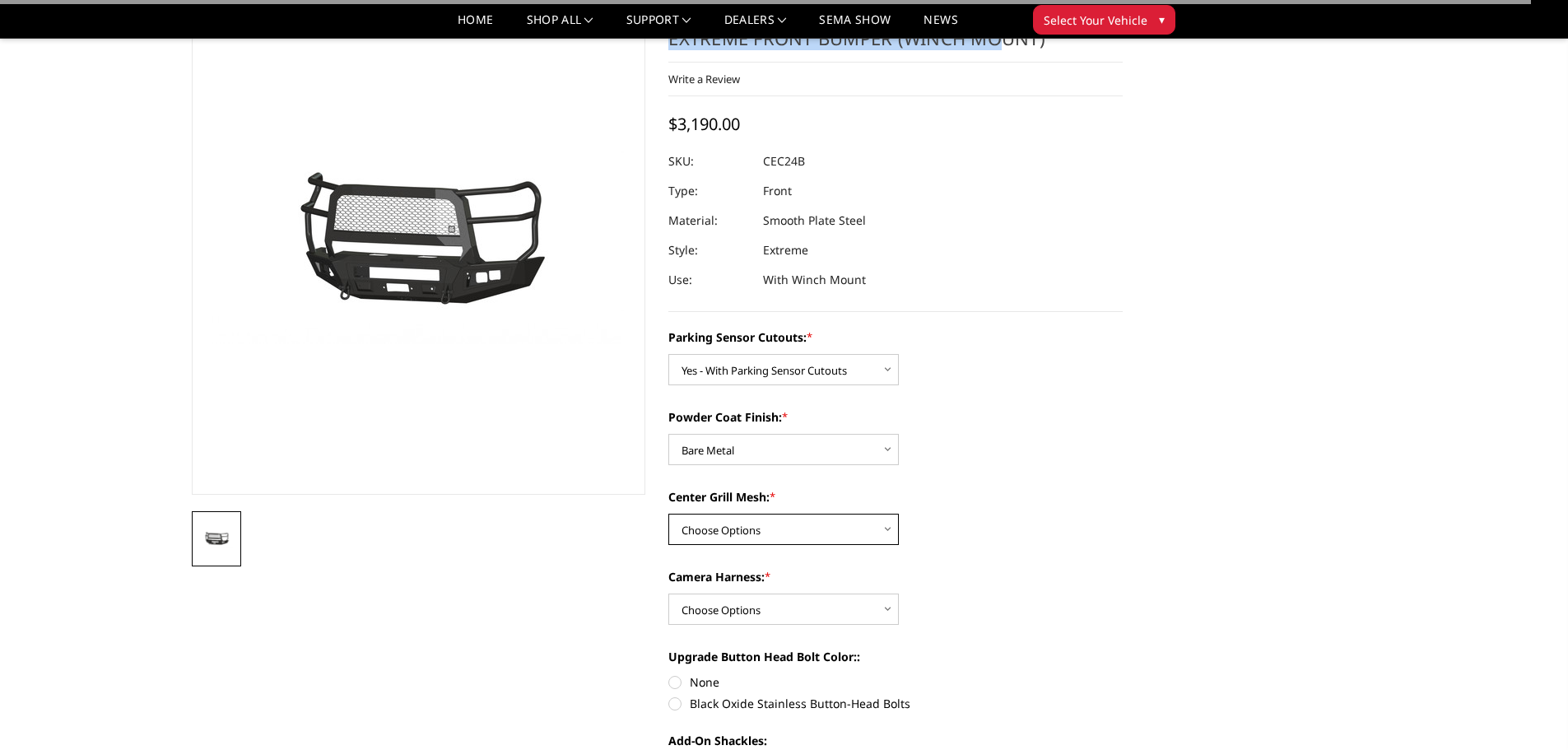
click at [773, 524] on select "Choose Options With Center Grill Mesh Without Center Grill Mesh" at bounding box center [783, 529] width 230 height 32
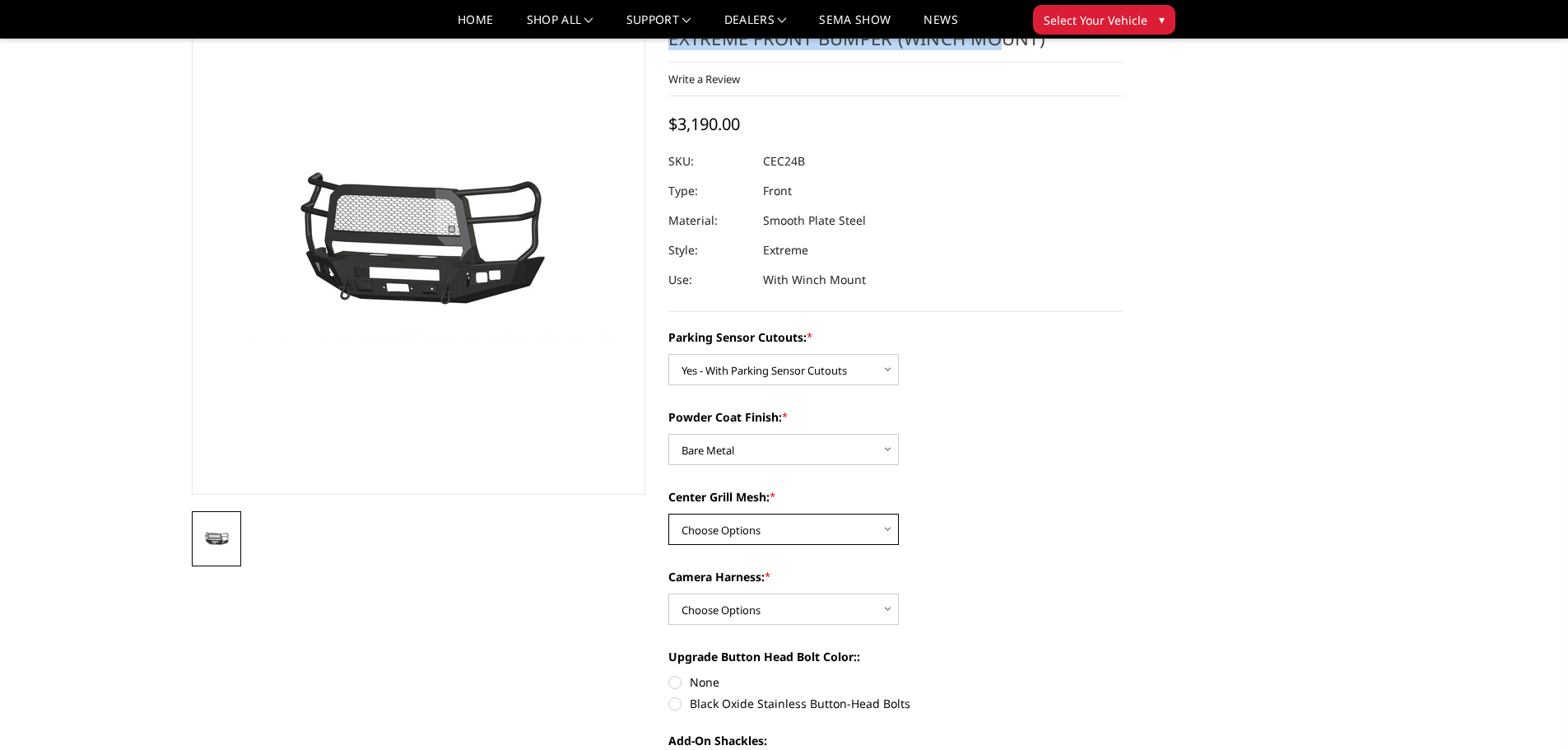
select select "2249"
click at [668, 513] on select "Choose Options With Center Grill Mesh Without Center Grill Mesh" at bounding box center [783, 529] width 230 height 32
click at [793, 615] on select "Choose Options WITH Camera Harness WITHOUT Camera Harness" at bounding box center [783, 609] width 230 height 32
select select "2251"
click at [668, 594] on select "Choose Options WITH Camera Harness WITHOUT Camera Harness" at bounding box center [783, 609] width 230 height 32
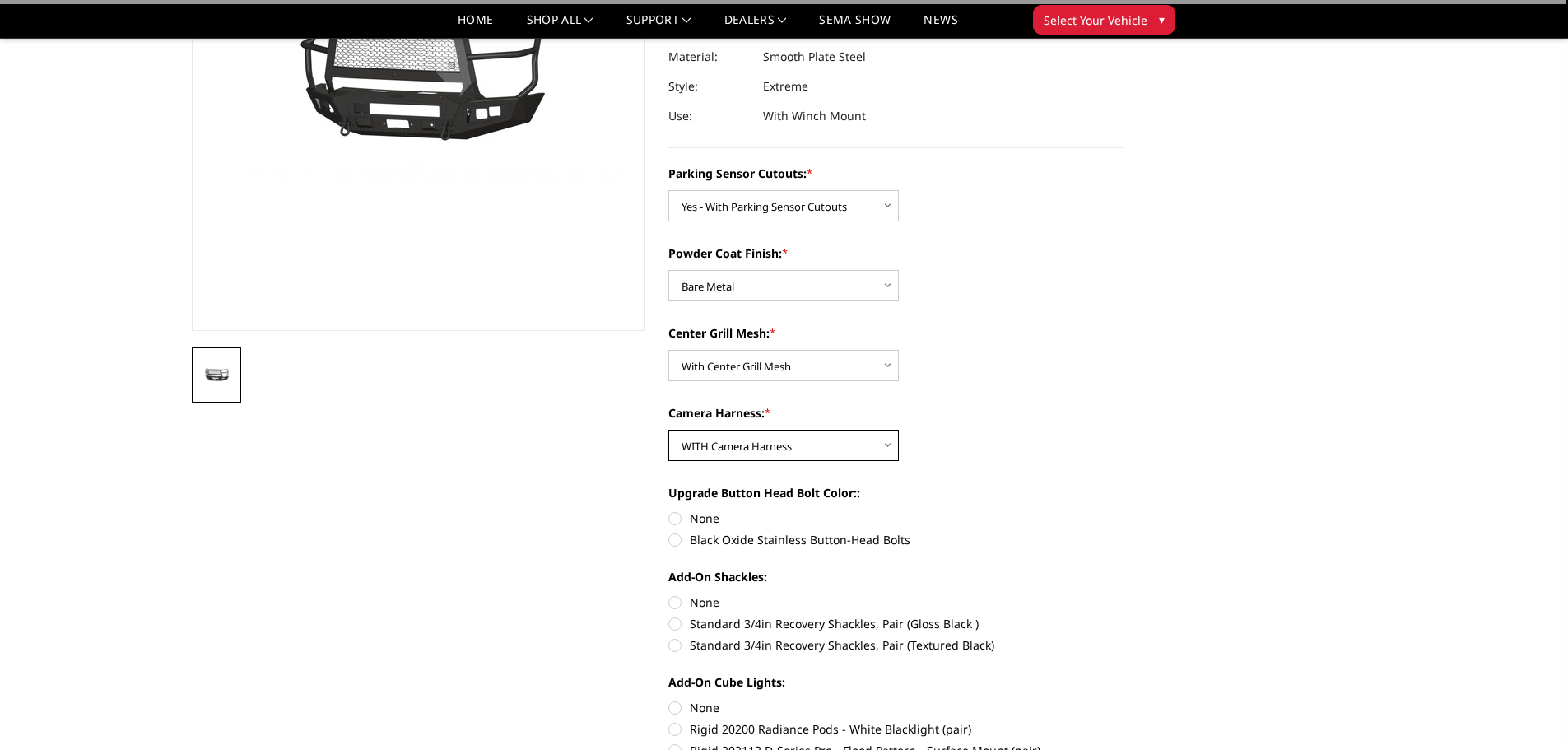
scroll to position [247, 0]
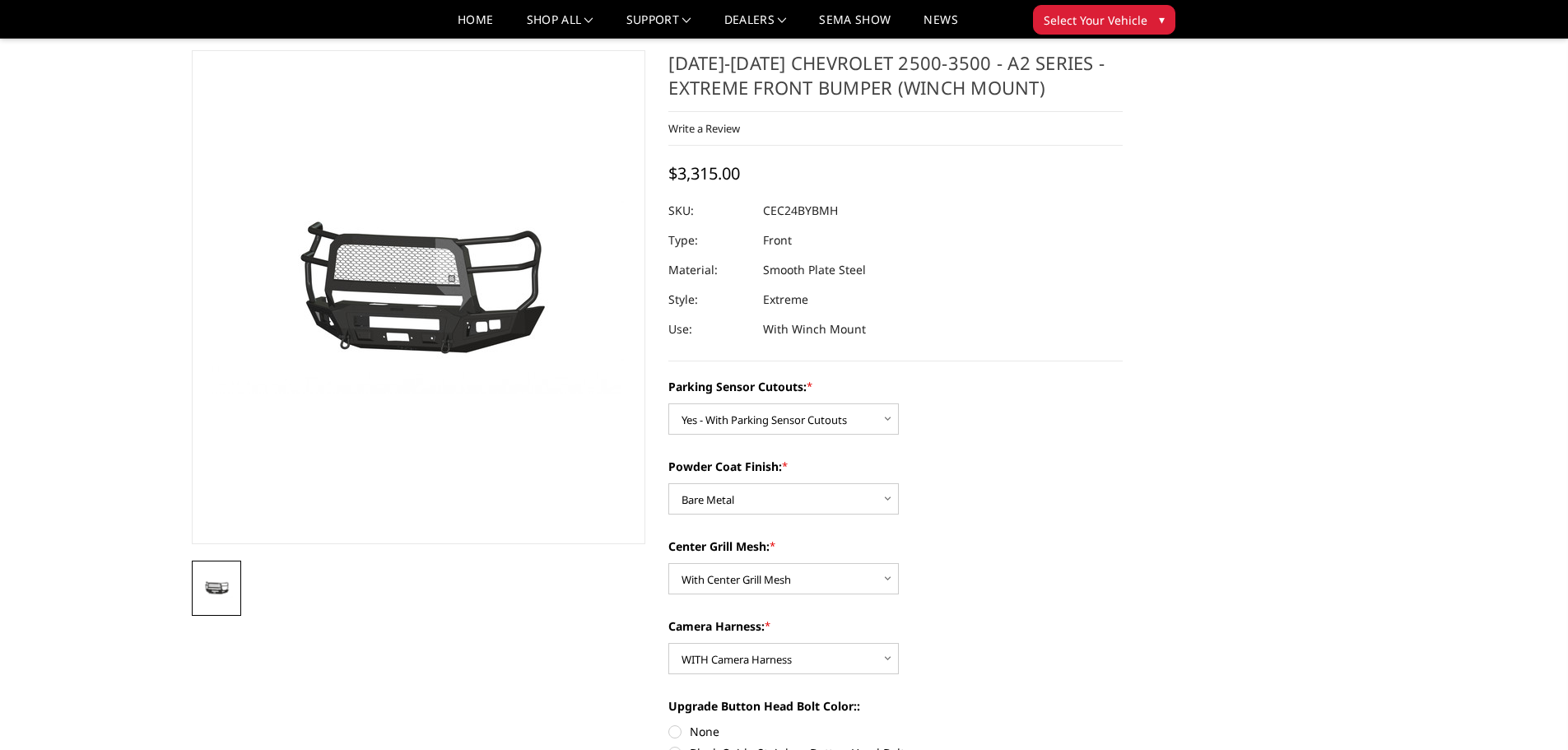
scroll to position [0, 0]
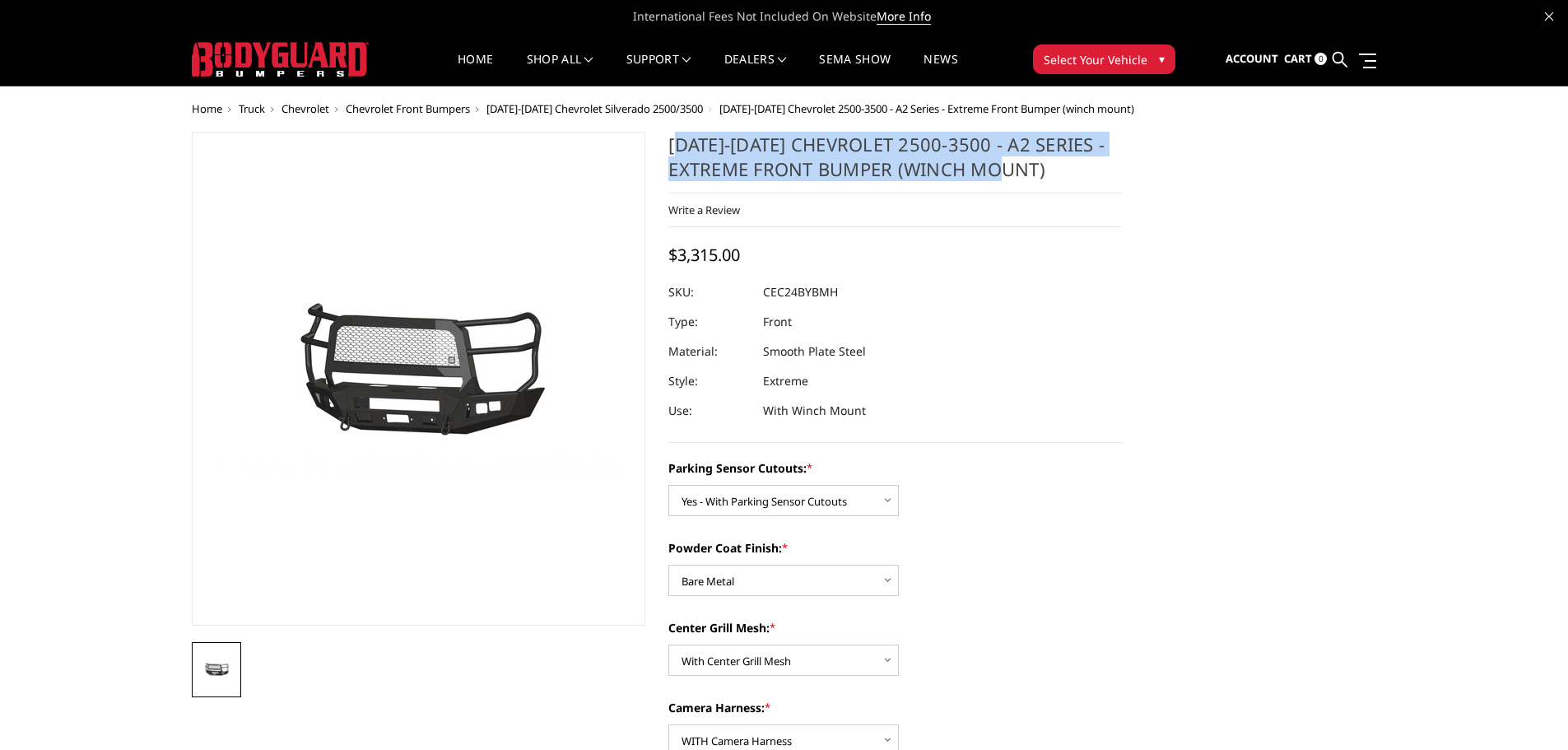
drag, startPoint x: 1060, startPoint y: 173, endPoint x: 683, endPoint y: 155, distance: 377.4
click at [683, 155] on h1 "[DATE]-[DATE] Chevrolet 2500-3500 - A2 Series - Extreme Front Bumper (winch mou…" at bounding box center [895, 163] width 454 height 62
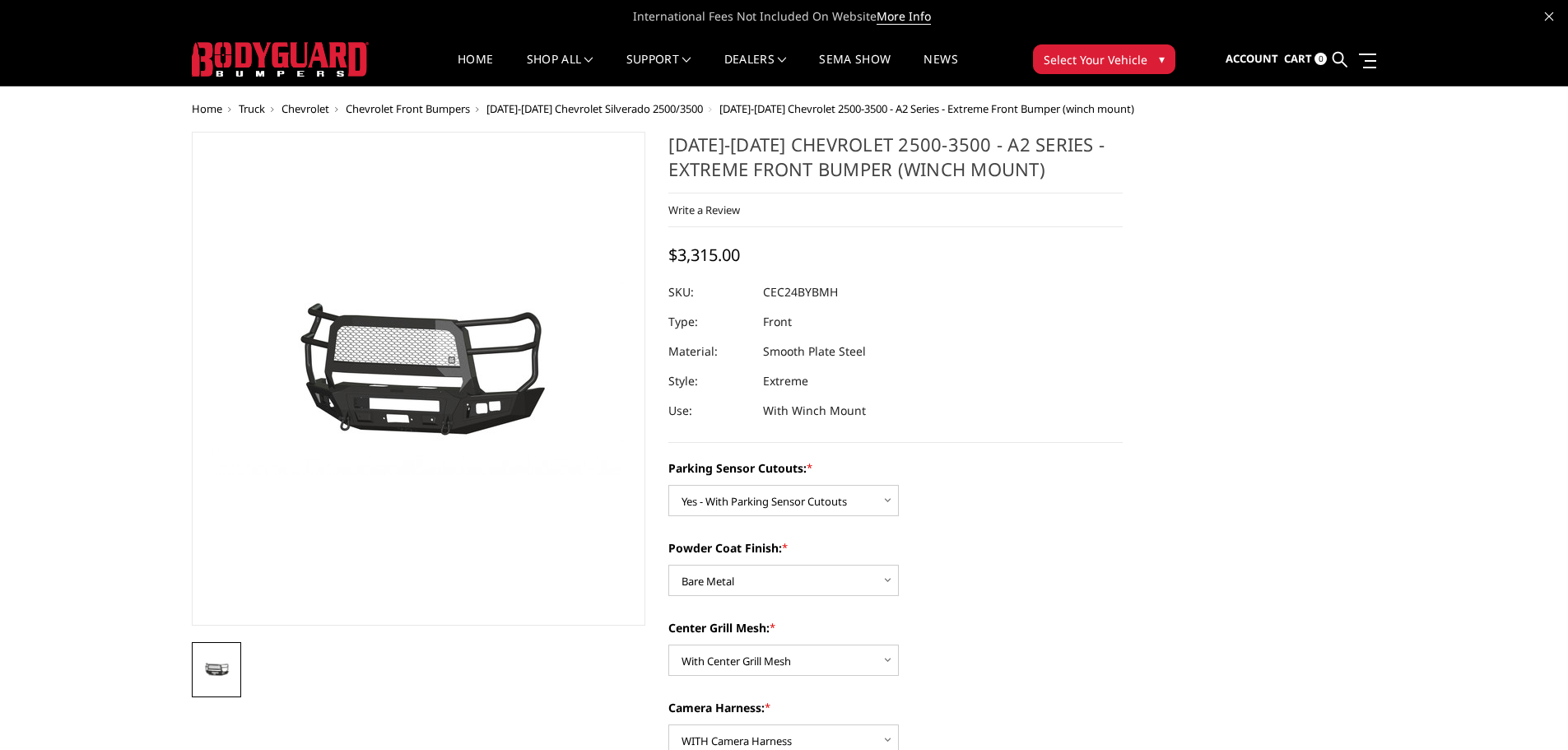
click at [996, 241] on div "2024-2025 Chevrolet 2500-3500 - A2 Series - Extreme Front Bumper (winch mount) …" at bounding box center [895, 287] width 454 height 311
drag, startPoint x: 855, startPoint y: 295, endPoint x: 763, endPoint y: 291, distance: 92.1
click at [763, 291] on dl "SKU: CEC24BYBMH UPC: Type: Front Material: Smooth Plate Steel Style: Extreme Us…" at bounding box center [895, 351] width 454 height 148
copy dl "CEC24BYBMH UPC:"
